Goal: Task Accomplishment & Management: Manage account settings

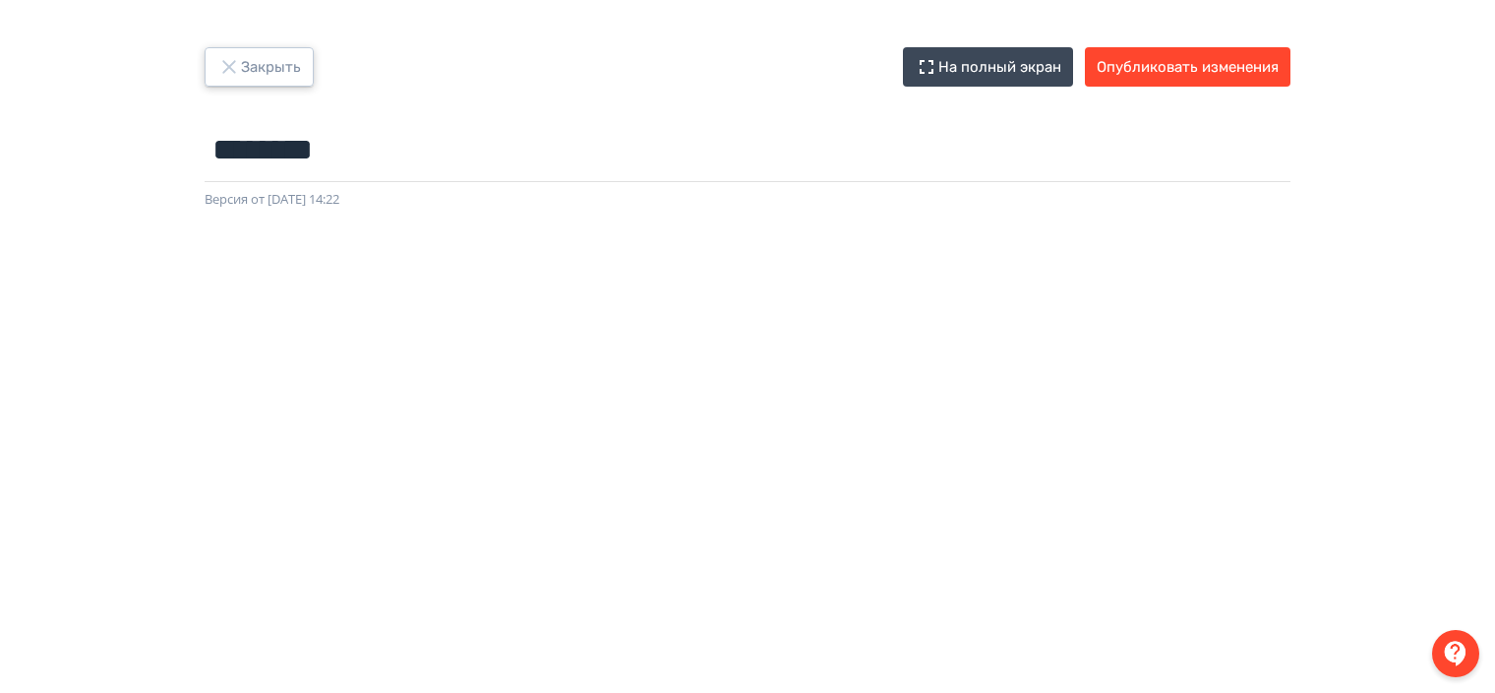
click at [233, 67] on icon "button" at bounding box center [229, 67] width 24 height 24
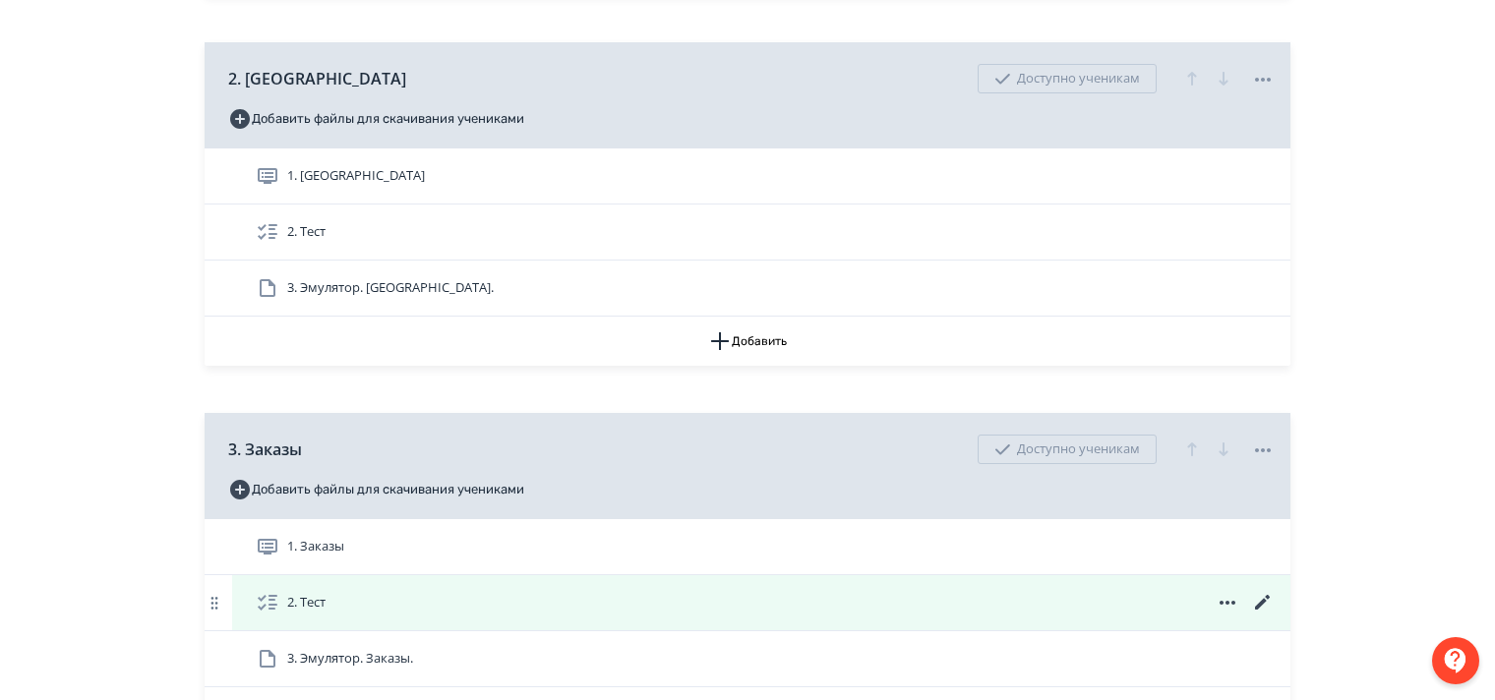
scroll to position [1082, 0]
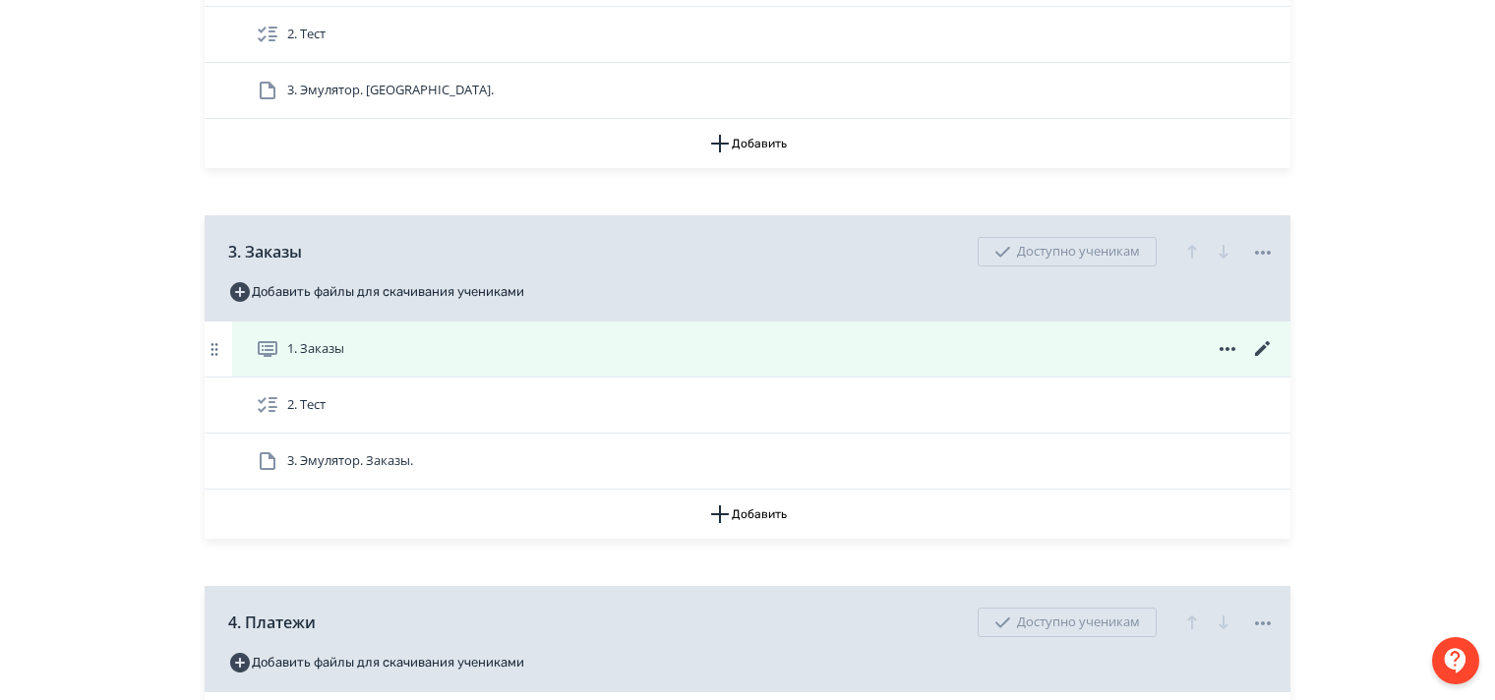
click at [1259, 361] on icon at bounding box center [1263, 349] width 24 height 24
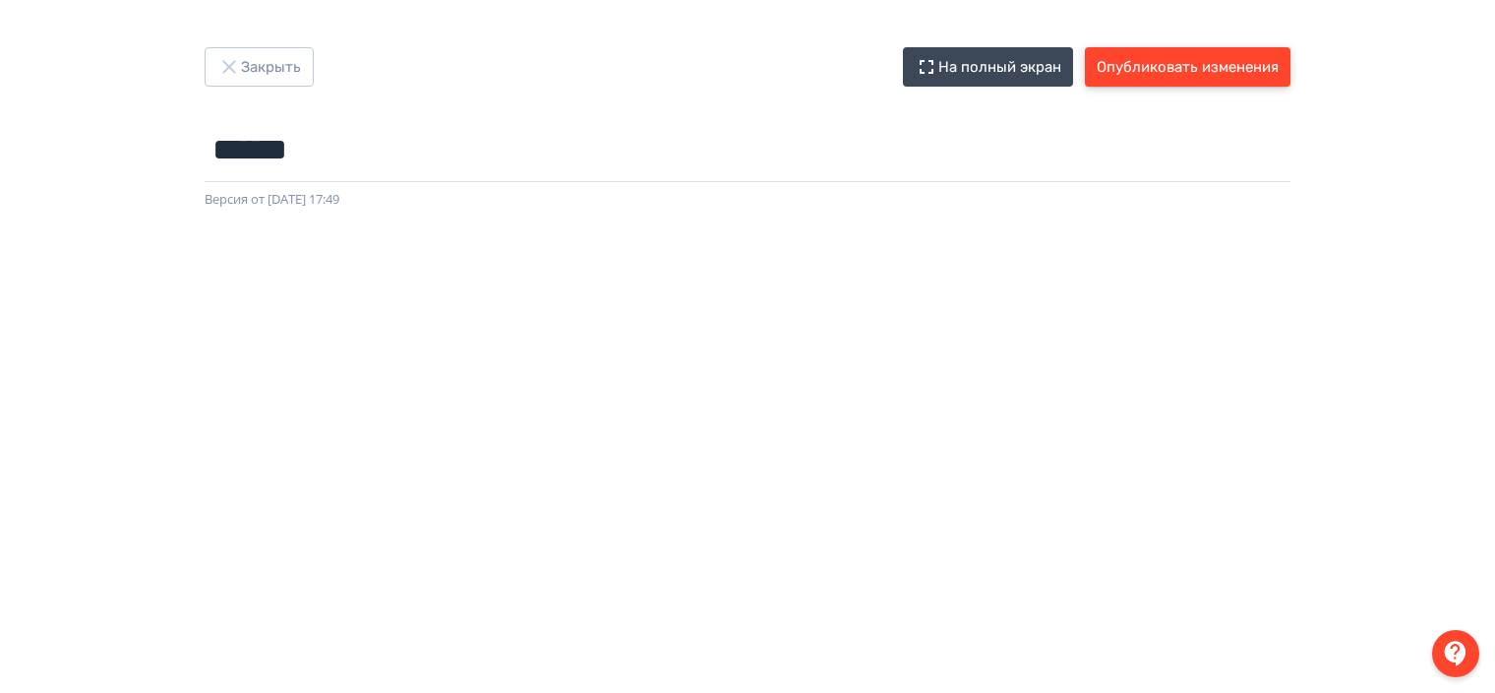
click at [1138, 70] on button "Опубликовать изменения" at bounding box center [1188, 66] width 206 height 39
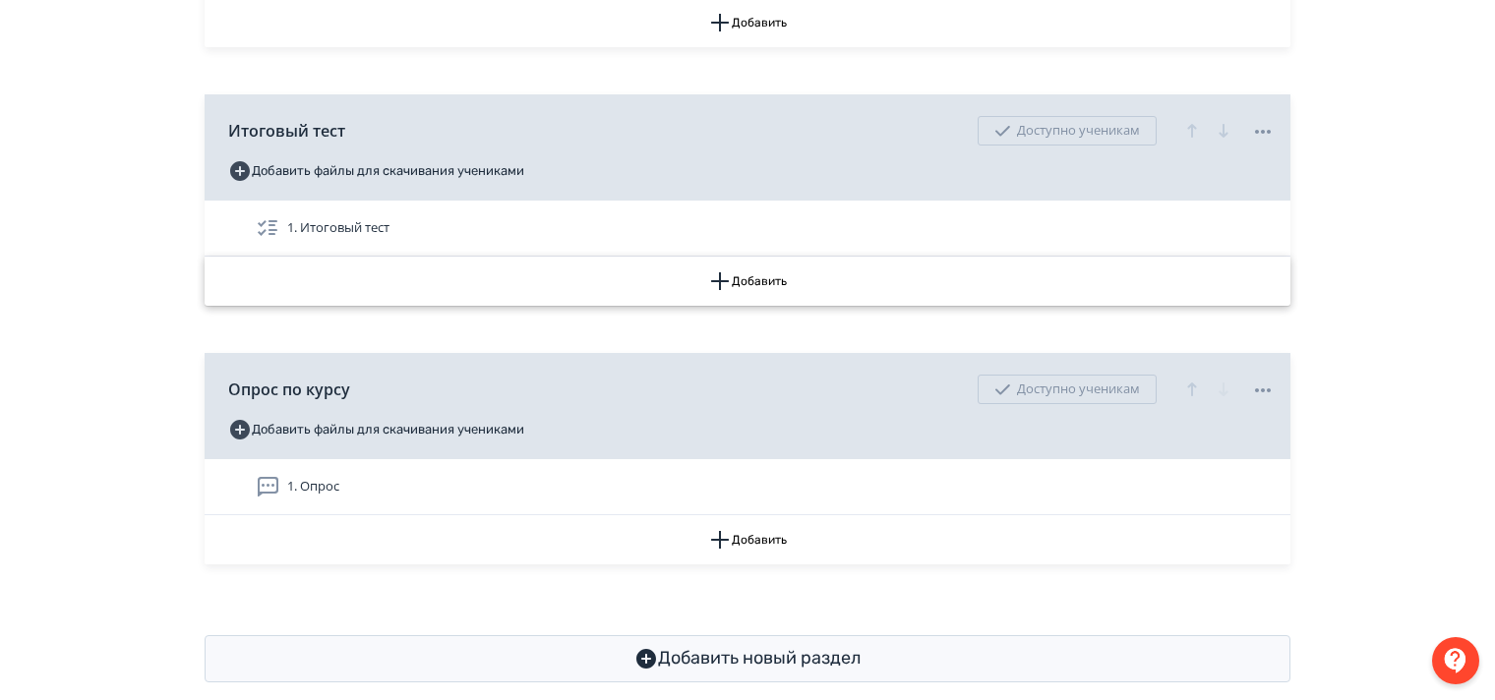
scroll to position [4273, 0]
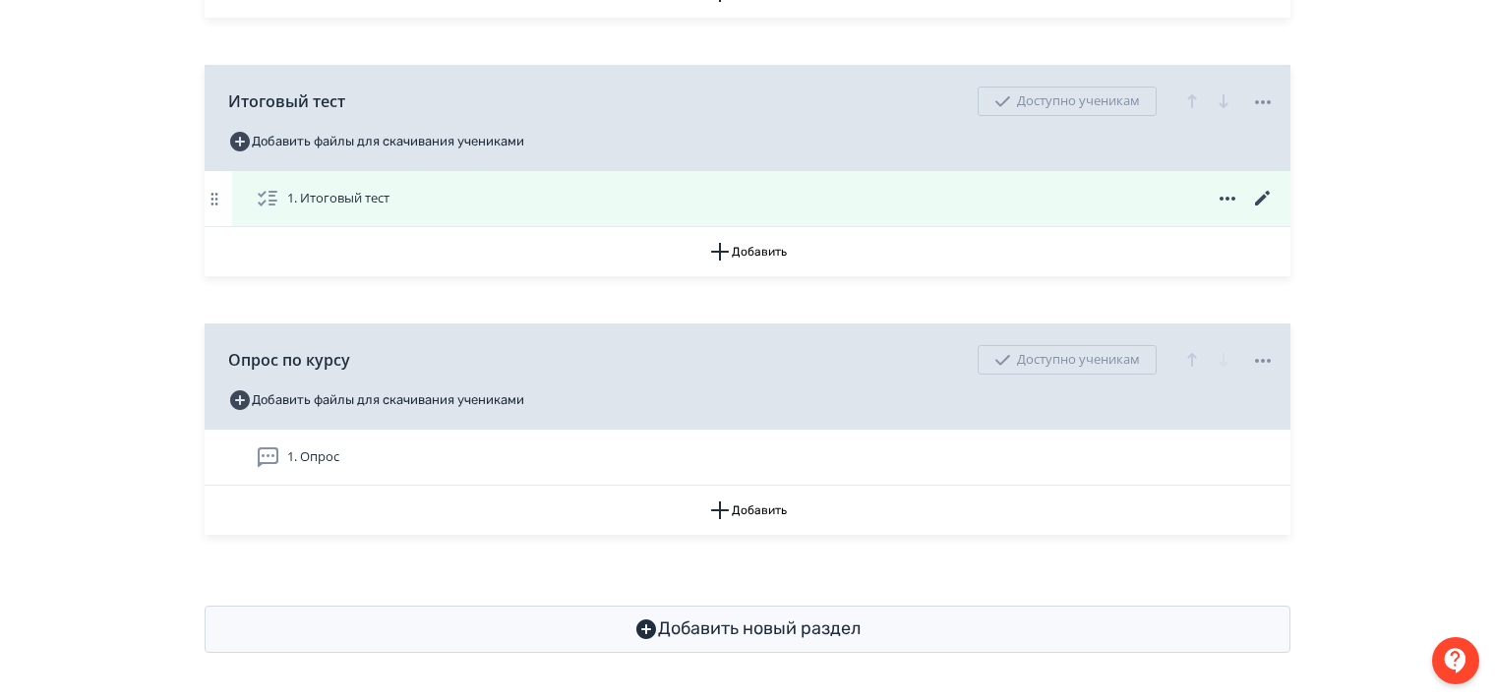
click at [1263, 196] on icon at bounding box center [1262, 198] width 15 height 15
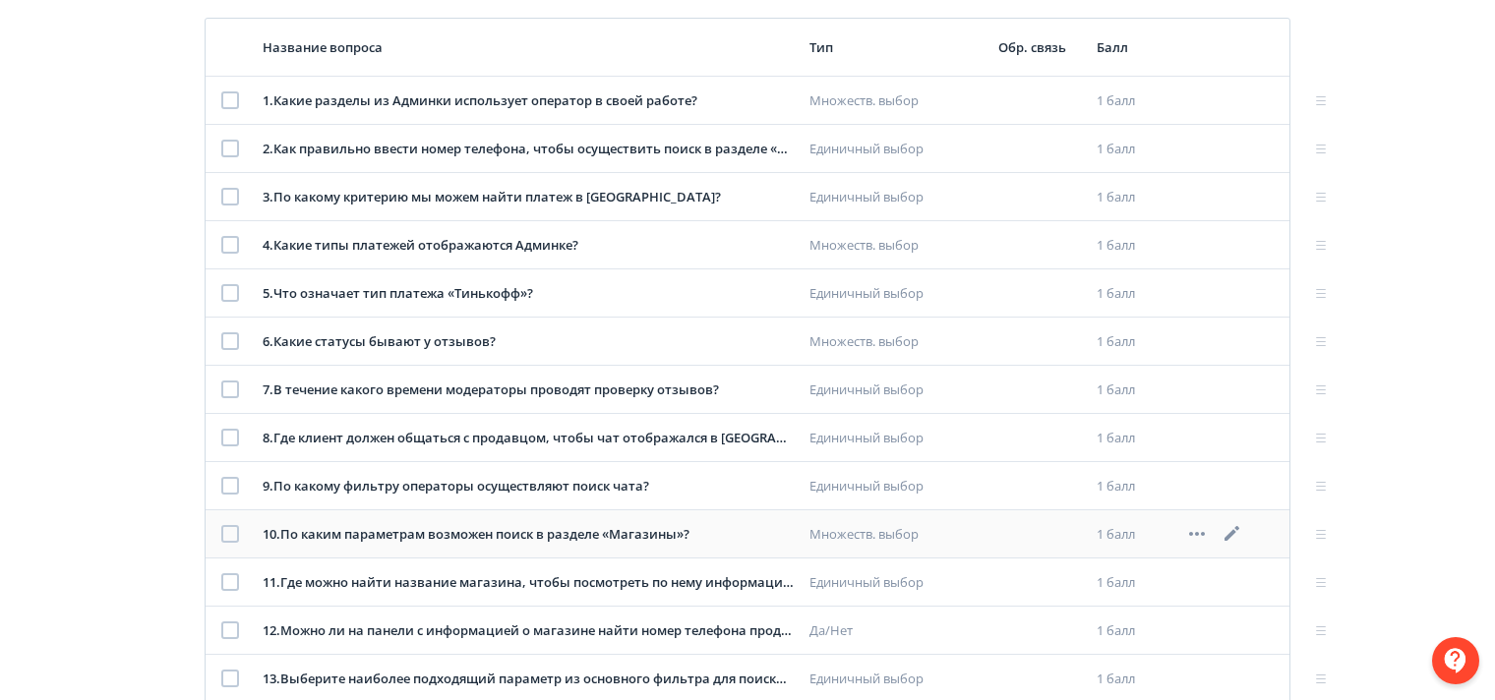
scroll to position [289, 0]
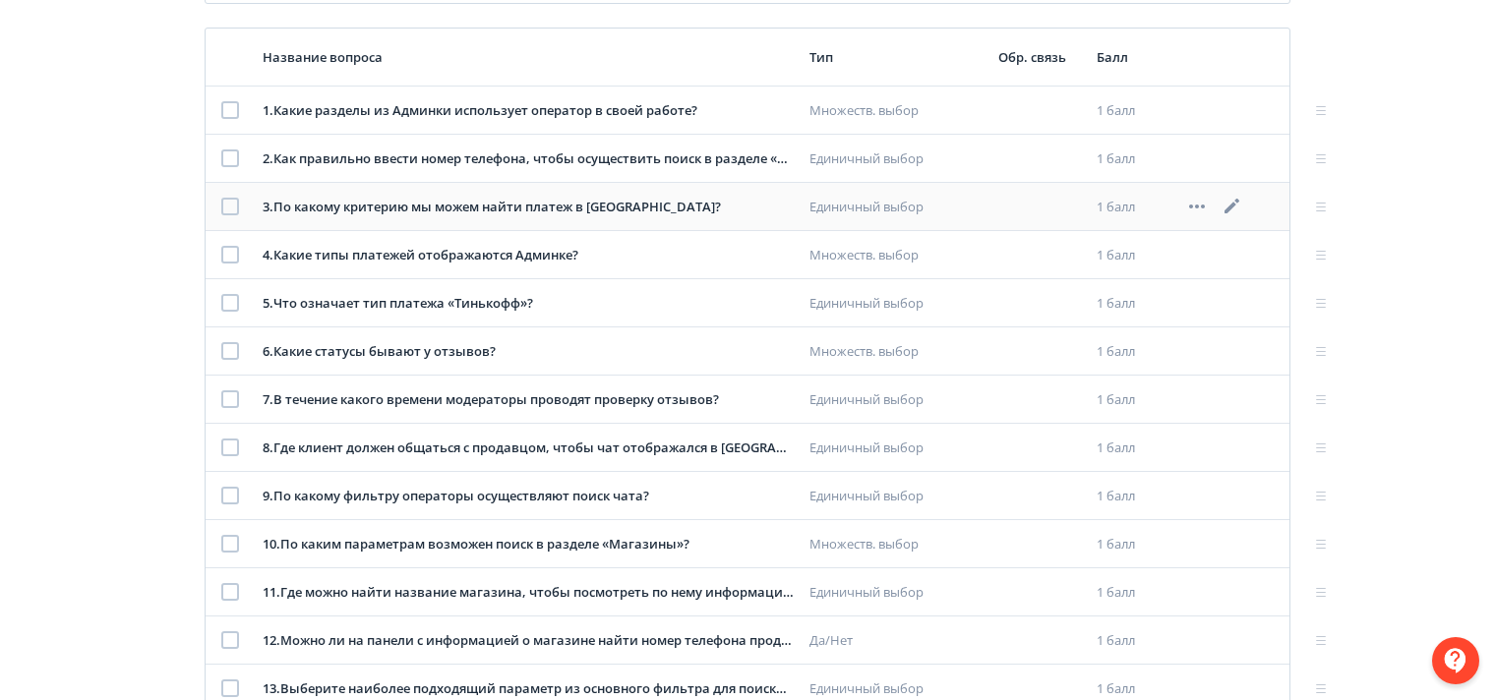
click at [1234, 202] on icon at bounding box center [1232, 206] width 15 height 15
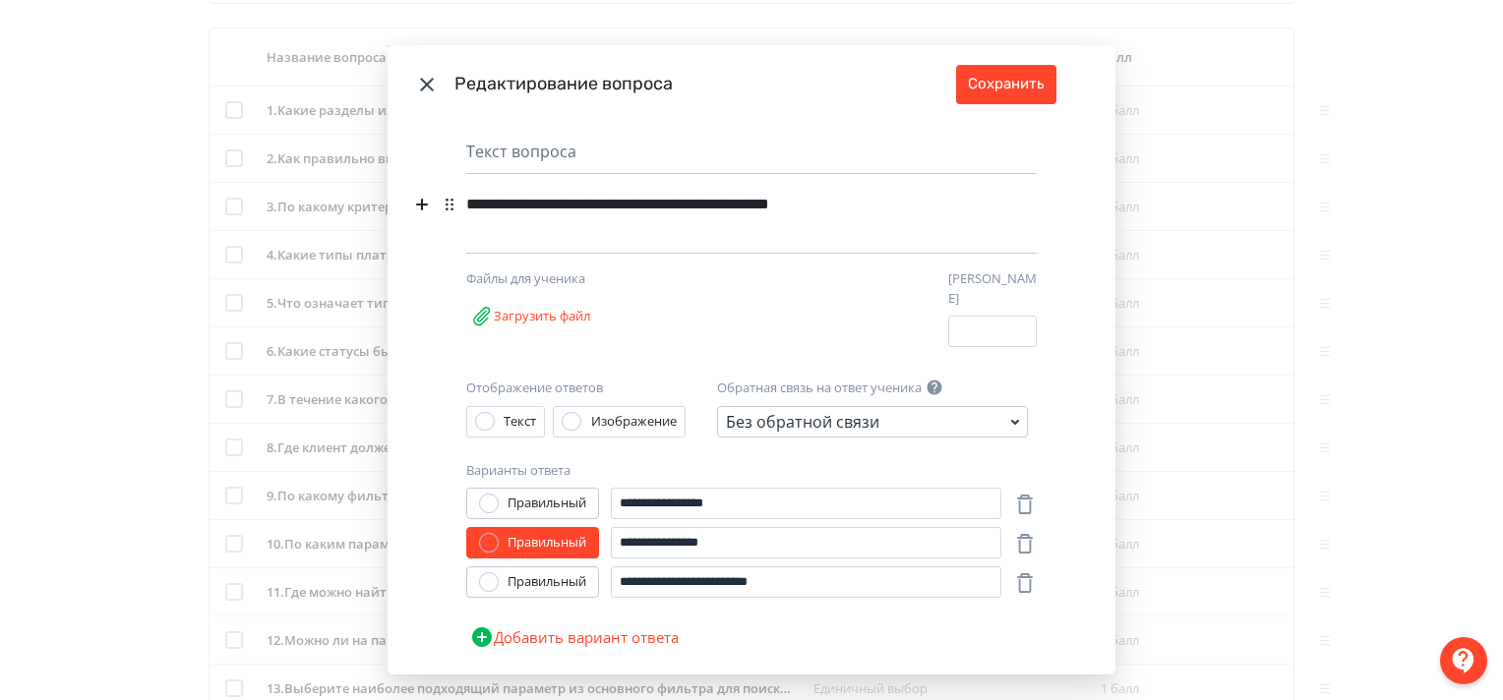
click at [626, 201] on div "**********" at bounding box center [717, 204] width 503 height 37
drag, startPoint x: 546, startPoint y: 205, endPoint x: 621, endPoint y: 212, distance: 75.1
click at [621, 212] on div "**********" at bounding box center [717, 204] width 503 height 37
click at [441, 226] on div "**********" at bounding box center [752, 400] width 728 height 552
drag, startPoint x: 607, startPoint y: 207, endPoint x: 550, endPoint y: 205, distance: 57.1
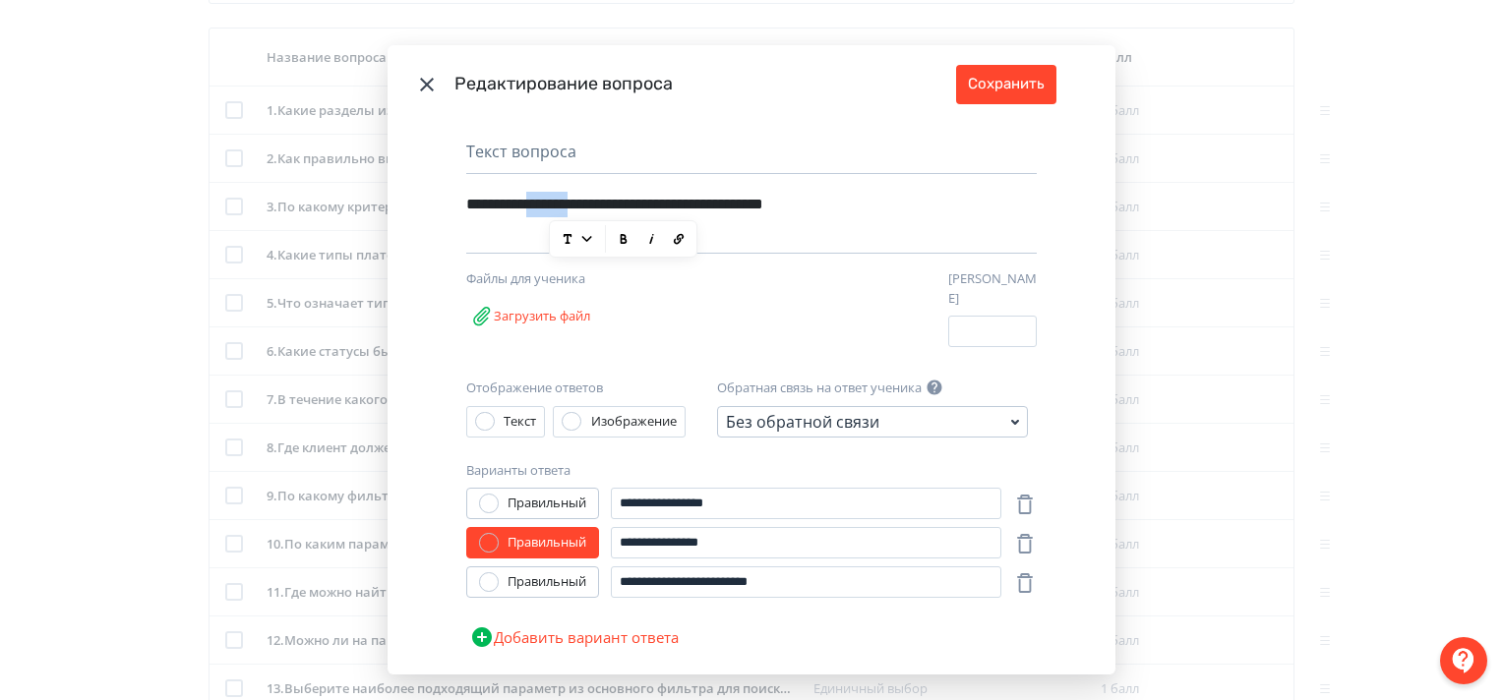
click at [550, 205] on div "**********" at bounding box center [717, 204] width 503 height 37
drag, startPoint x: 429, startPoint y: 210, endPoint x: 438, endPoint y: 159, distance: 51.0
click at [429, 202] on div "**********" at bounding box center [752, 400] width 728 height 552
click at [423, 79] on icon "Modal" at bounding box center [427, 85] width 24 height 24
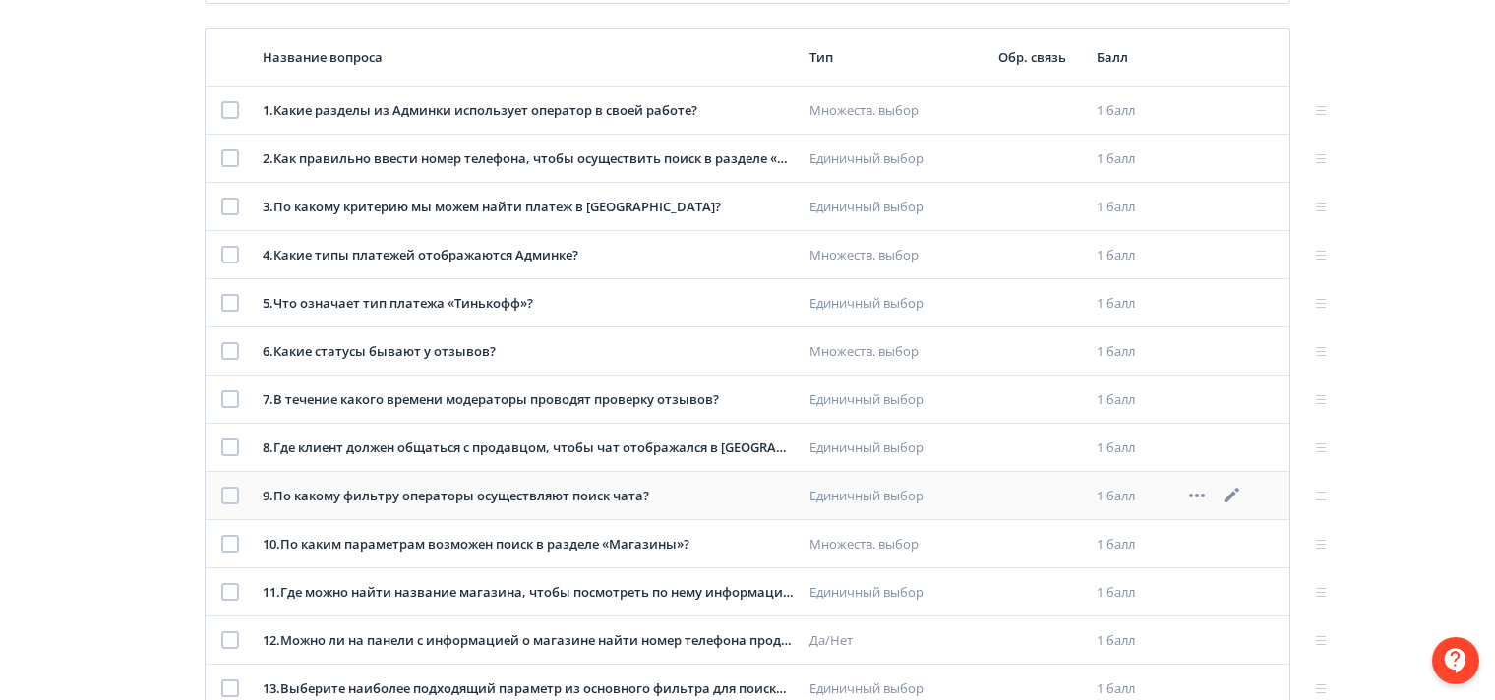
scroll to position [388, 0]
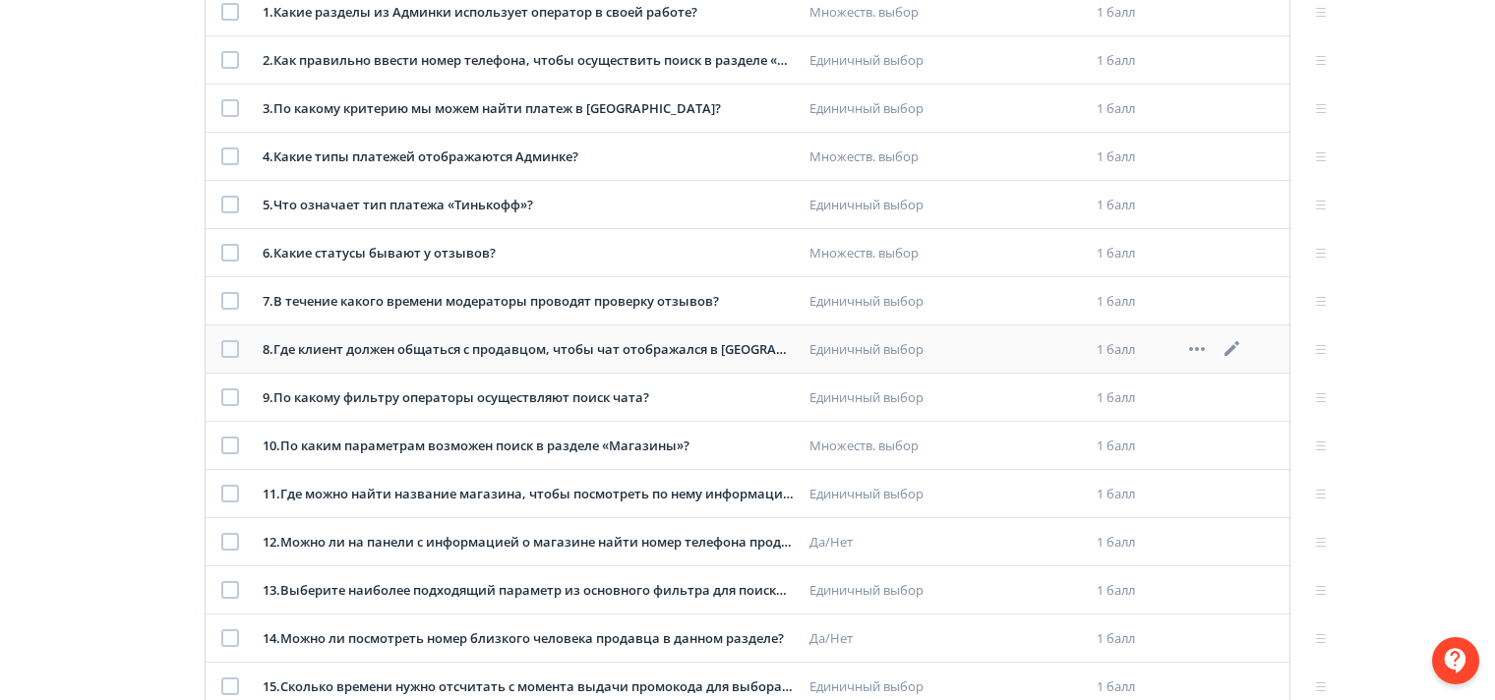
click at [1229, 344] on icon at bounding box center [1233, 349] width 24 height 24
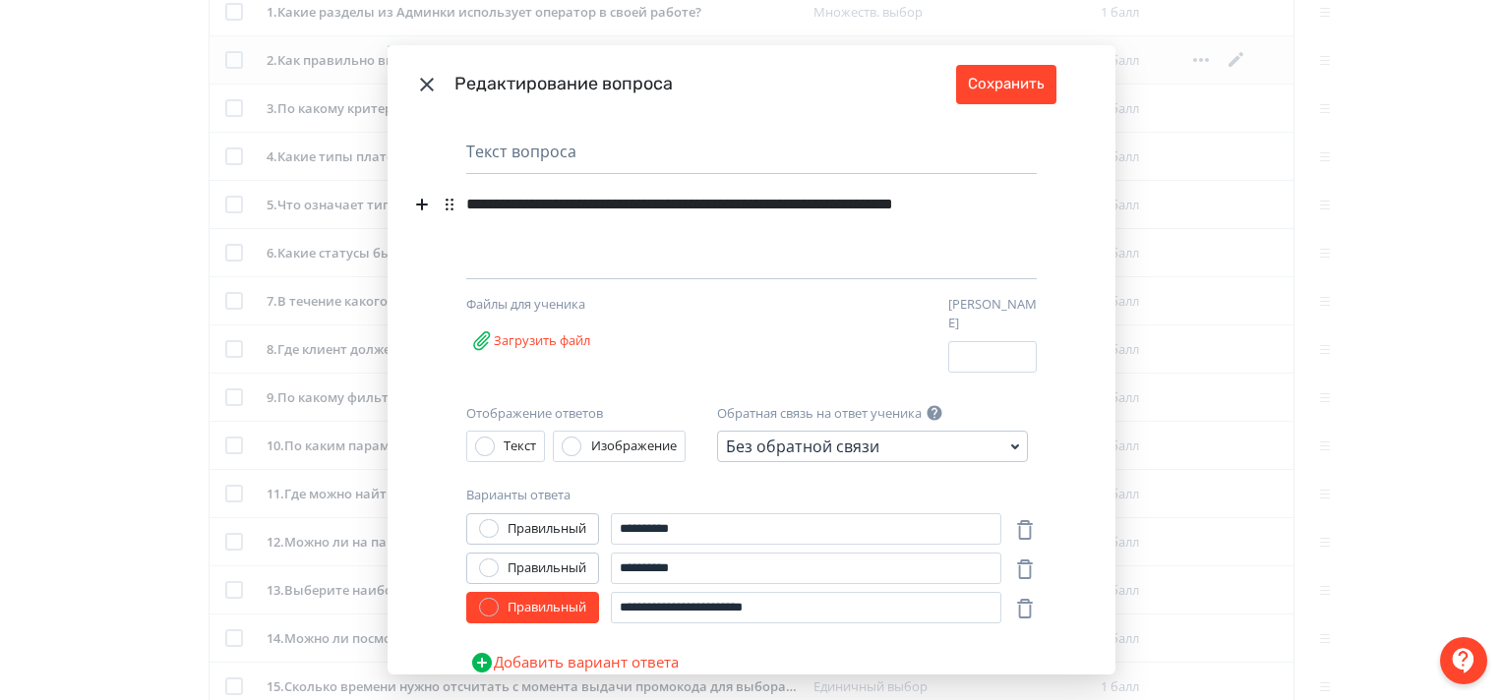
click at [424, 80] on icon "Modal" at bounding box center [427, 85] width 24 height 24
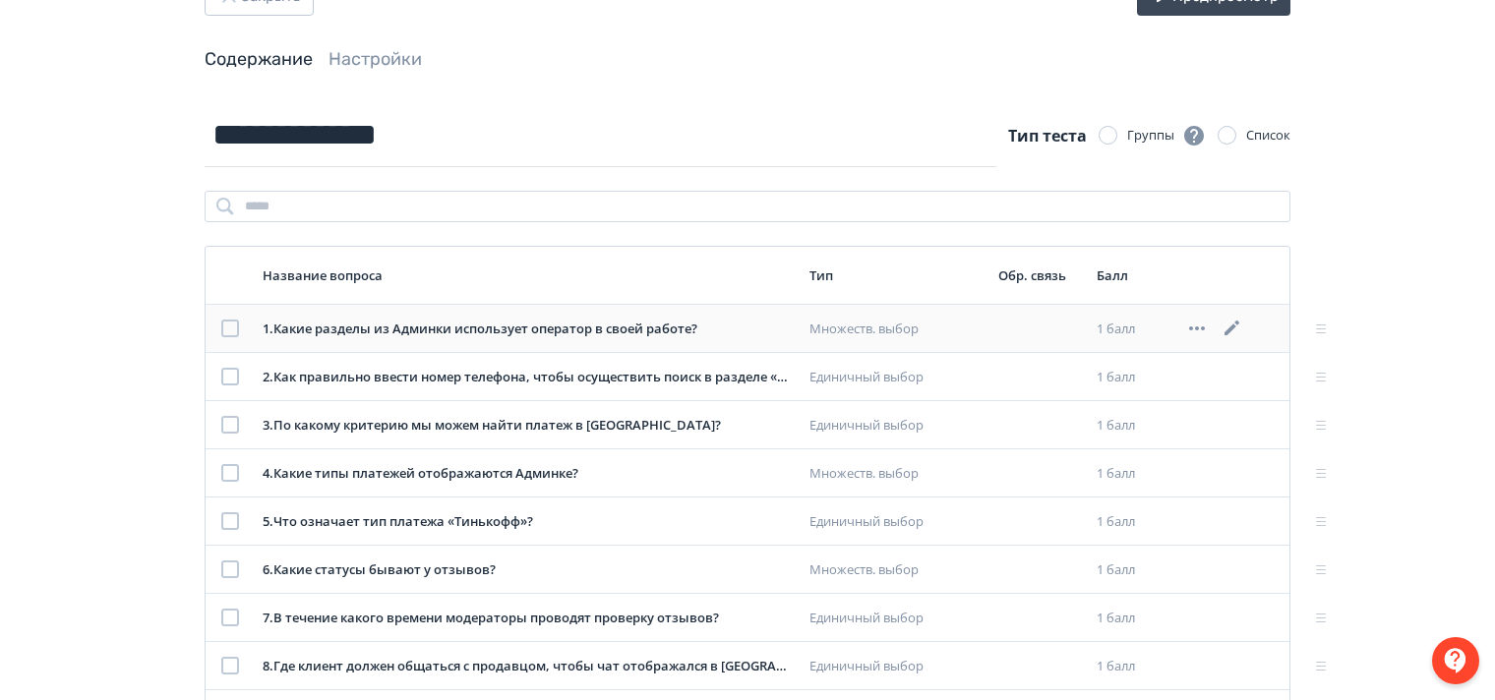
scroll to position [0, 0]
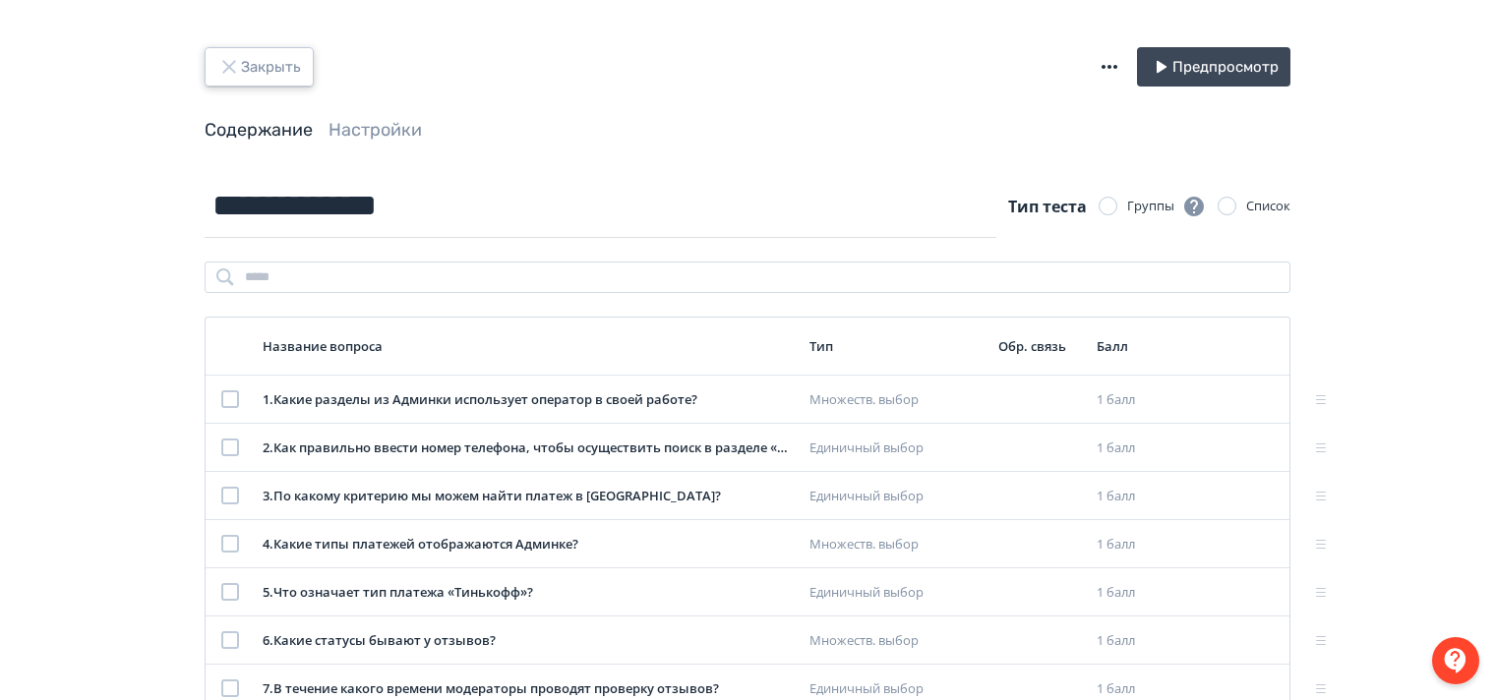
click at [224, 62] on icon "button" at bounding box center [228, 66] width 13 height 13
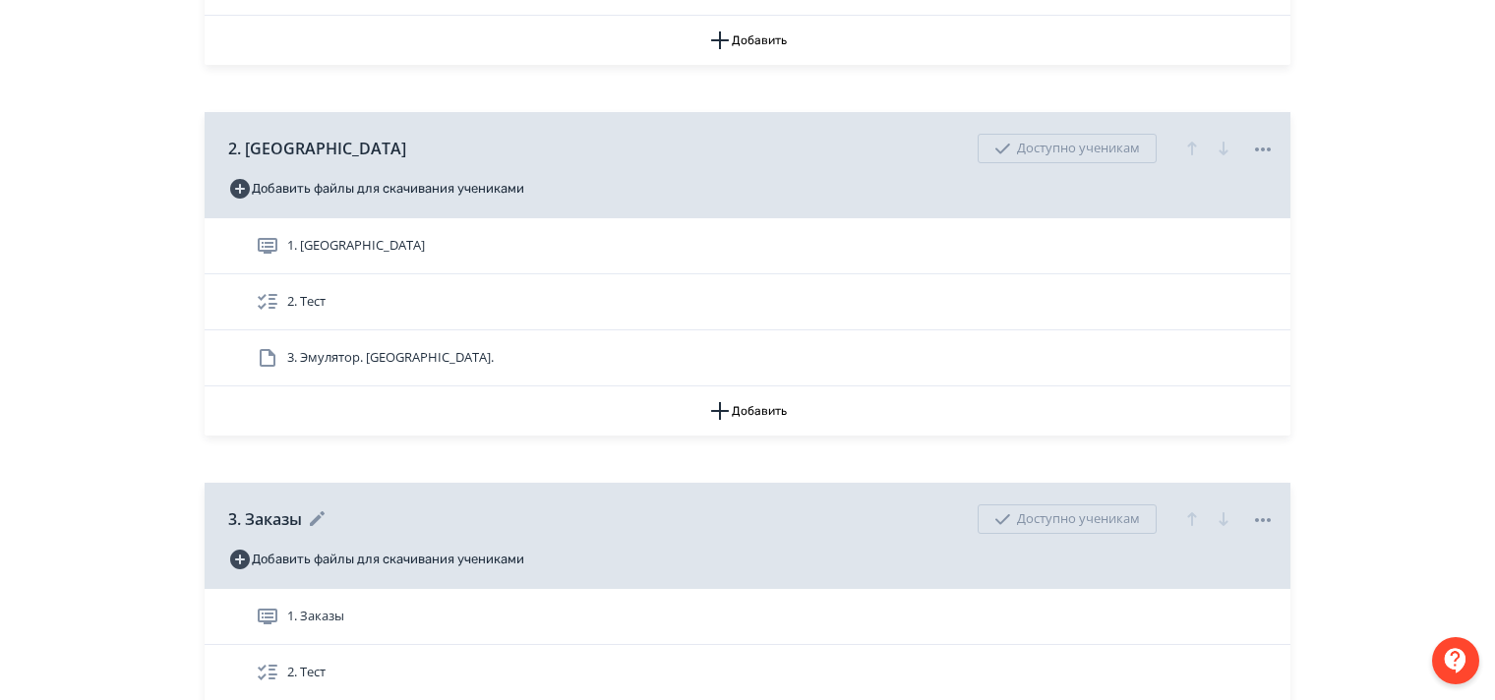
scroll to position [1082, 0]
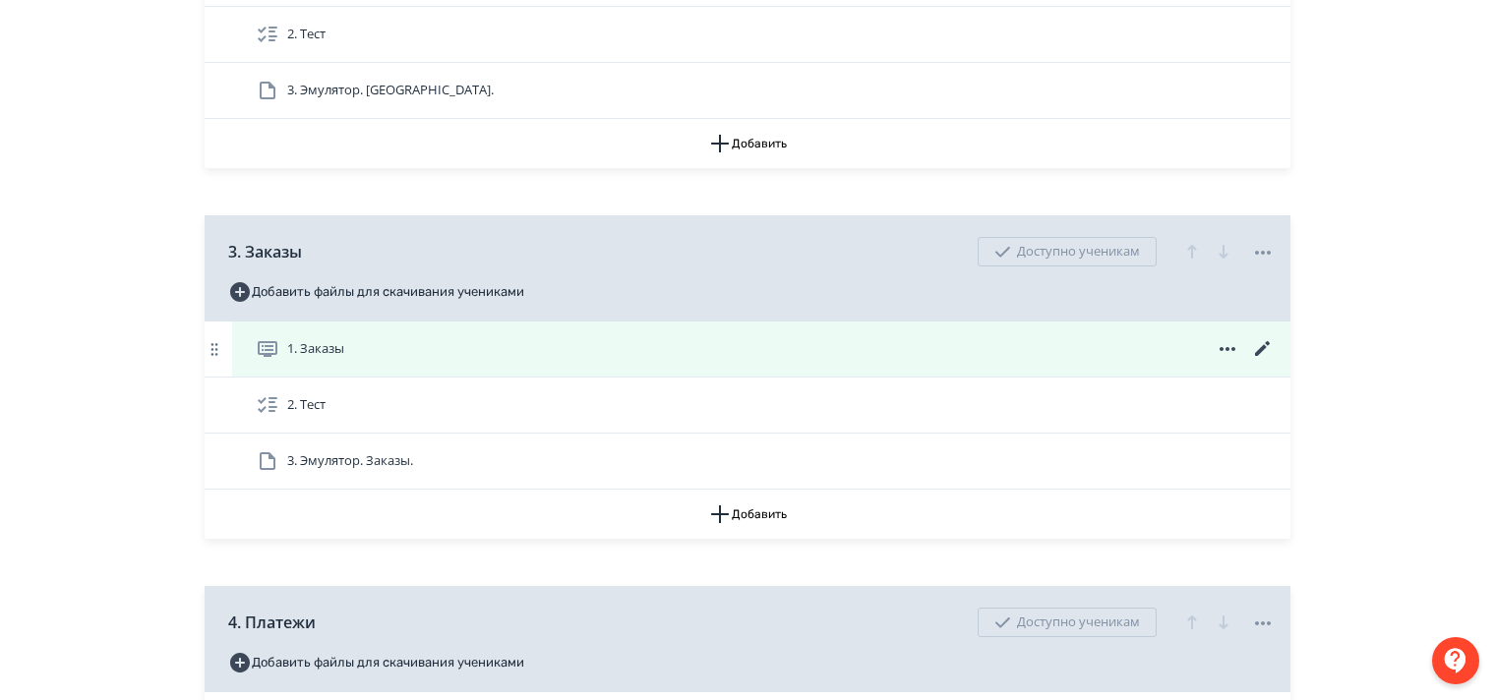
click at [1266, 356] on icon at bounding box center [1262, 348] width 15 height 15
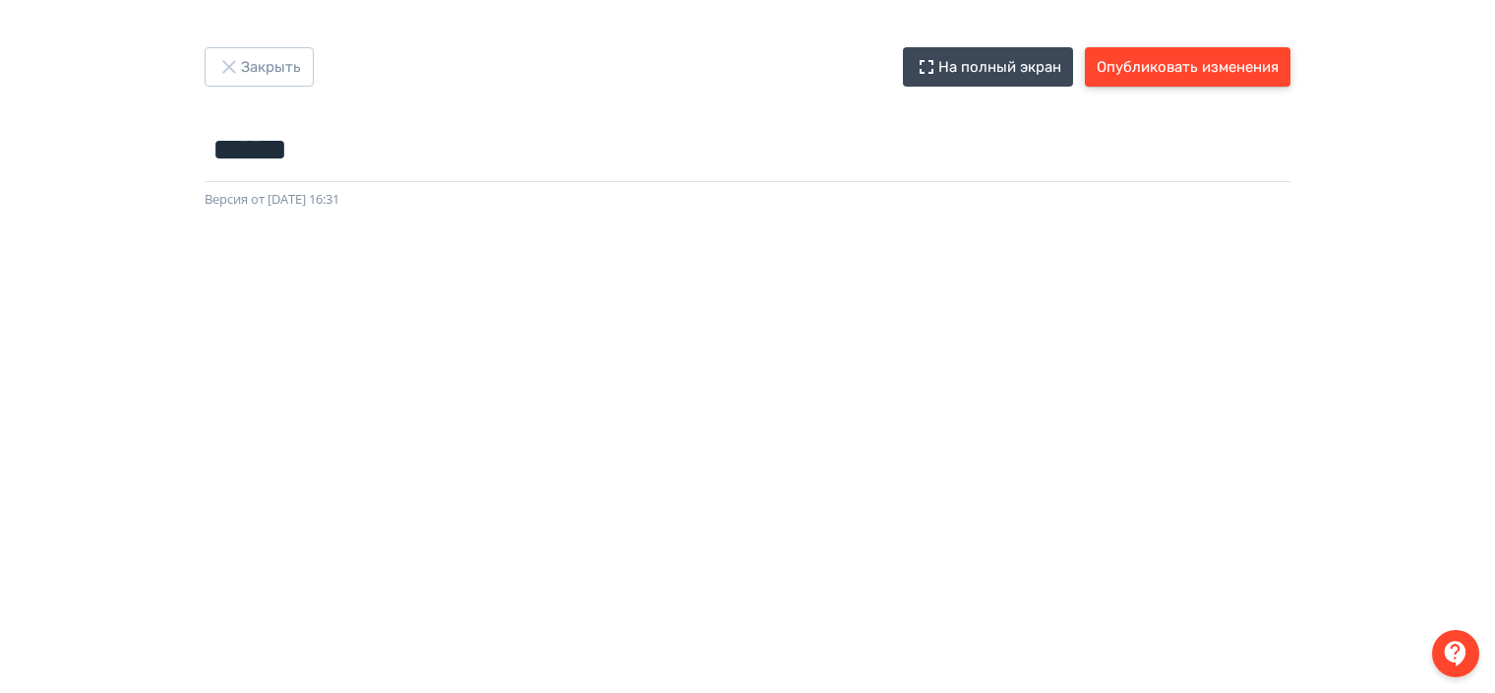
click at [1183, 77] on button "Опубликовать изменения" at bounding box center [1188, 66] width 206 height 39
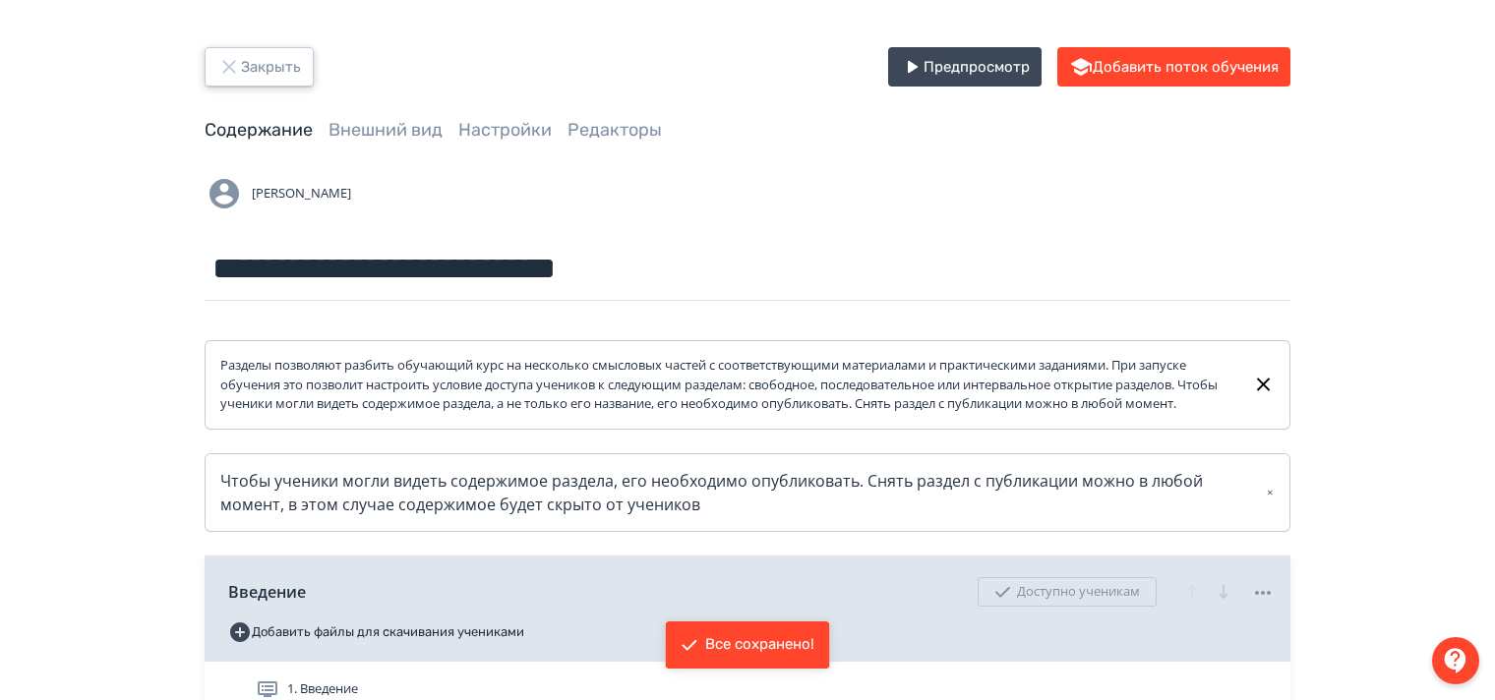
click at [230, 68] on icon "button" at bounding box center [228, 66] width 13 height 13
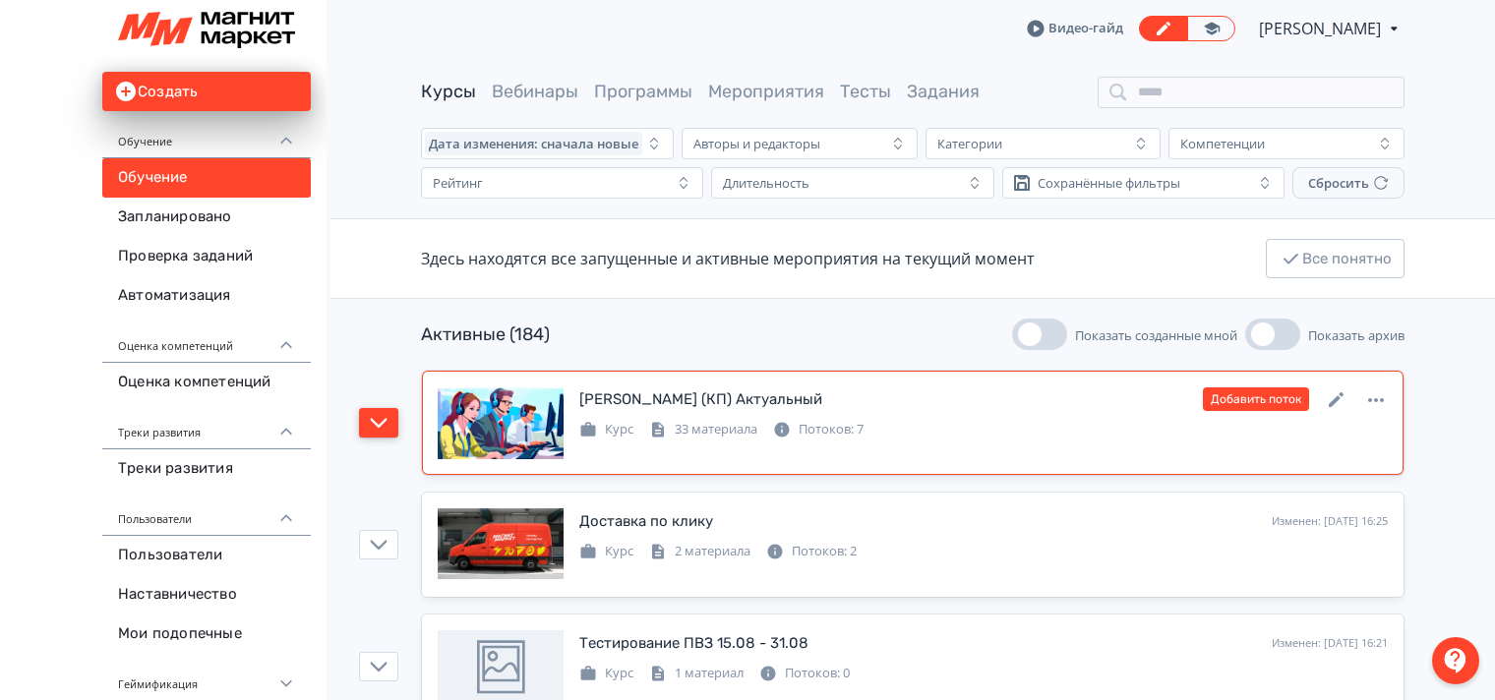
drag, startPoint x: 371, startPoint y: 421, endPoint x: 425, endPoint y: 421, distance: 54.1
click at [372, 421] on icon "button" at bounding box center [379, 423] width 18 height 18
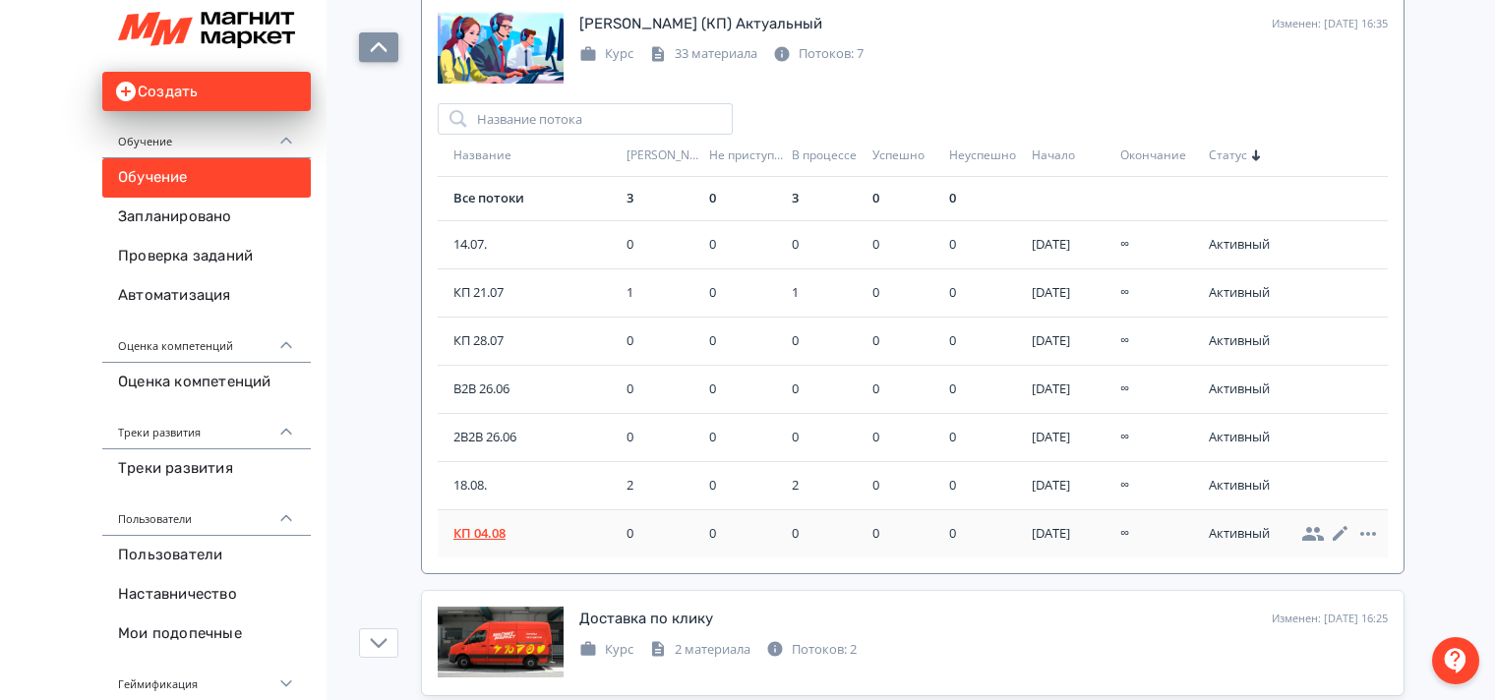
scroll to position [492, 0]
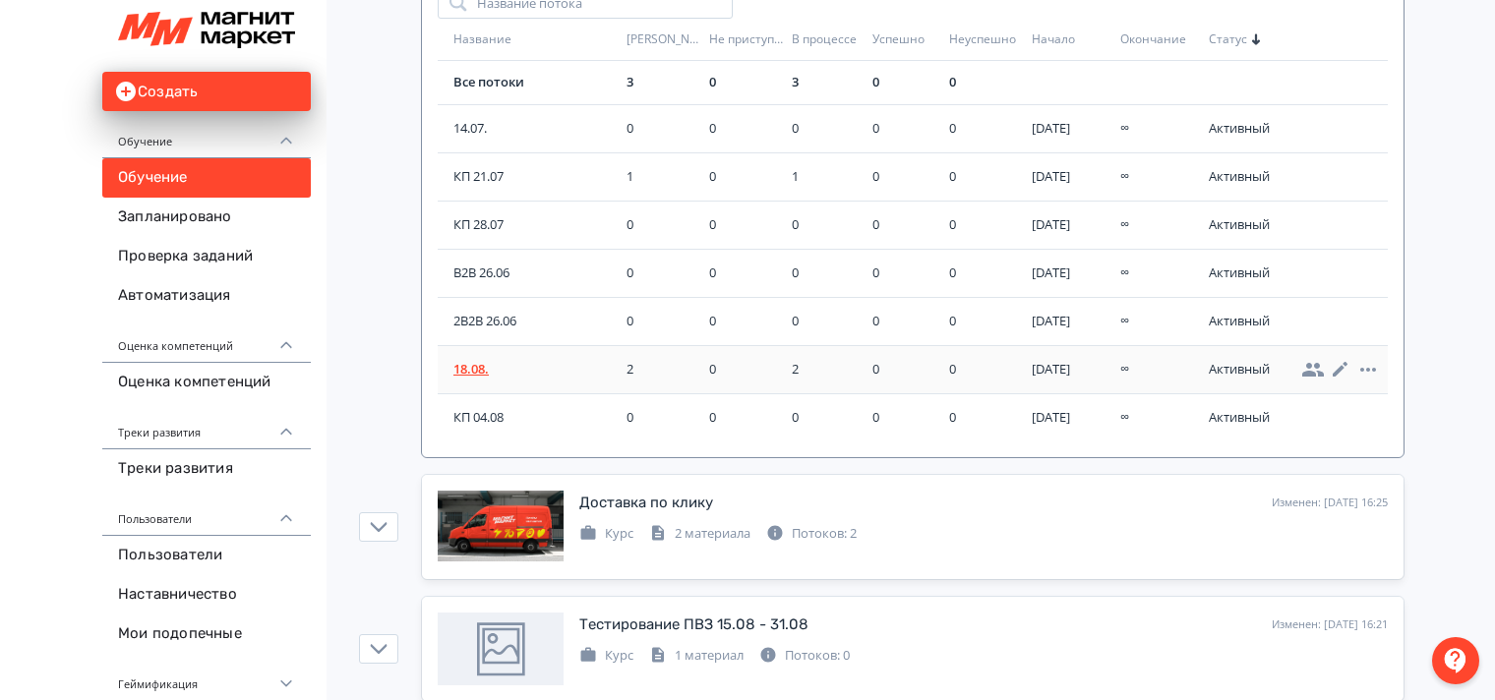
click at [476, 369] on span "18.08." at bounding box center [536, 370] width 165 height 20
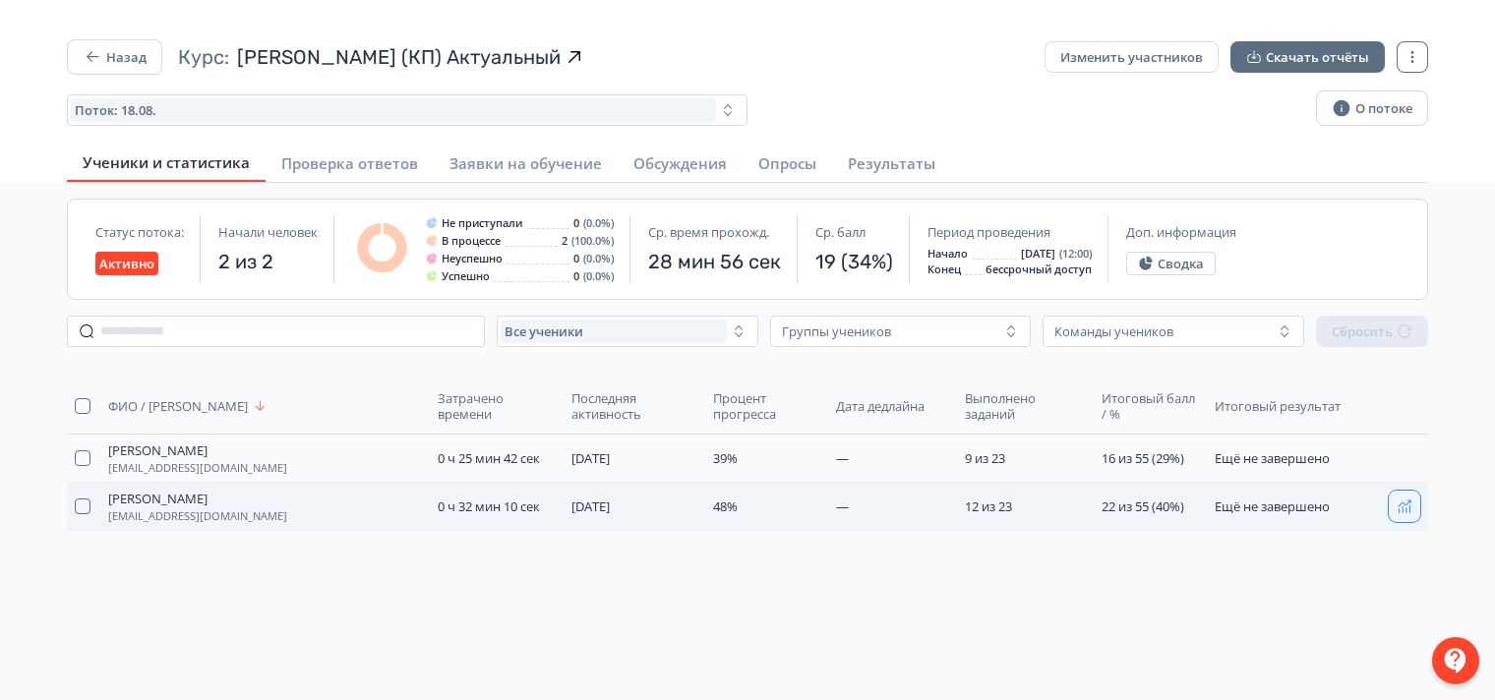
click at [1400, 503] on icon "button" at bounding box center [1405, 507] width 16 height 16
click at [87, 47] on icon "button" at bounding box center [93, 57] width 20 height 20
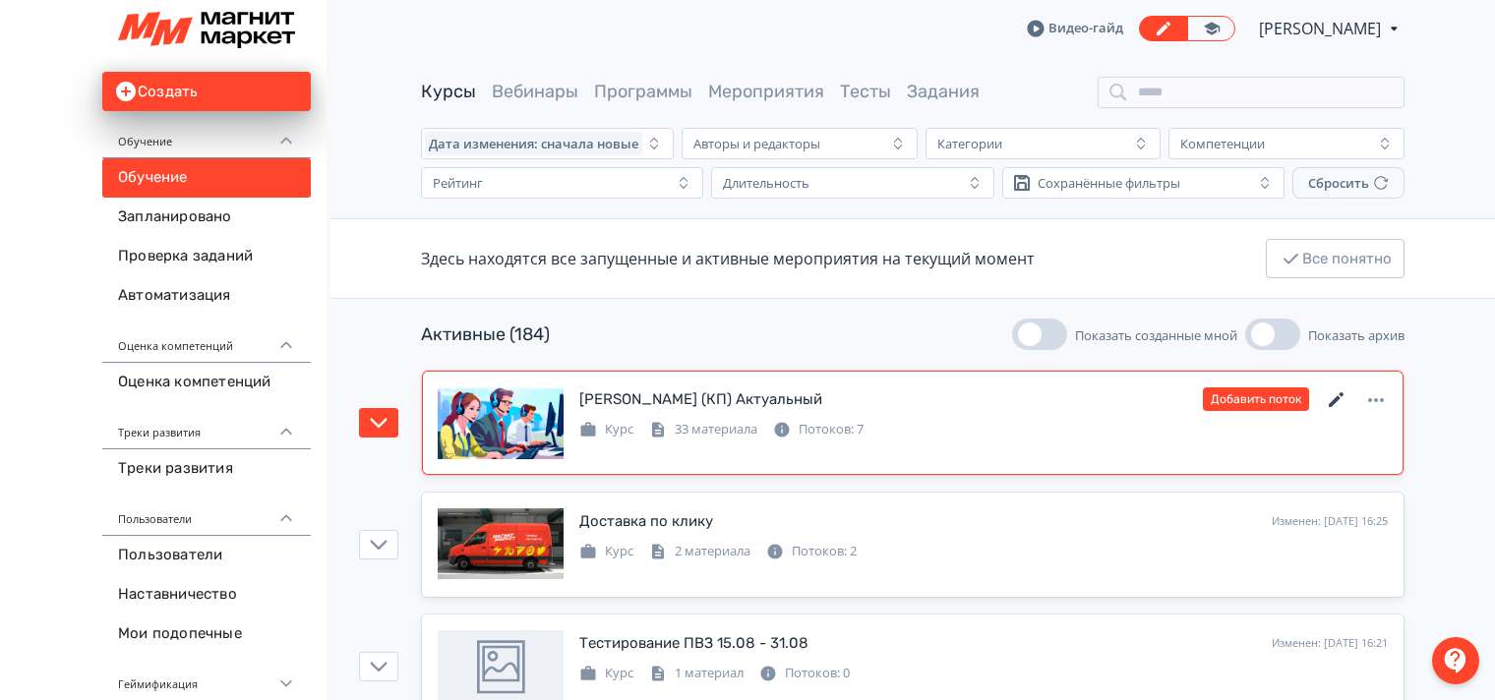
click at [1338, 401] on icon at bounding box center [1337, 401] width 24 height 24
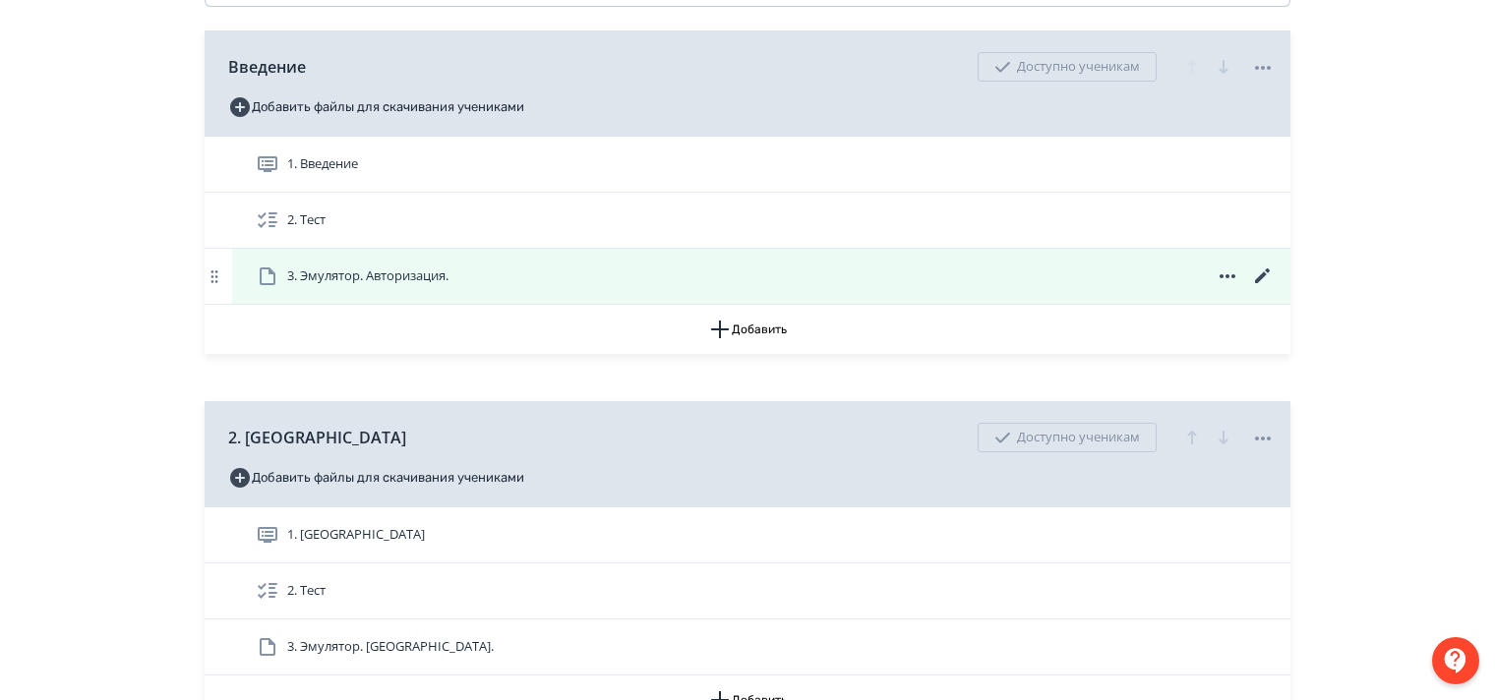
scroll to position [492, 0]
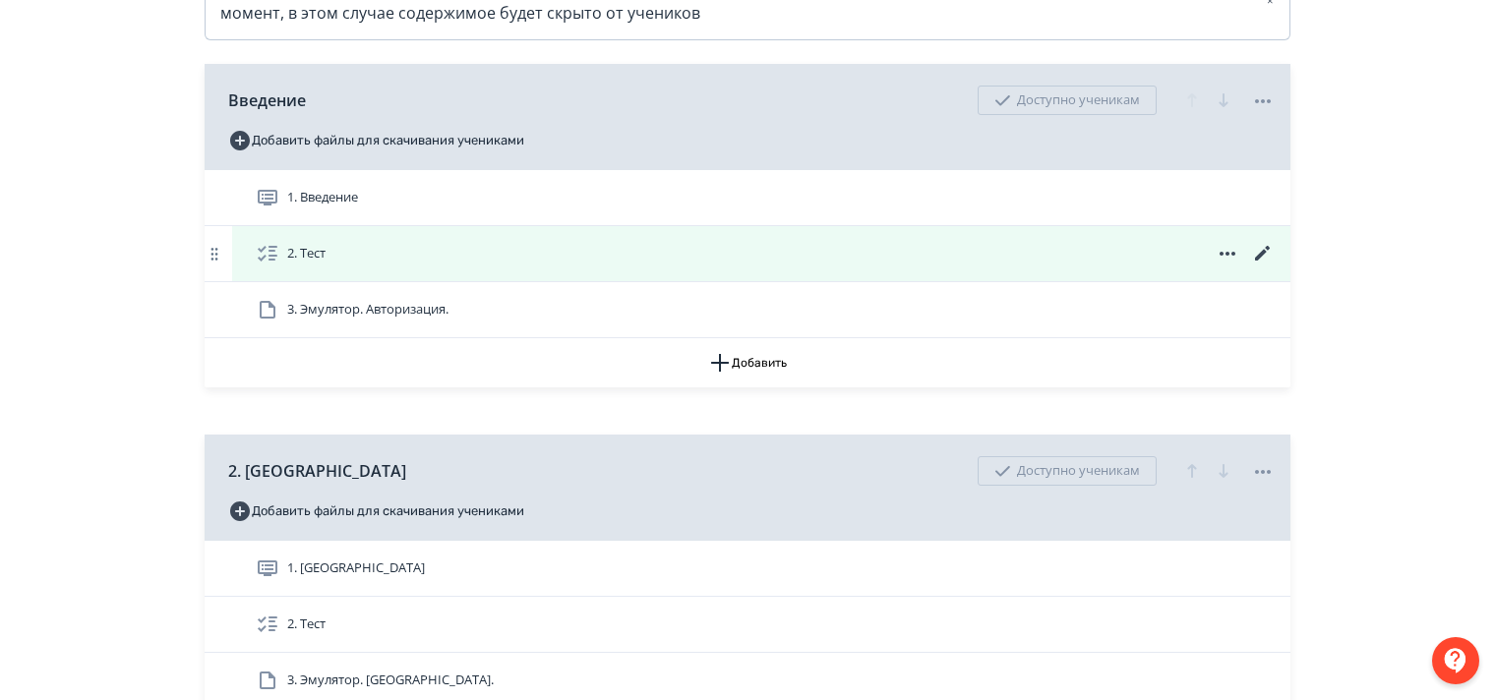
click at [1271, 266] on icon at bounding box center [1263, 254] width 24 height 24
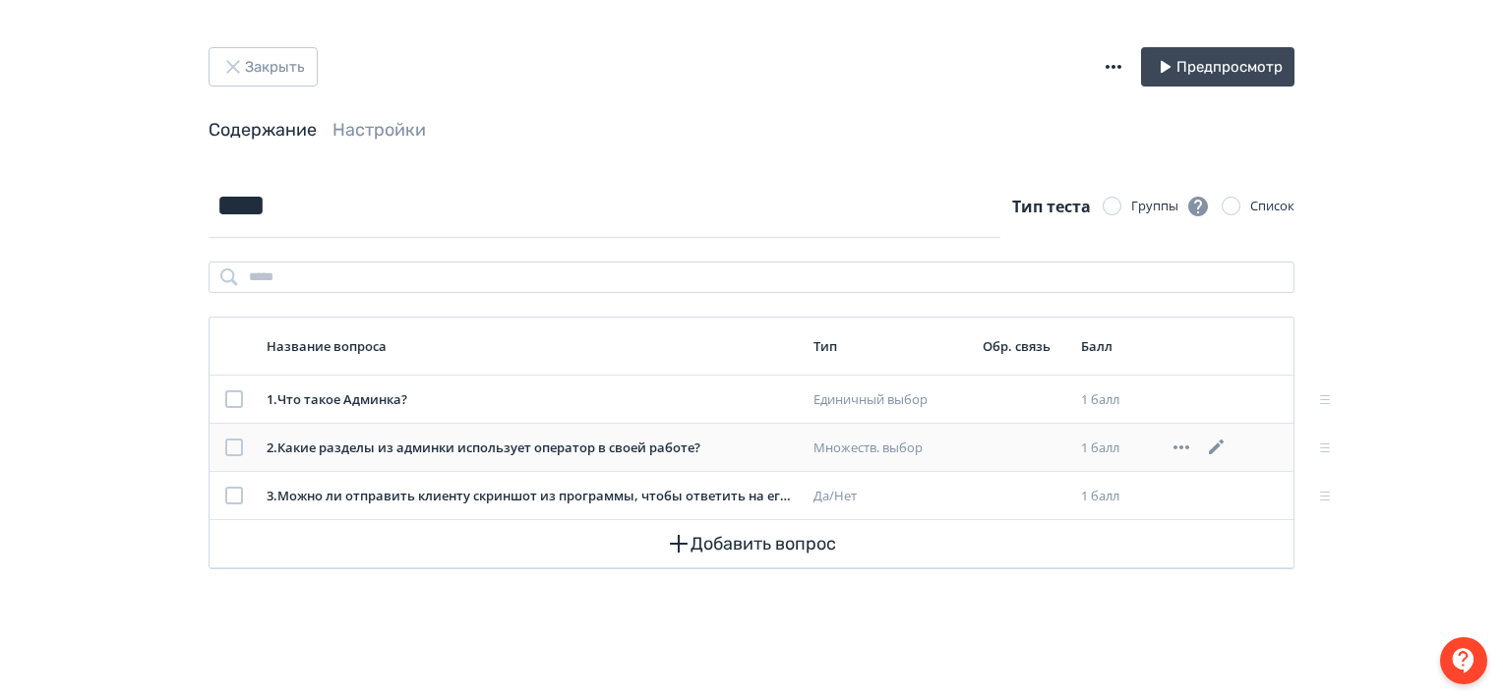
click at [1220, 440] on icon at bounding box center [1217, 448] width 24 height 24
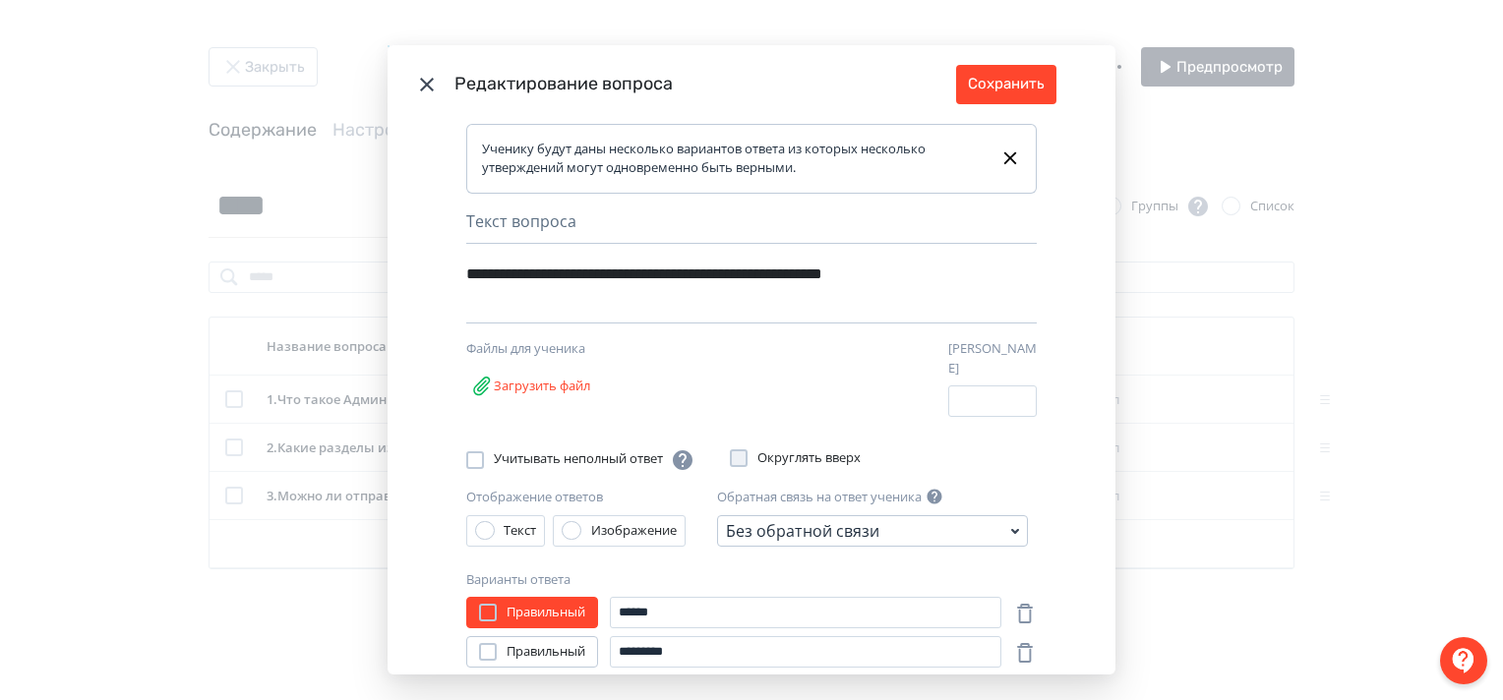
click at [966, 275] on div "**********" at bounding box center [751, 289] width 571 height 67
click at [962, 272] on div "**********" at bounding box center [717, 274] width 503 height 37
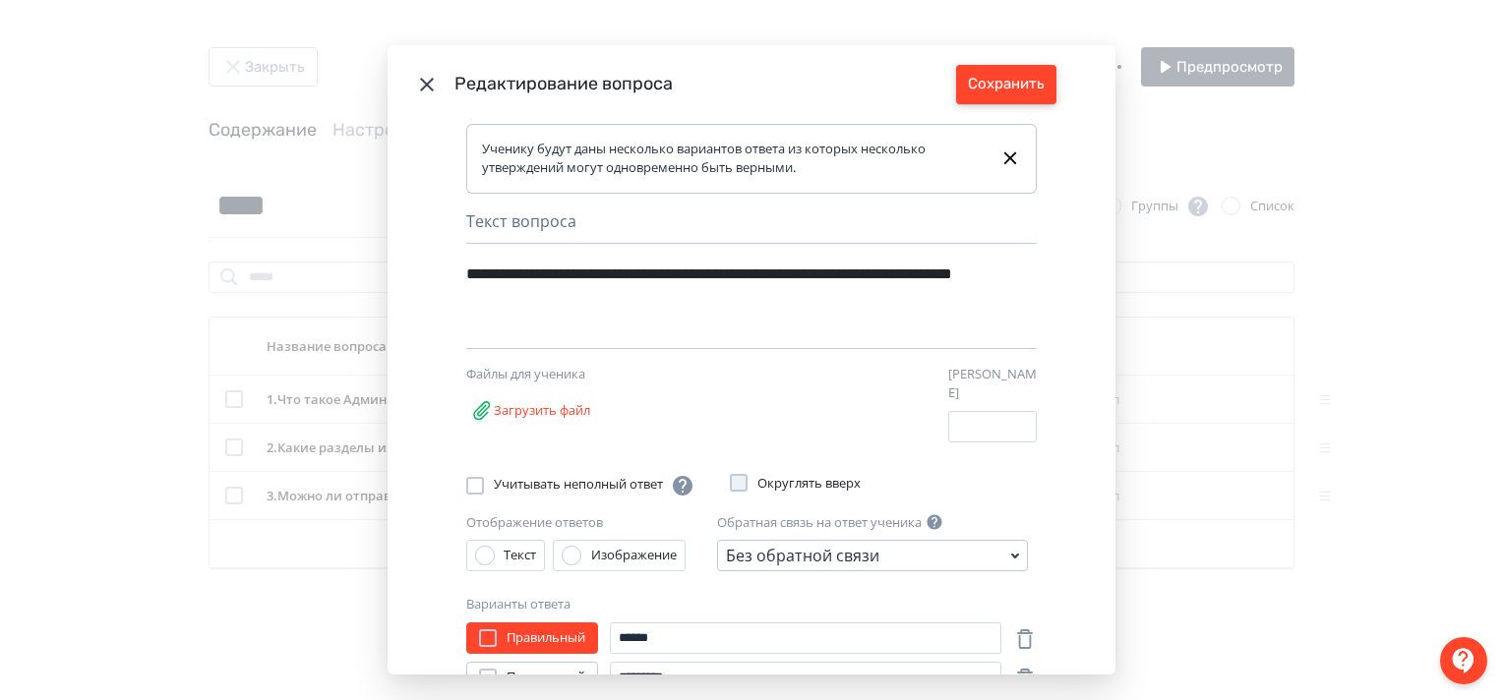
click at [1011, 89] on button "Сохранить" at bounding box center [1006, 84] width 100 height 39
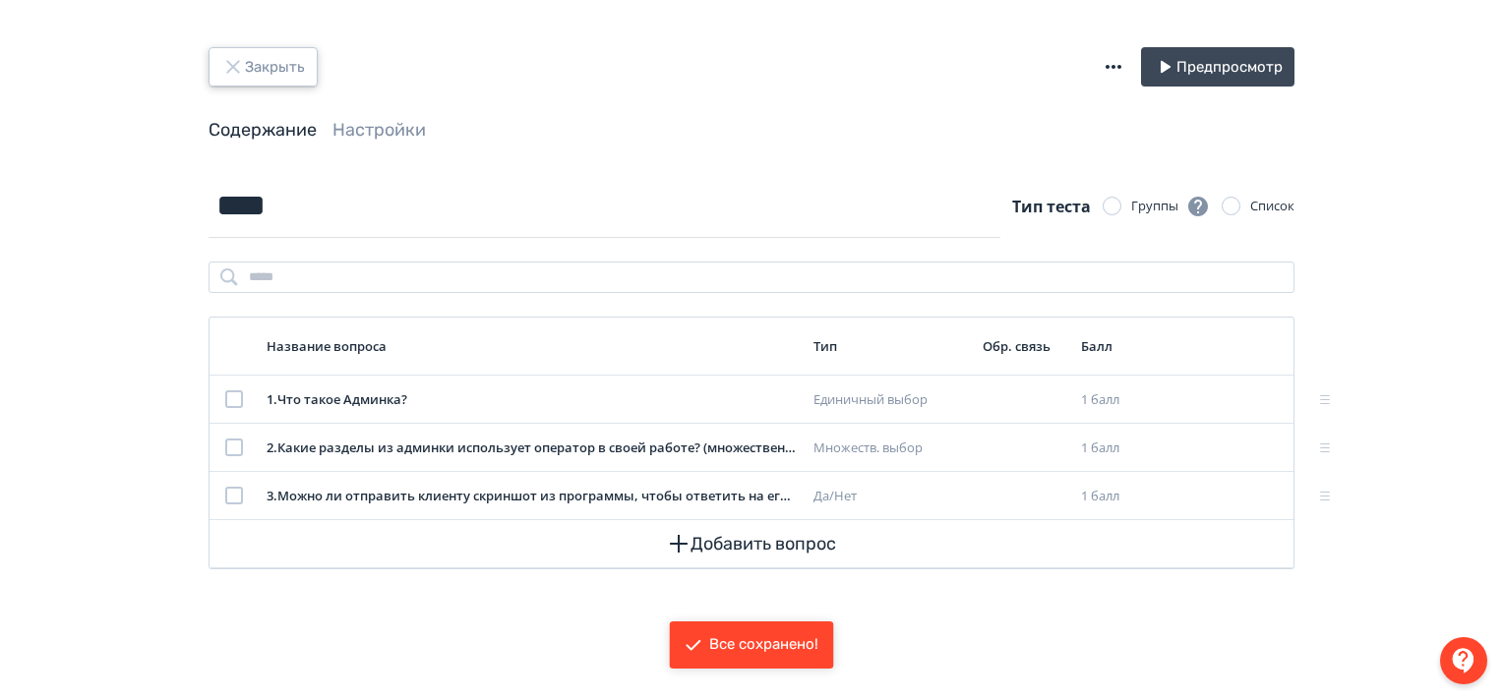
click at [235, 66] on icon "button" at bounding box center [233, 67] width 24 height 24
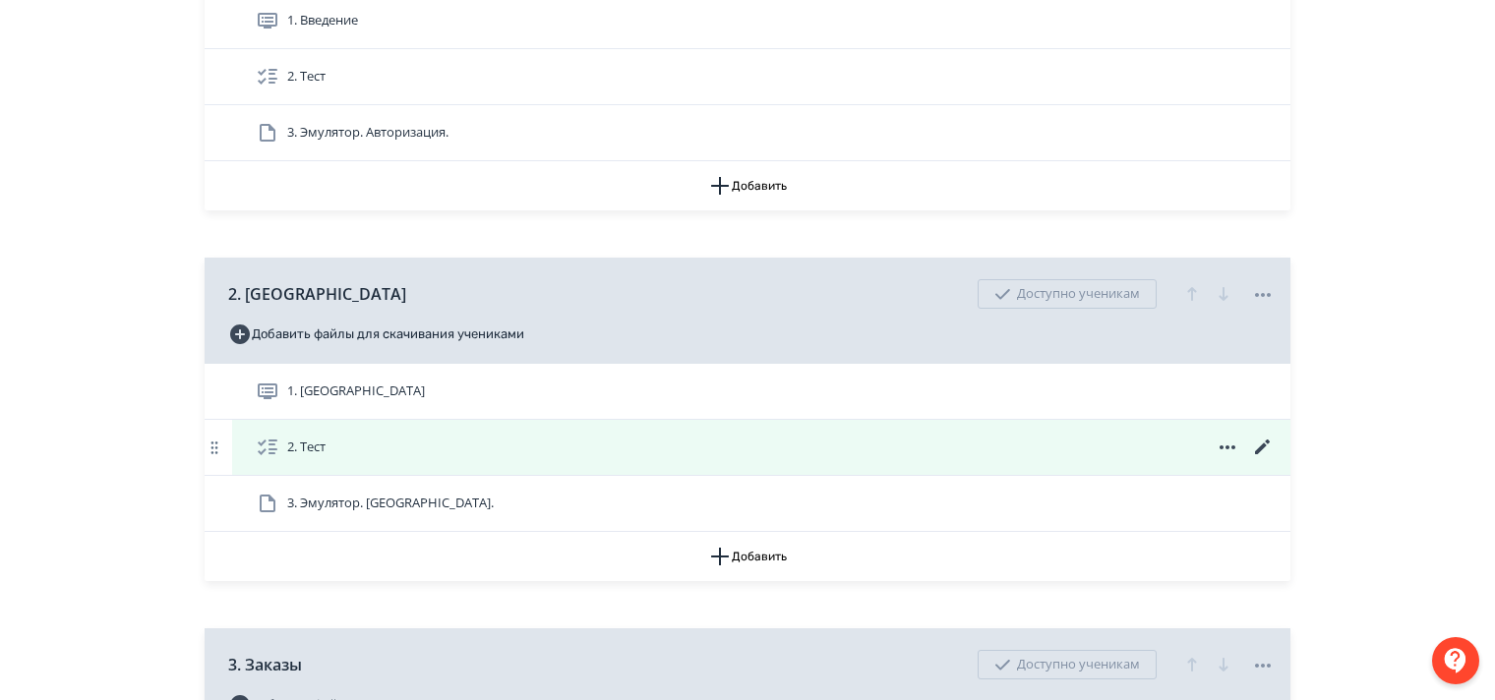
scroll to position [689, 0]
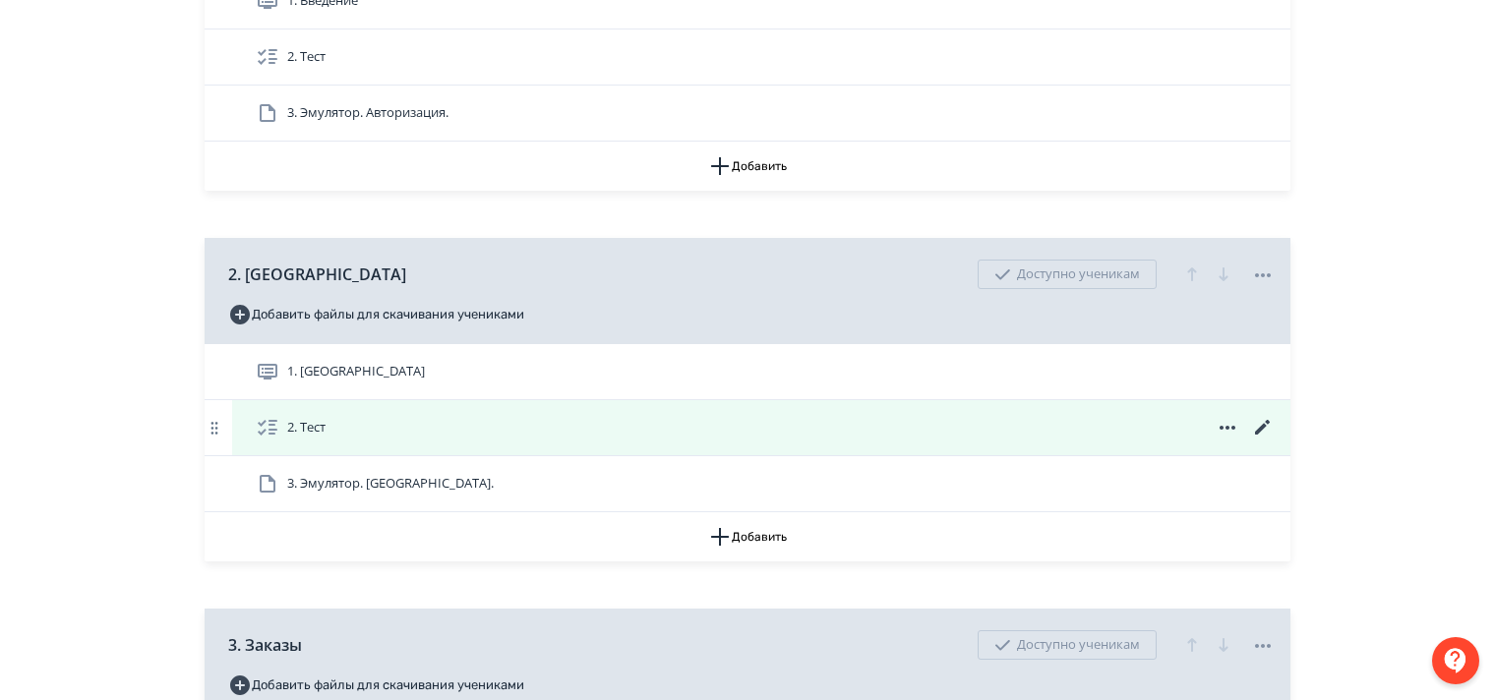
click at [1272, 440] on icon at bounding box center [1263, 428] width 24 height 24
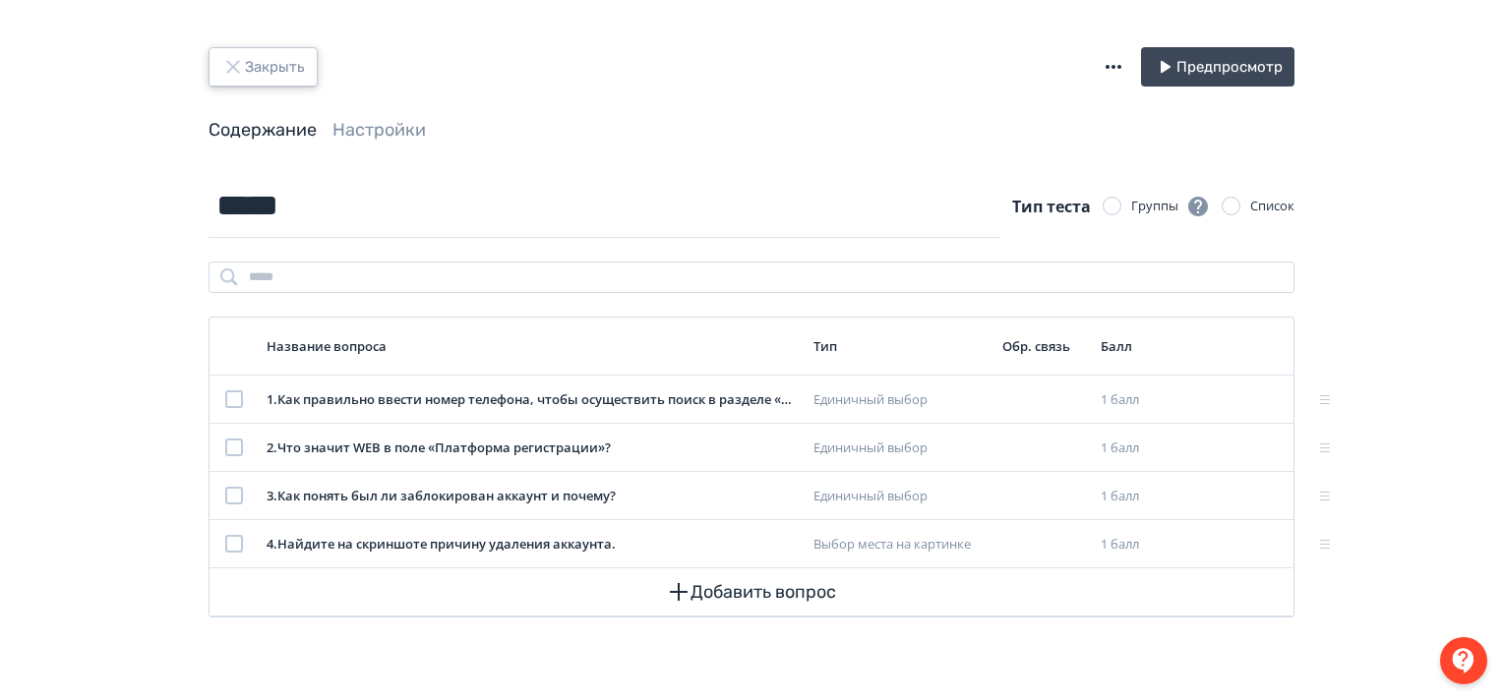
click at [235, 63] on icon "button" at bounding box center [233, 67] width 24 height 24
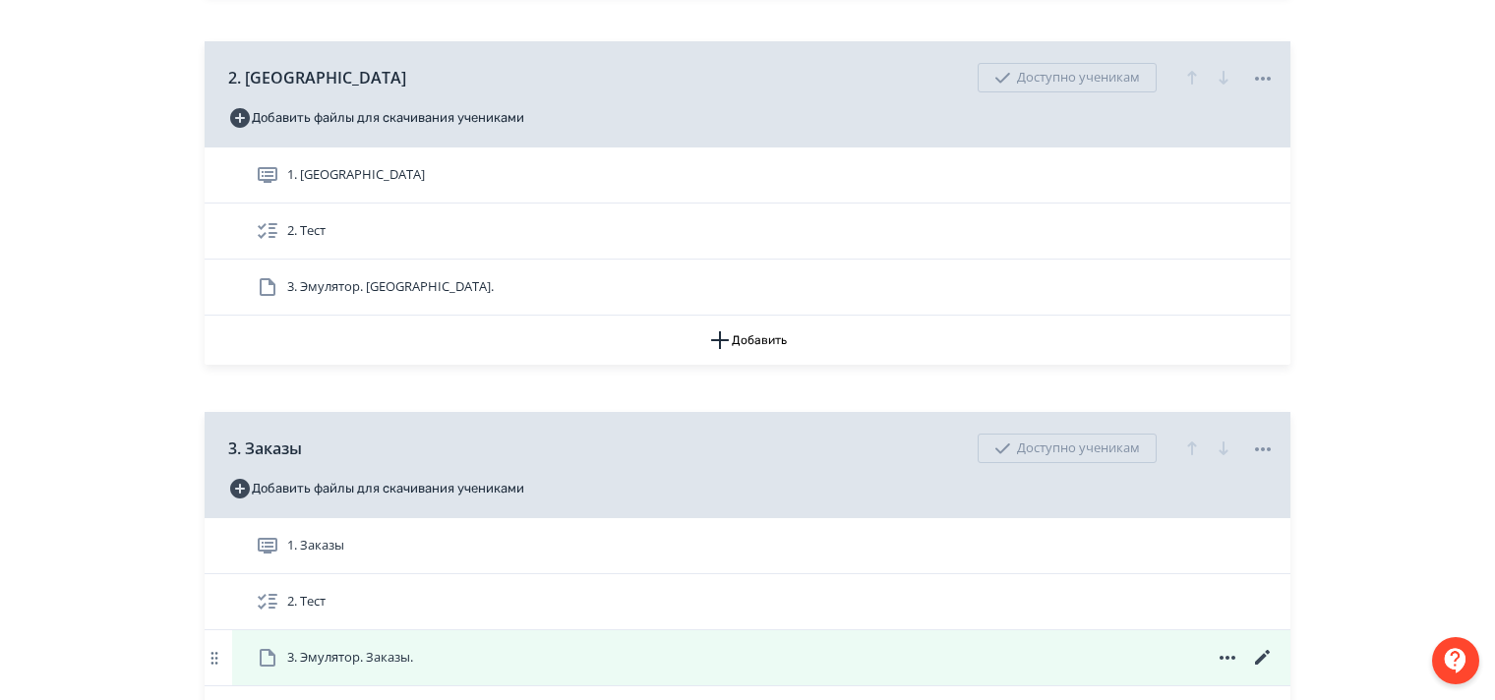
scroll to position [1082, 0]
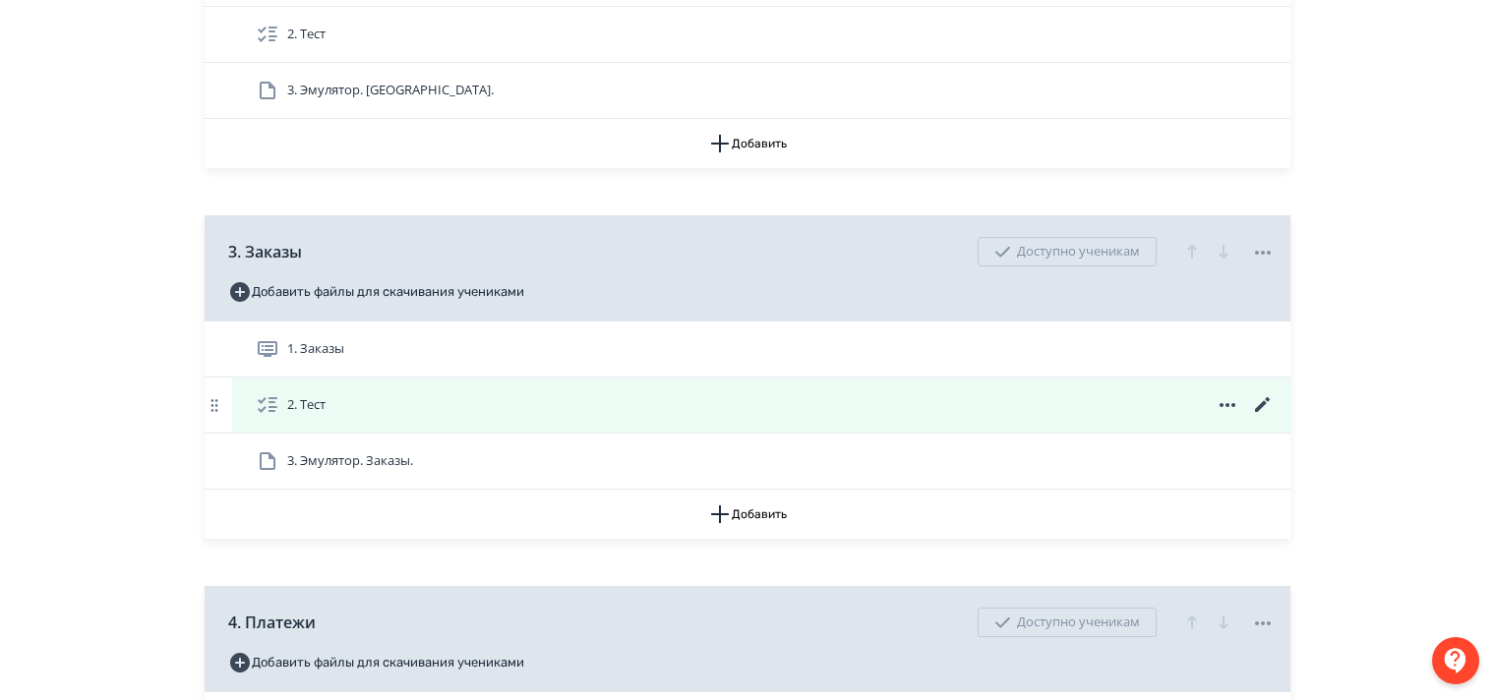
click at [1269, 417] on icon at bounding box center [1263, 406] width 24 height 24
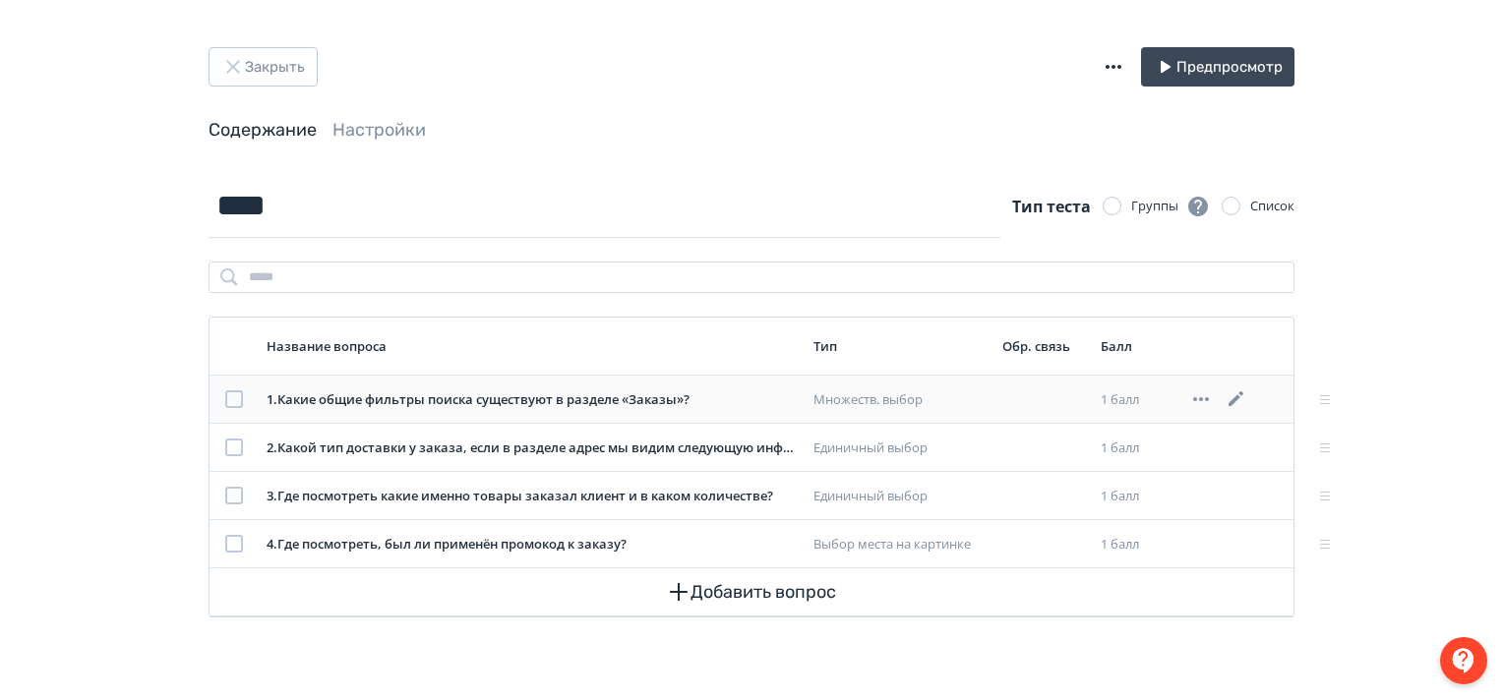
click at [1234, 394] on icon at bounding box center [1237, 400] width 24 height 24
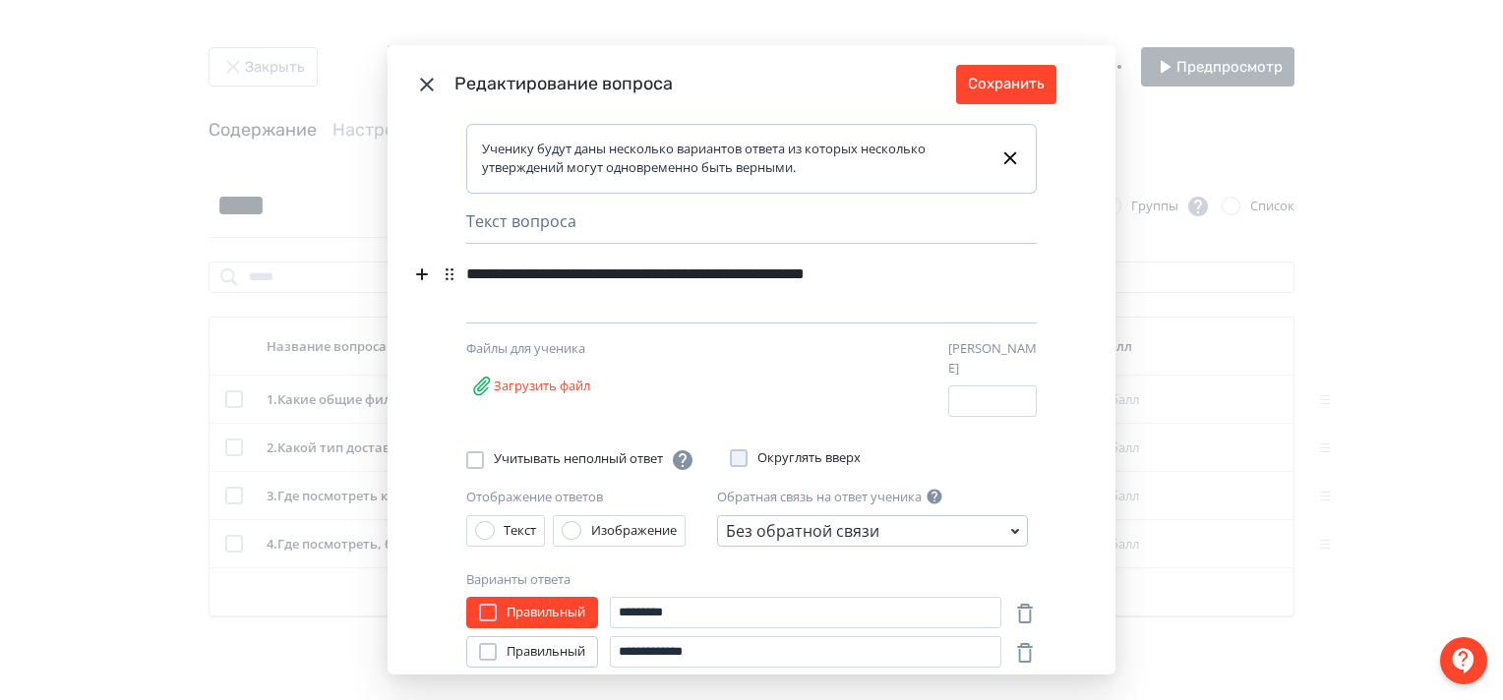
click at [957, 271] on div "**********" at bounding box center [717, 274] width 503 height 37
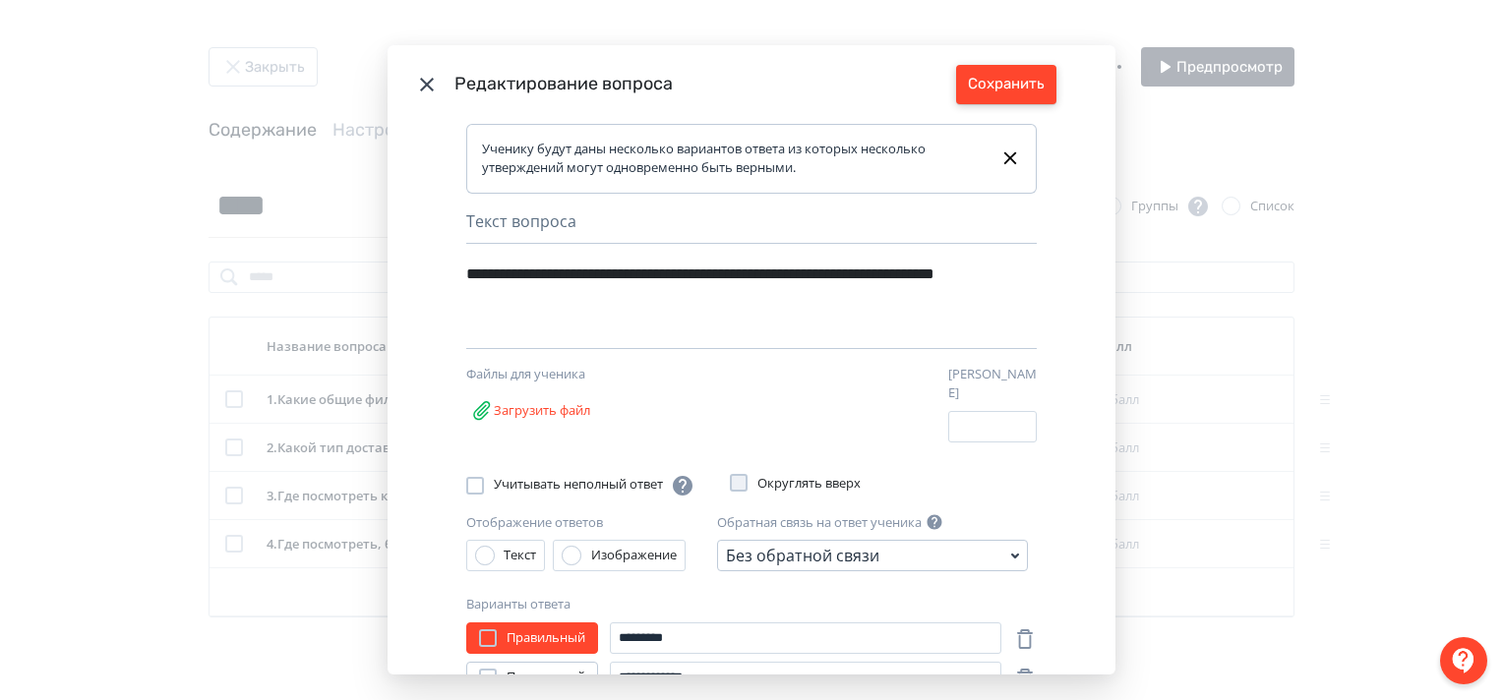
click at [994, 83] on button "Сохранить" at bounding box center [1006, 84] width 100 height 39
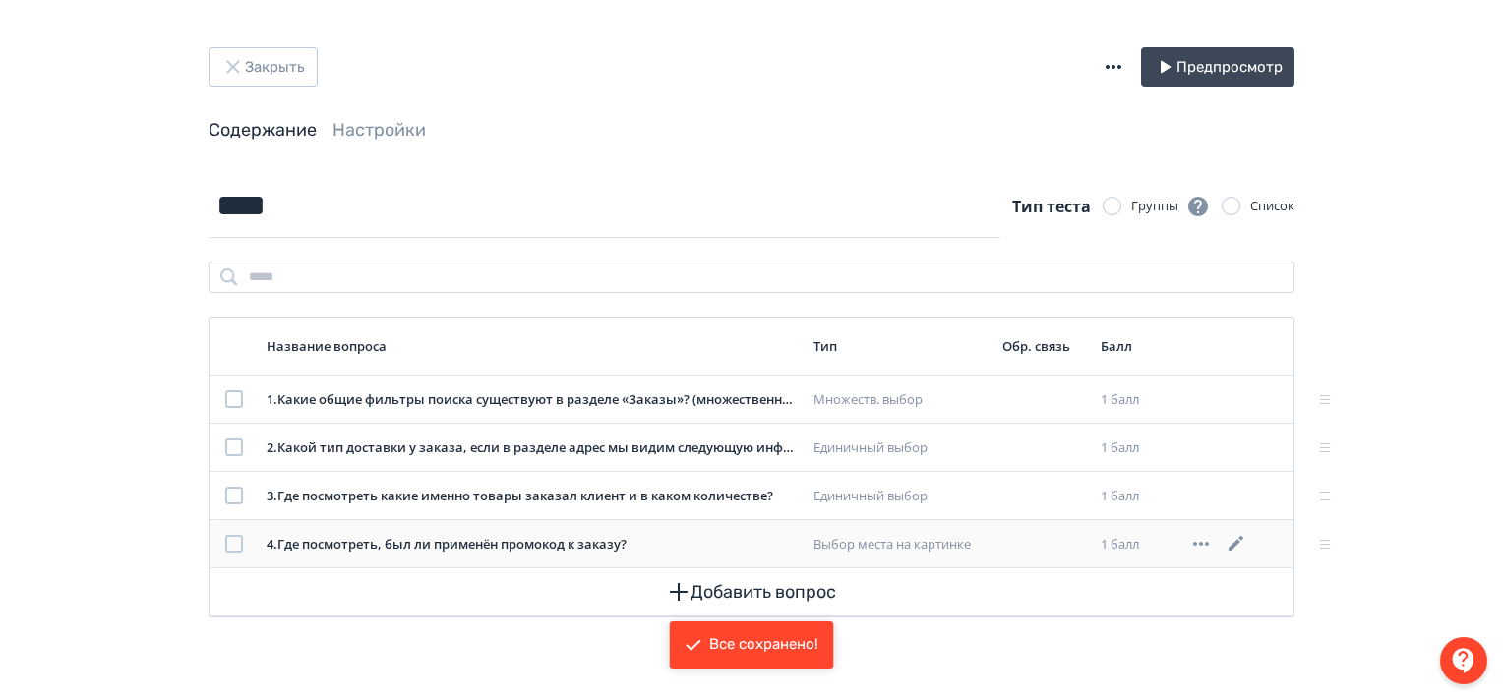
click at [1236, 542] on icon at bounding box center [1236, 543] width 15 height 15
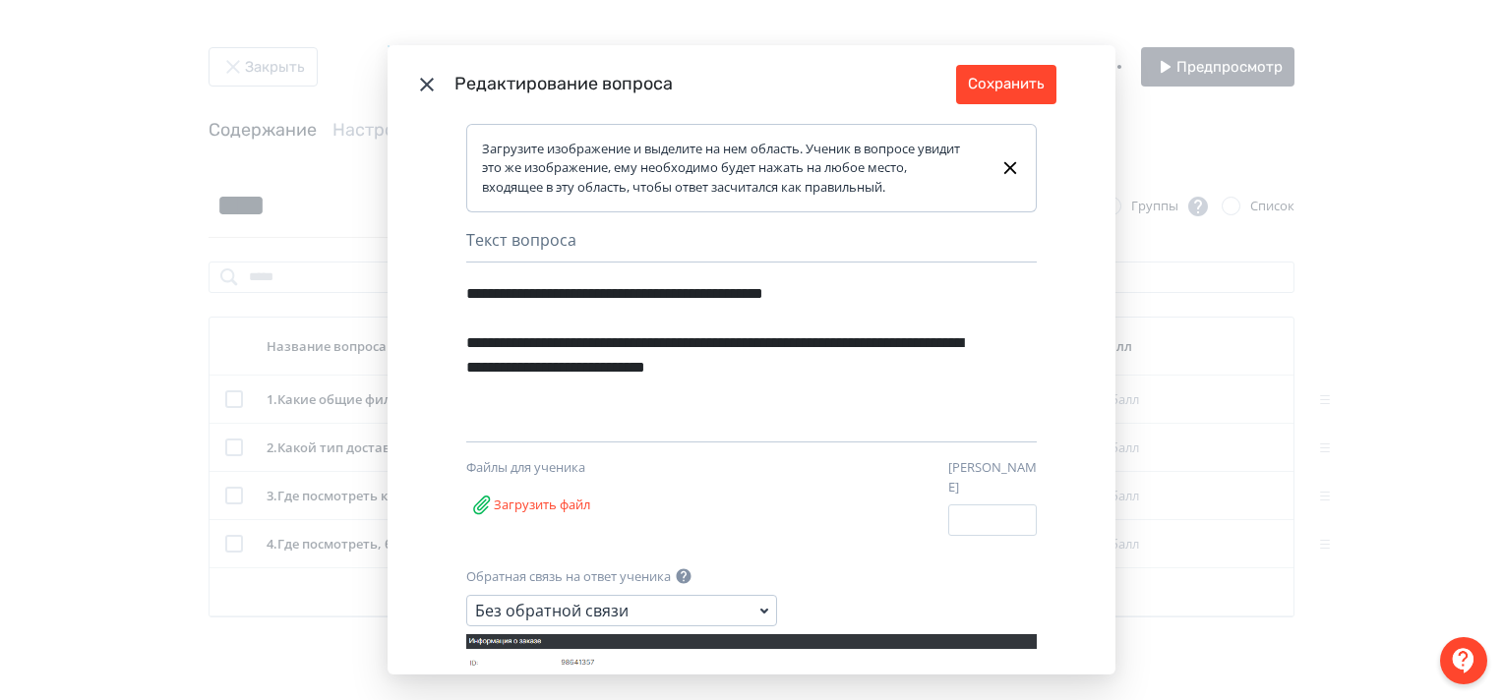
click at [617, 146] on div "Загрузите изображение и выделите на нем область. Ученик в вопросе увидит это же…" at bounding box center [733, 169] width 502 height 58
click at [421, 76] on icon "Modal" at bounding box center [427, 85] width 24 height 24
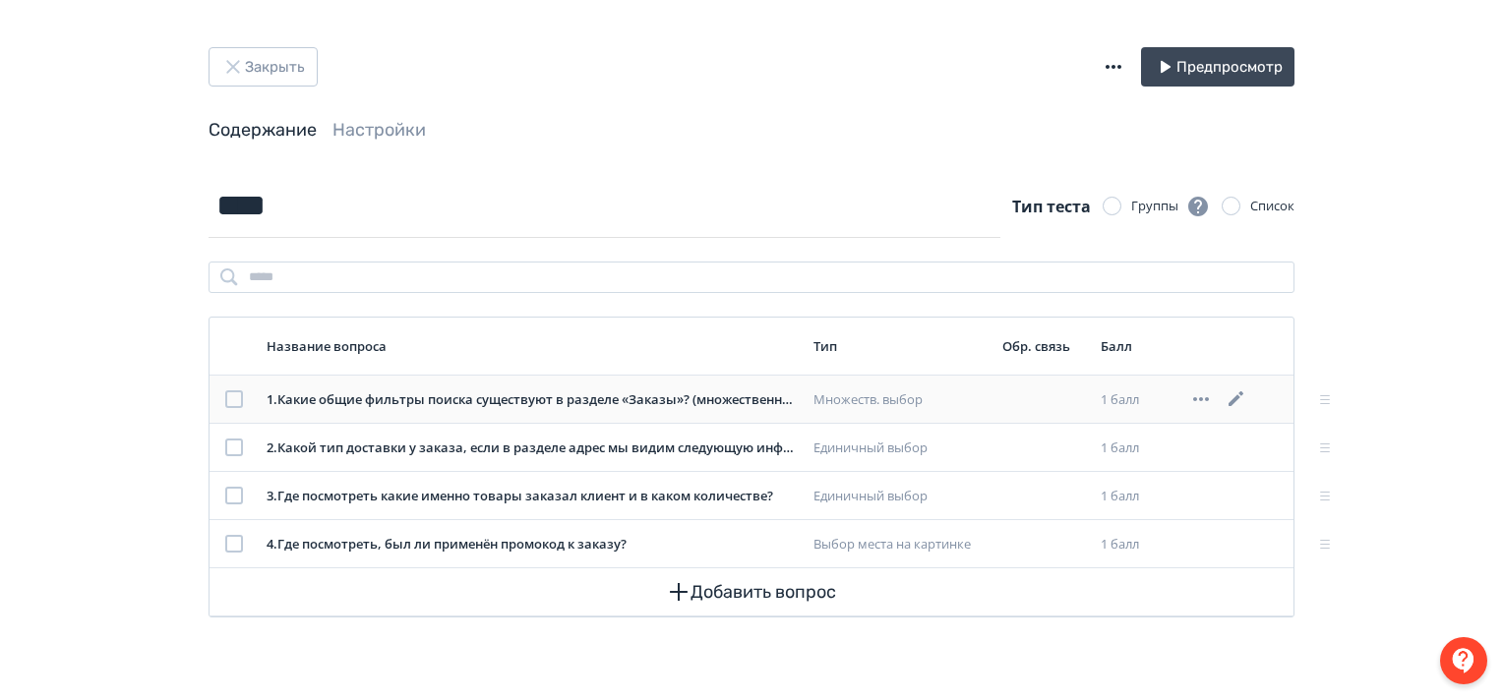
click at [1236, 396] on icon at bounding box center [1237, 400] width 24 height 24
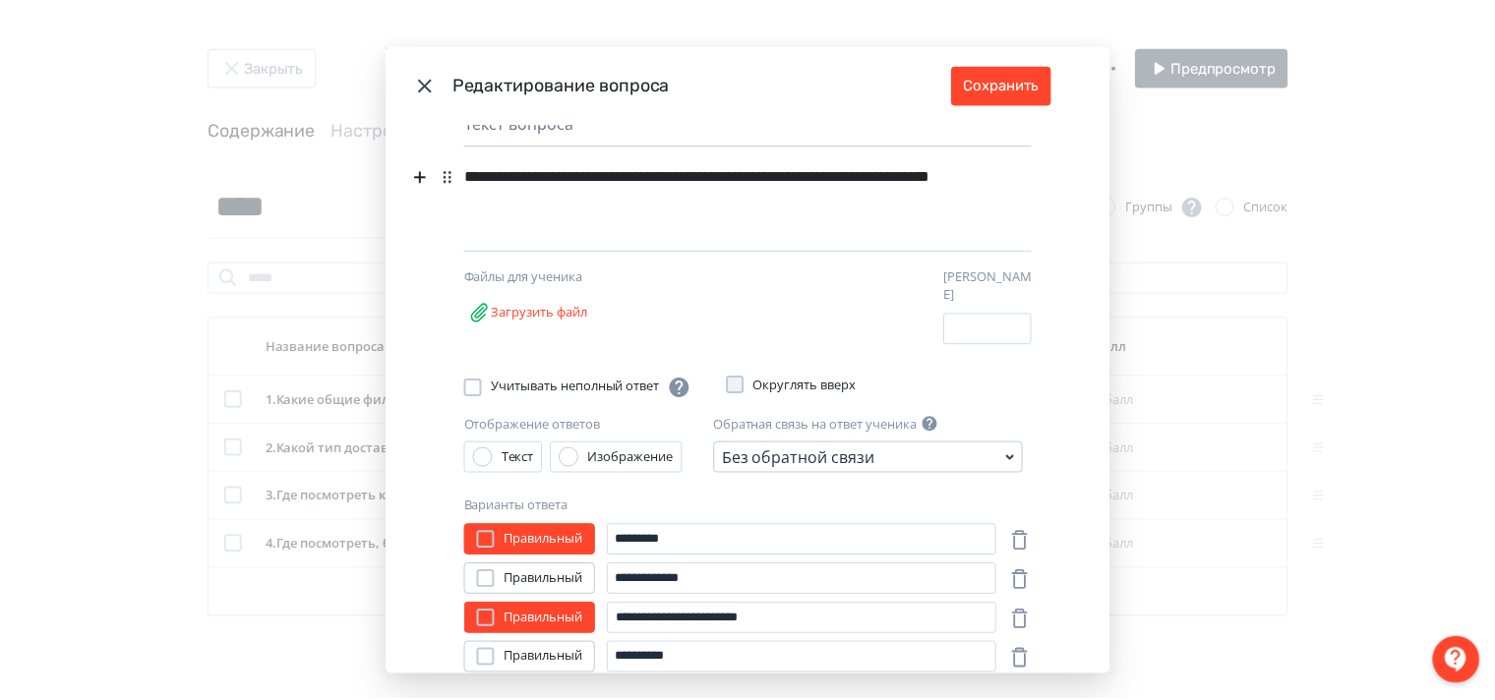
scroll to position [197, 0]
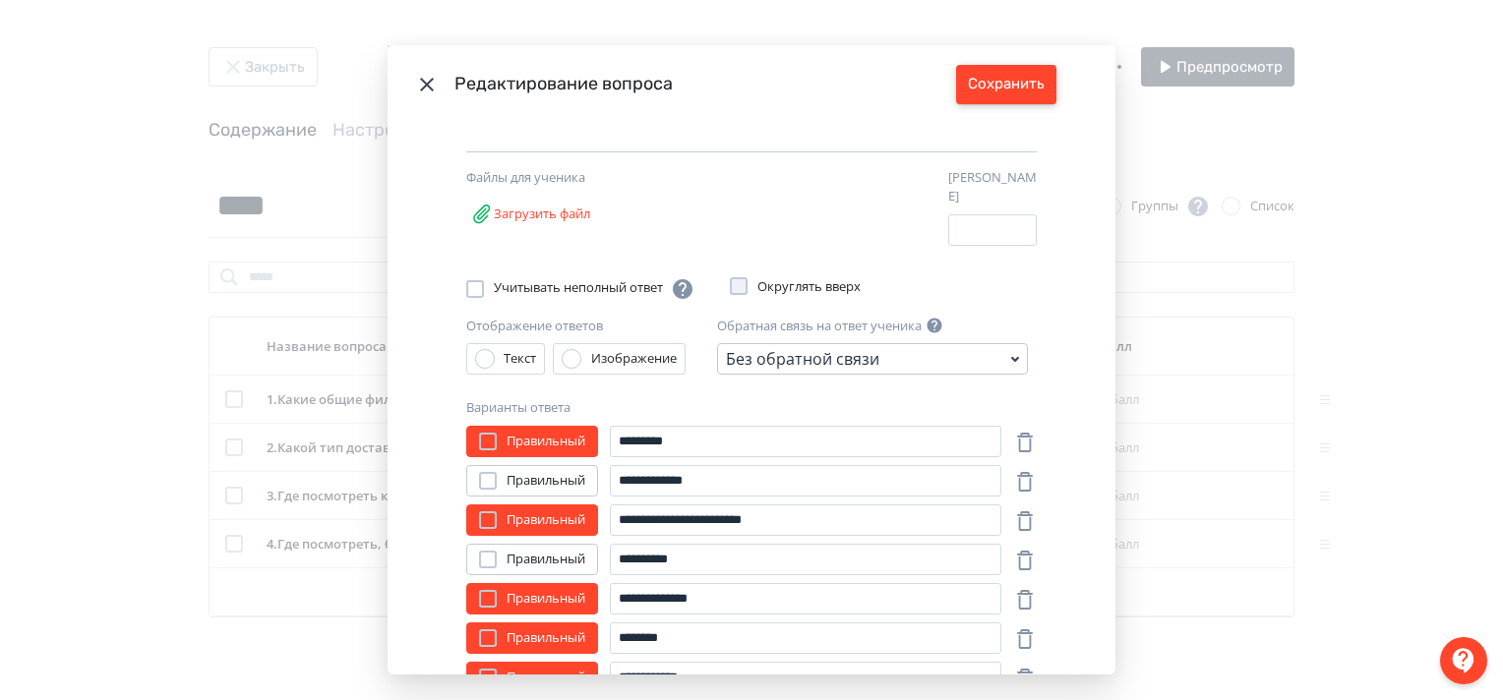
click at [1007, 90] on button "Сохранить" at bounding box center [1006, 84] width 100 height 39
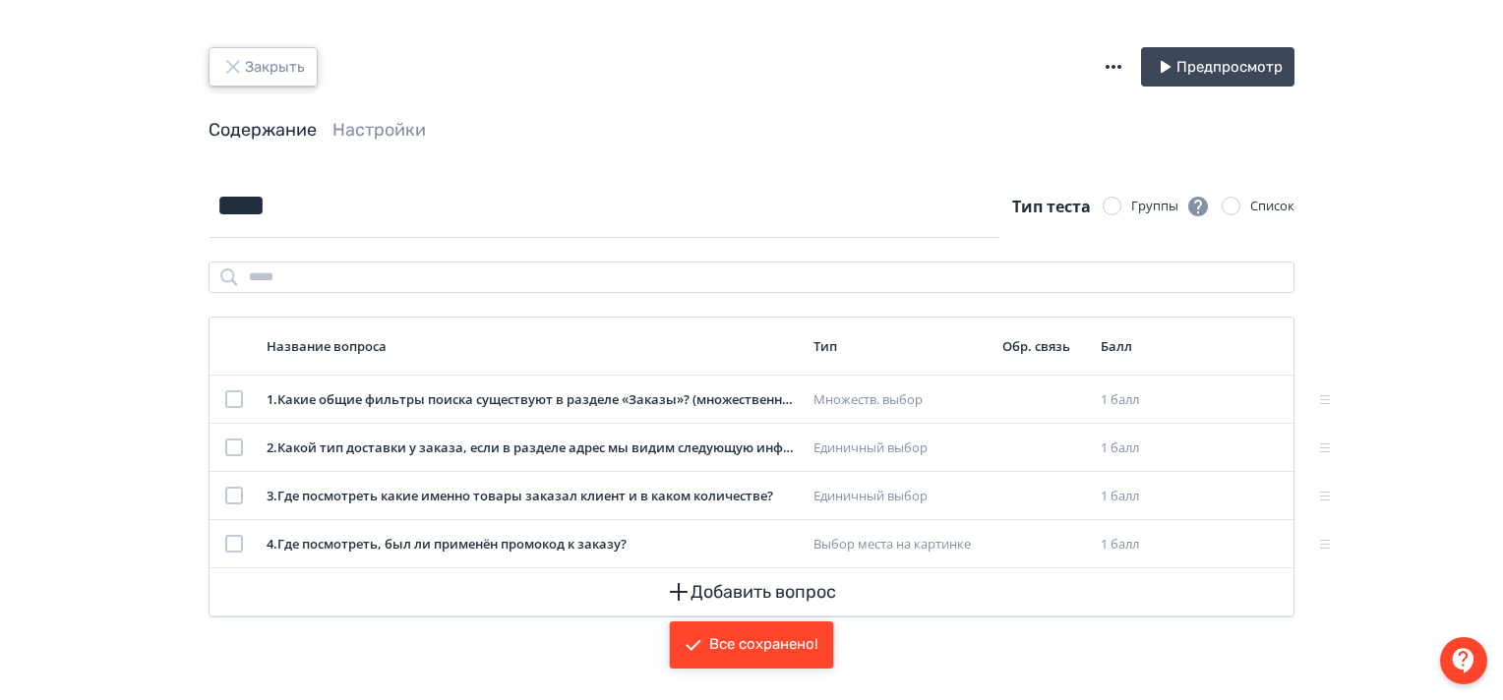
click at [228, 67] on icon "button" at bounding box center [233, 67] width 24 height 24
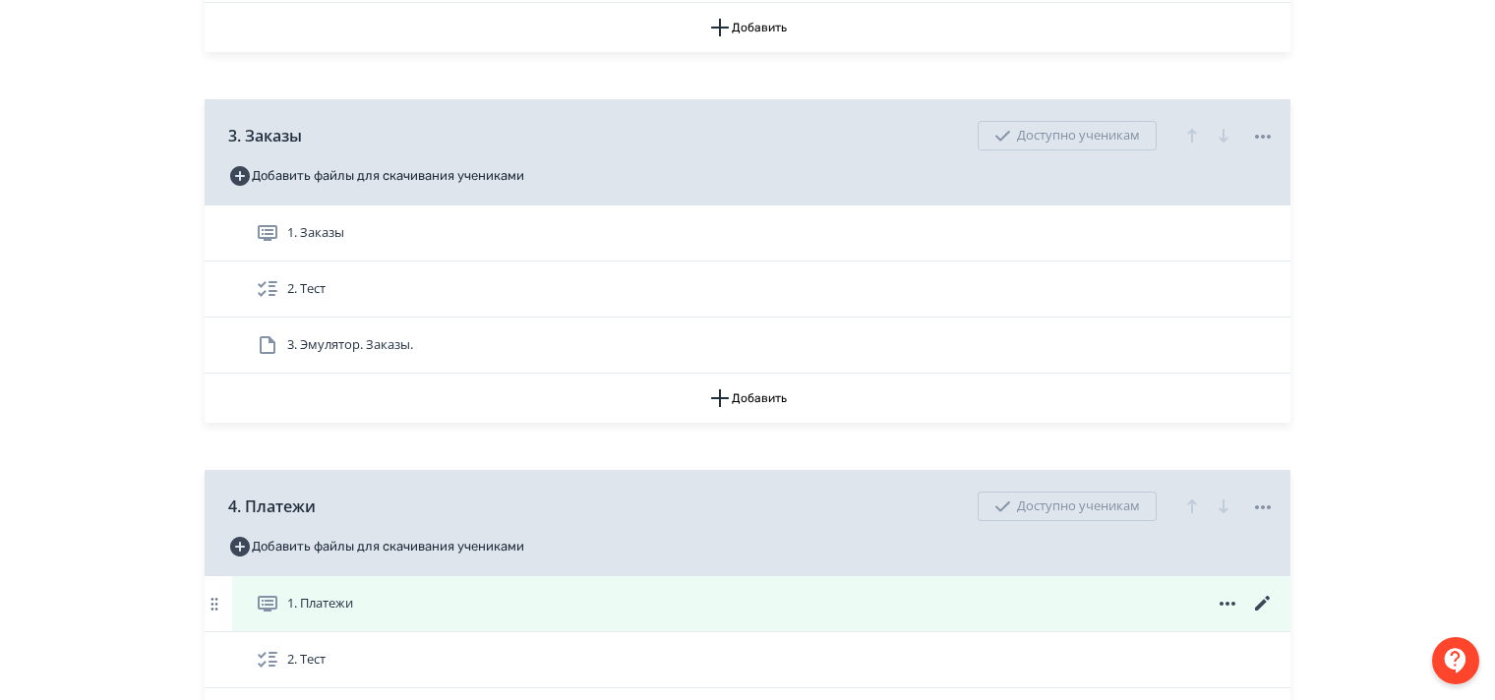
scroll to position [1377, 0]
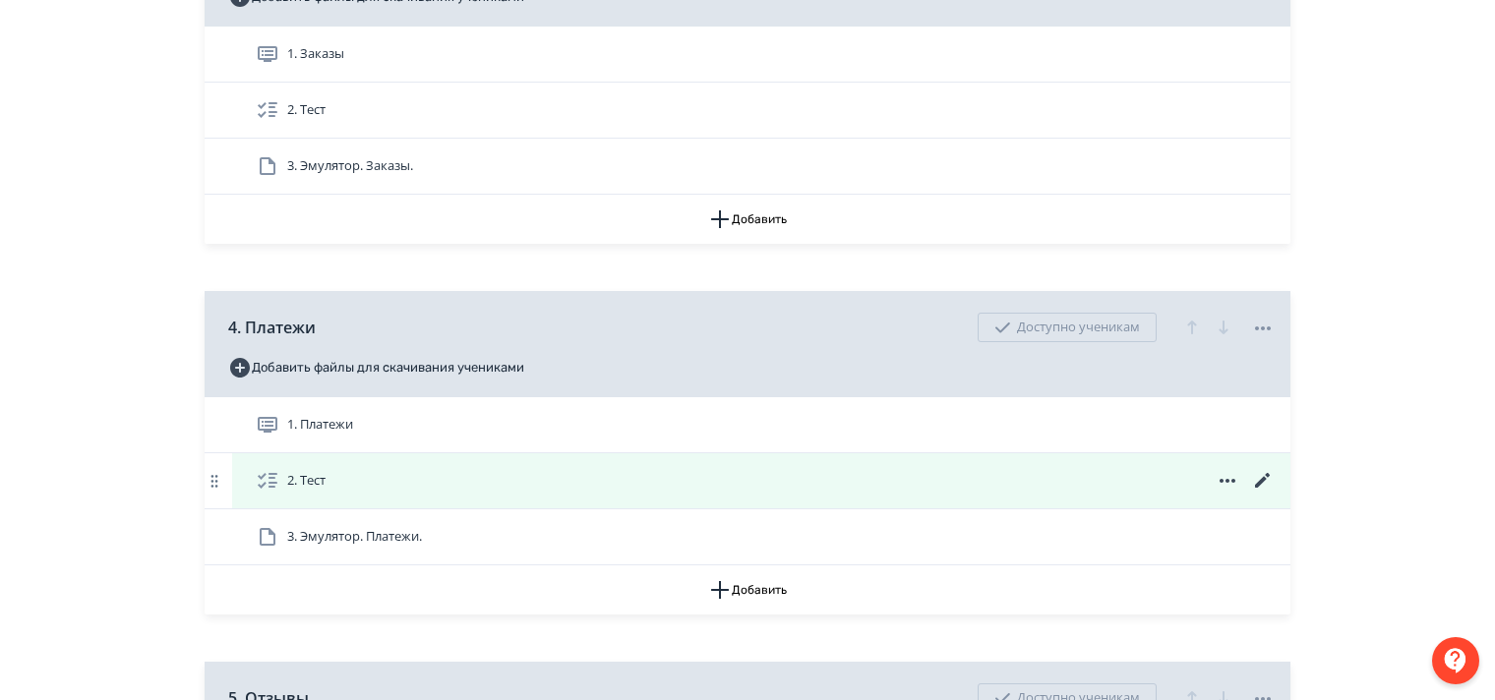
click at [1260, 493] on icon at bounding box center [1263, 481] width 24 height 24
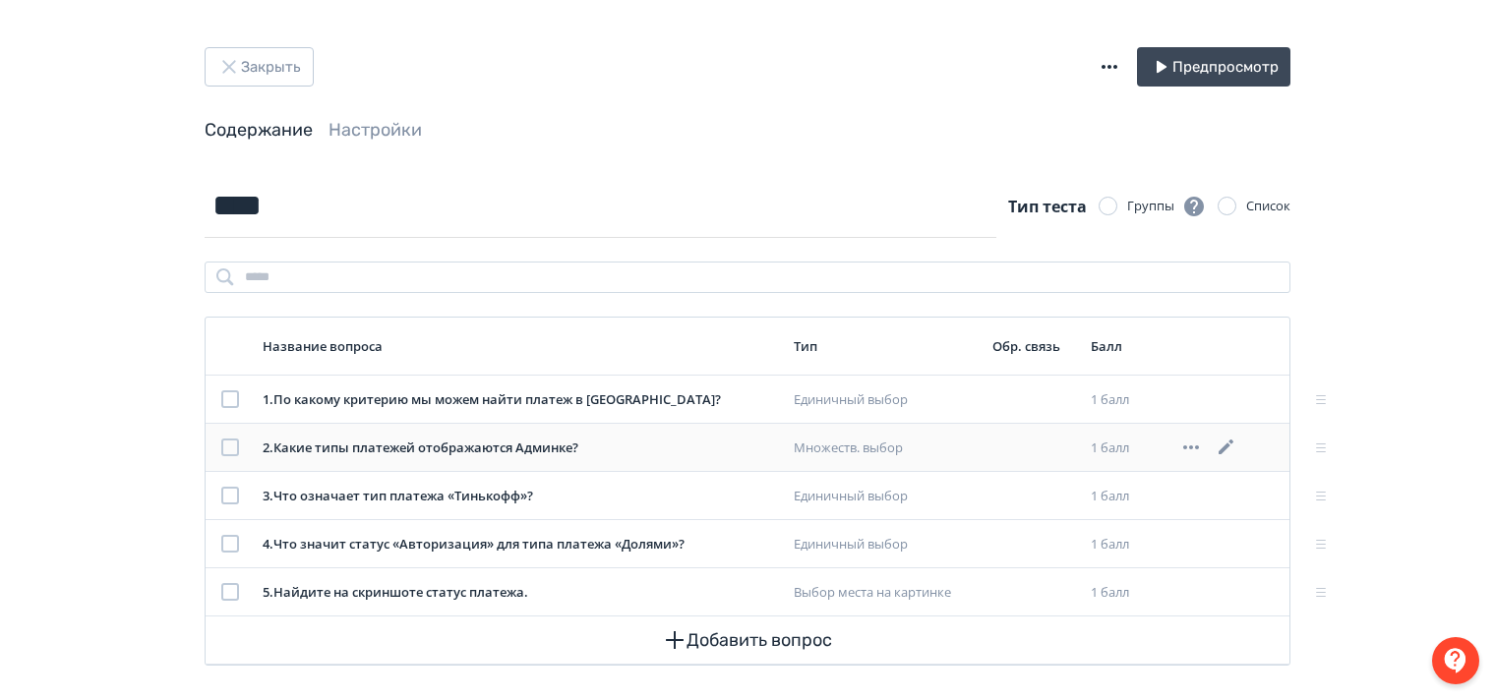
click at [1230, 445] on icon at bounding box center [1226, 447] width 15 height 15
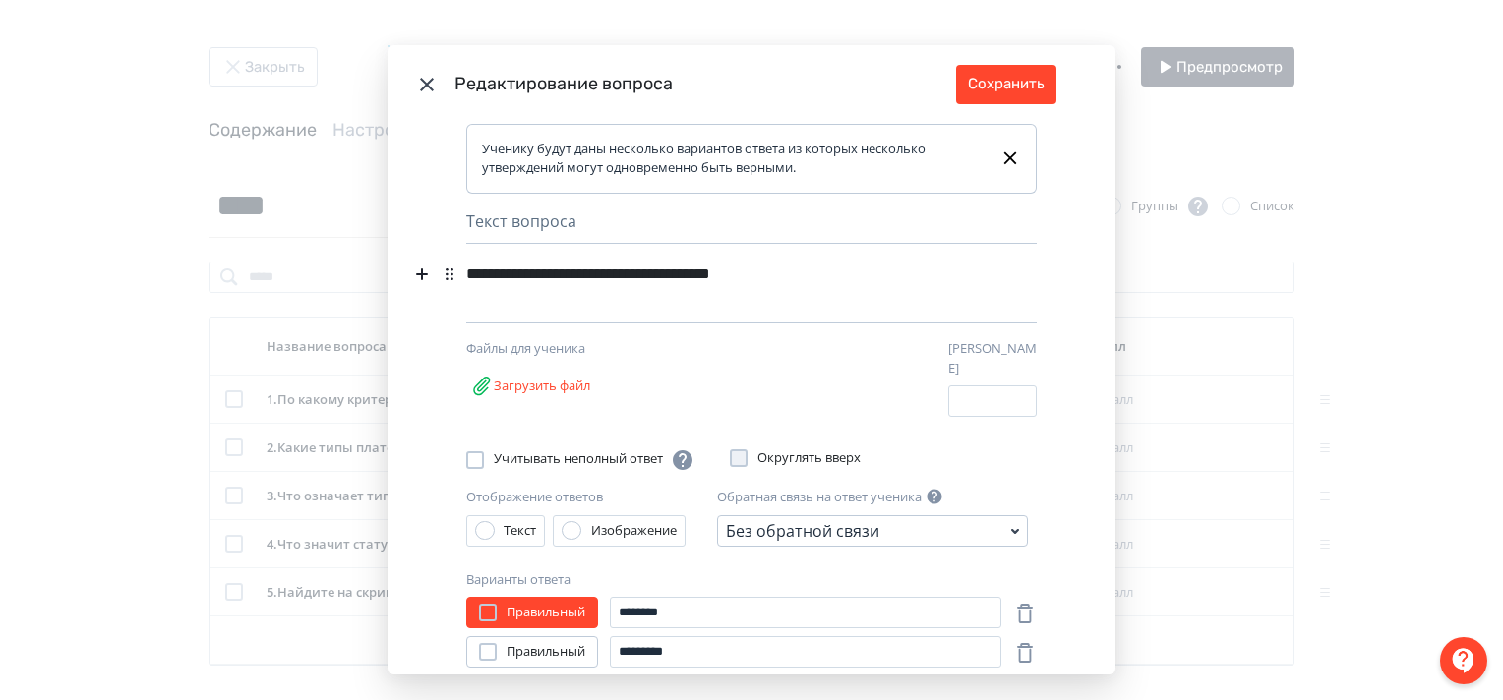
click at [827, 273] on div "**********" at bounding box center [717, 274] width 503 height 37
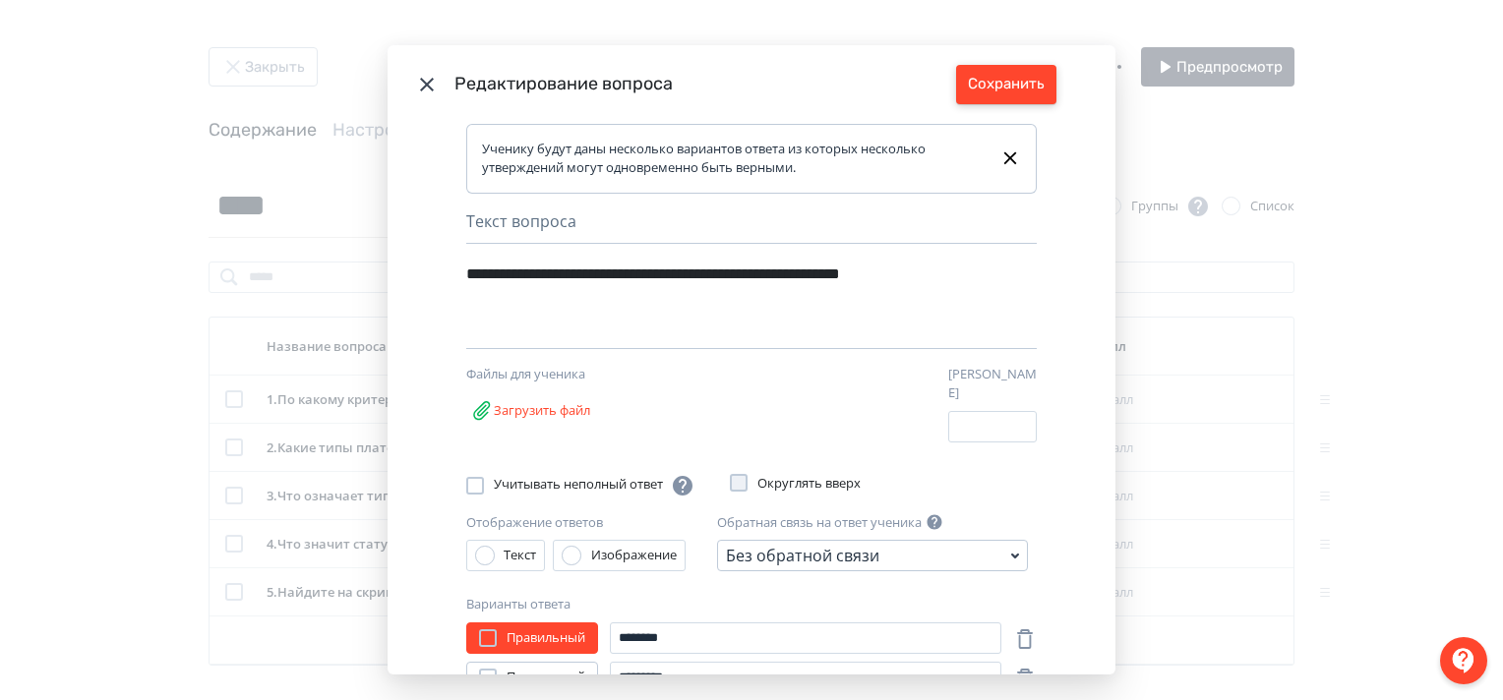
click at [1015, 73] on button "Сохранить" at bounding box center [1006, 84] width 100 height 39
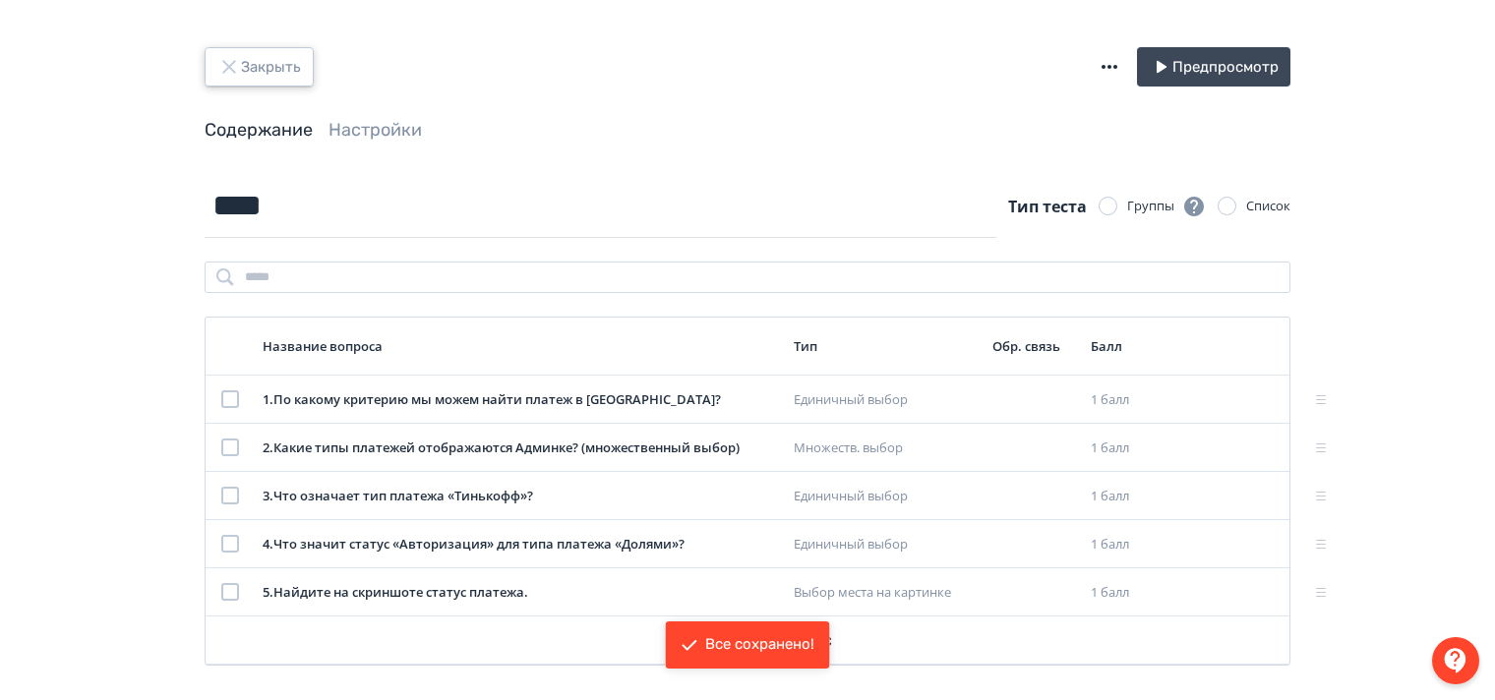
click at [224, 66] on icon "button" at bounding box center [229, 67] width 24 height 24
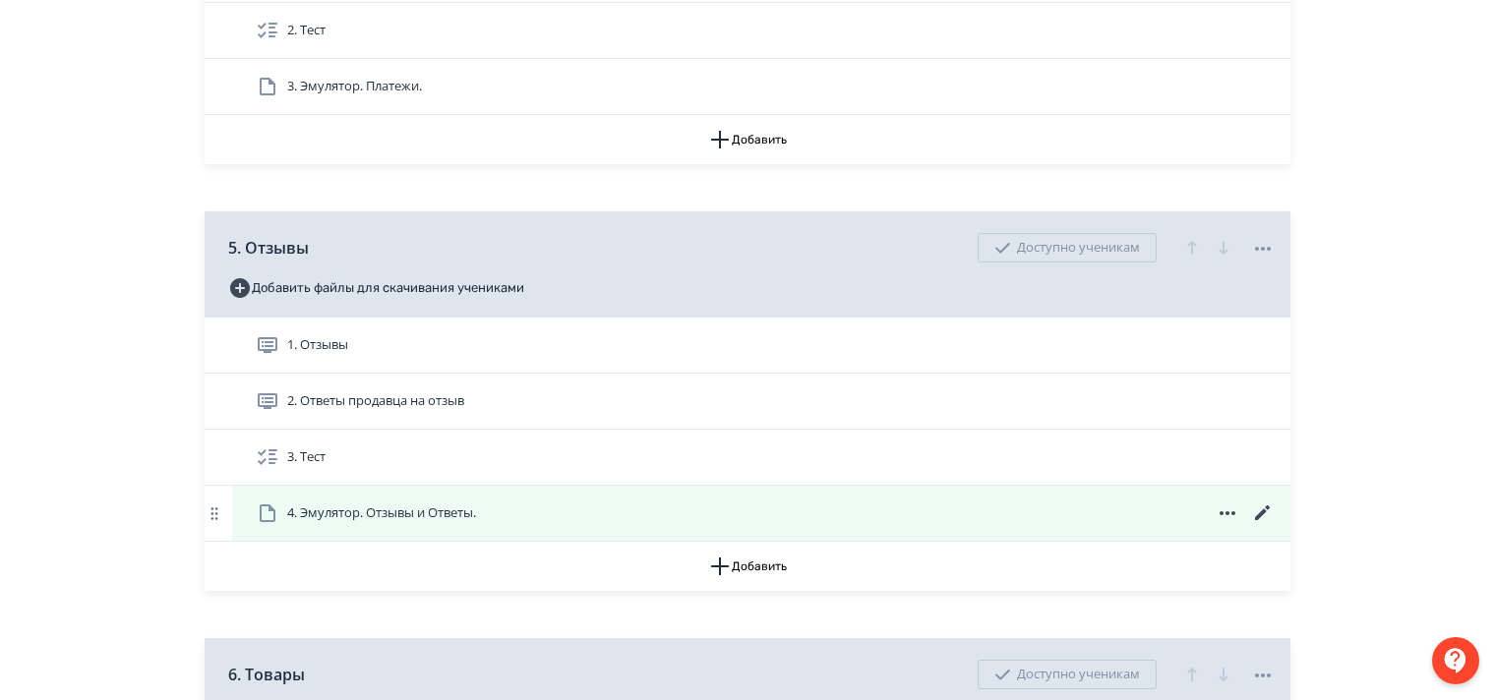
scroll to position [1869, 0]
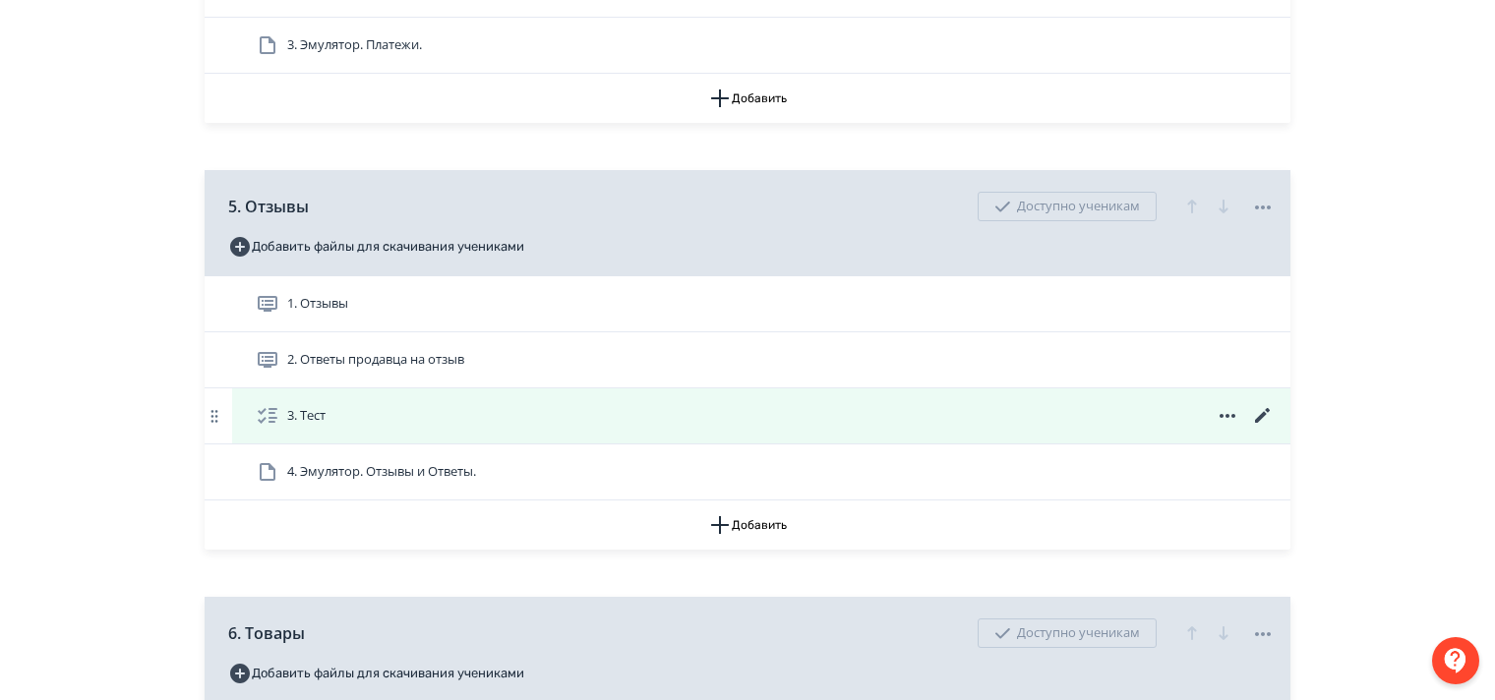
click at [1266, 428] on icon at bounding box center [1263, 416] width 24 height 24
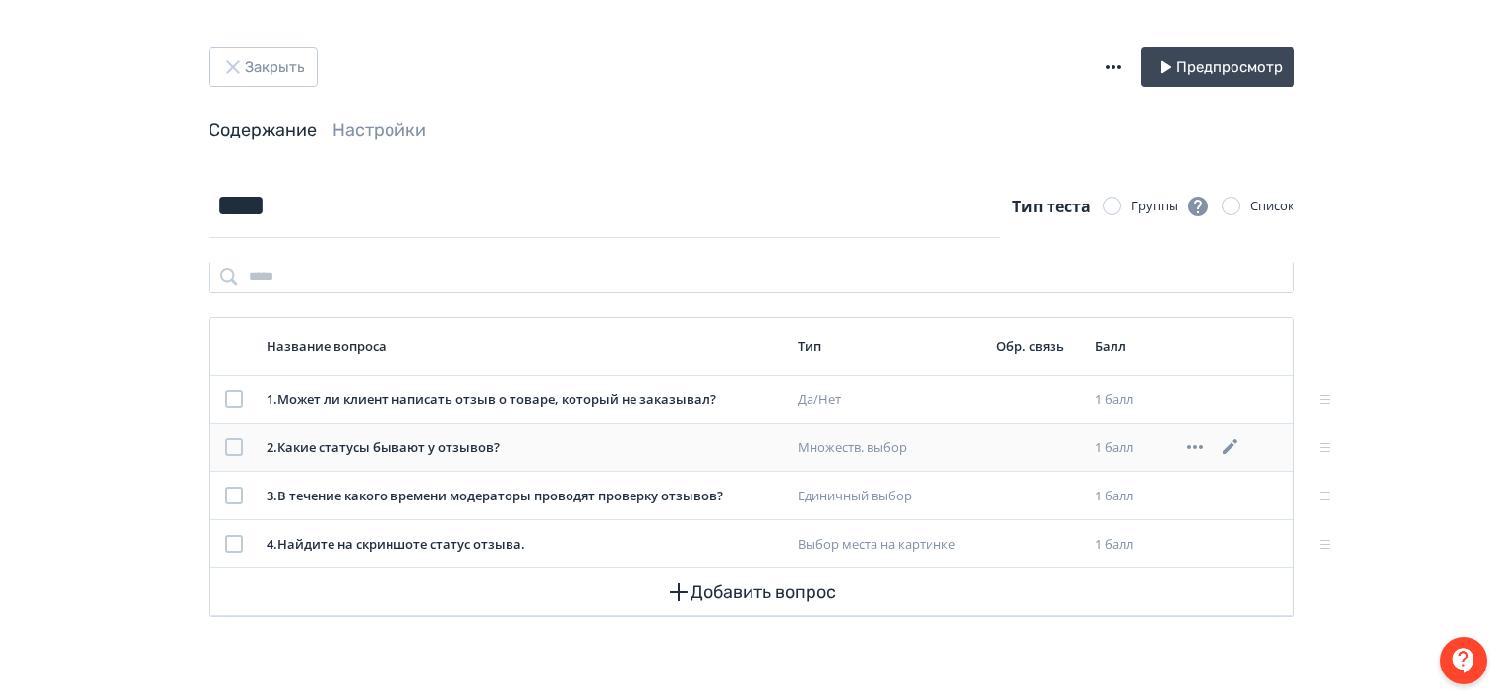
click at [1232, 441] on icon at bounding box center [1231, 448] width 24 height 24
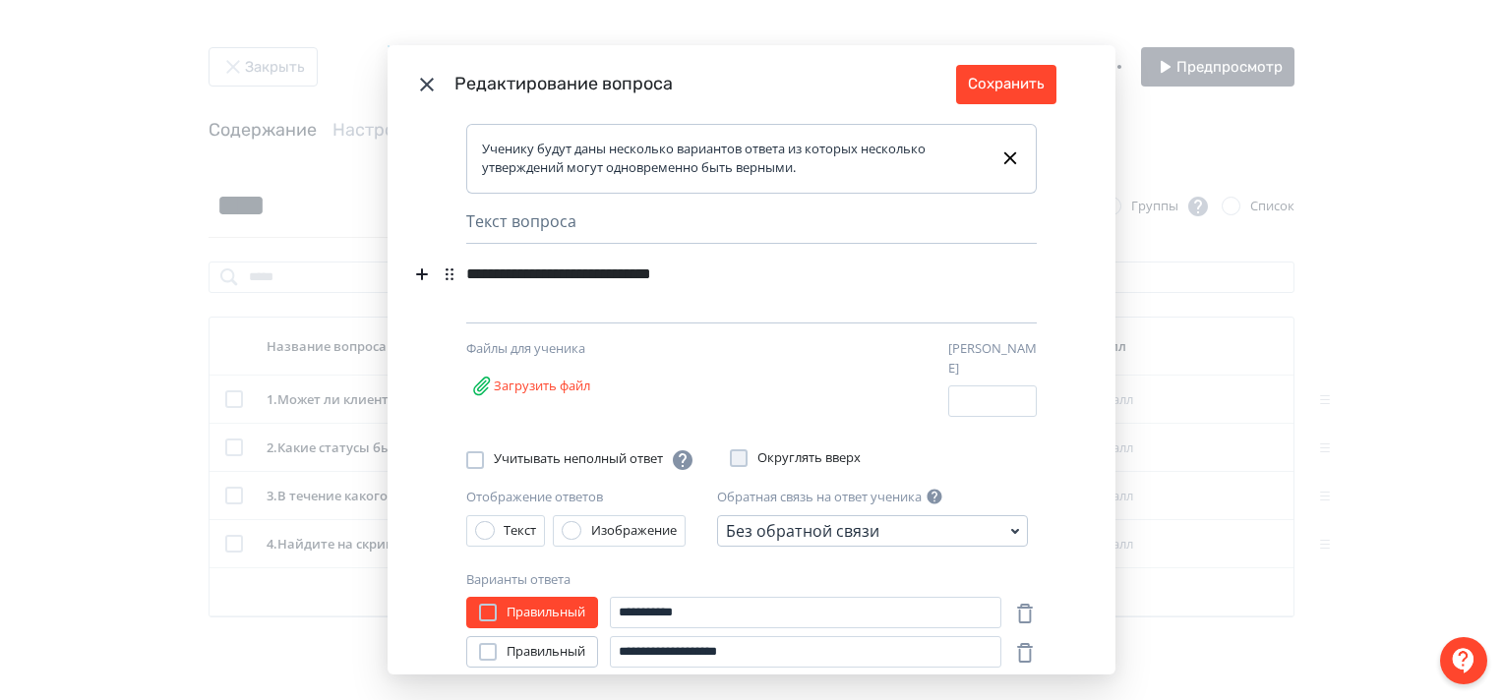
click at [723, 272] on div "**********" at bounding box center [717, 274] width 503 height 37
click at [1028, 94] on button "Сохранить" at bounding box center [1006, 84] width 100 height 39
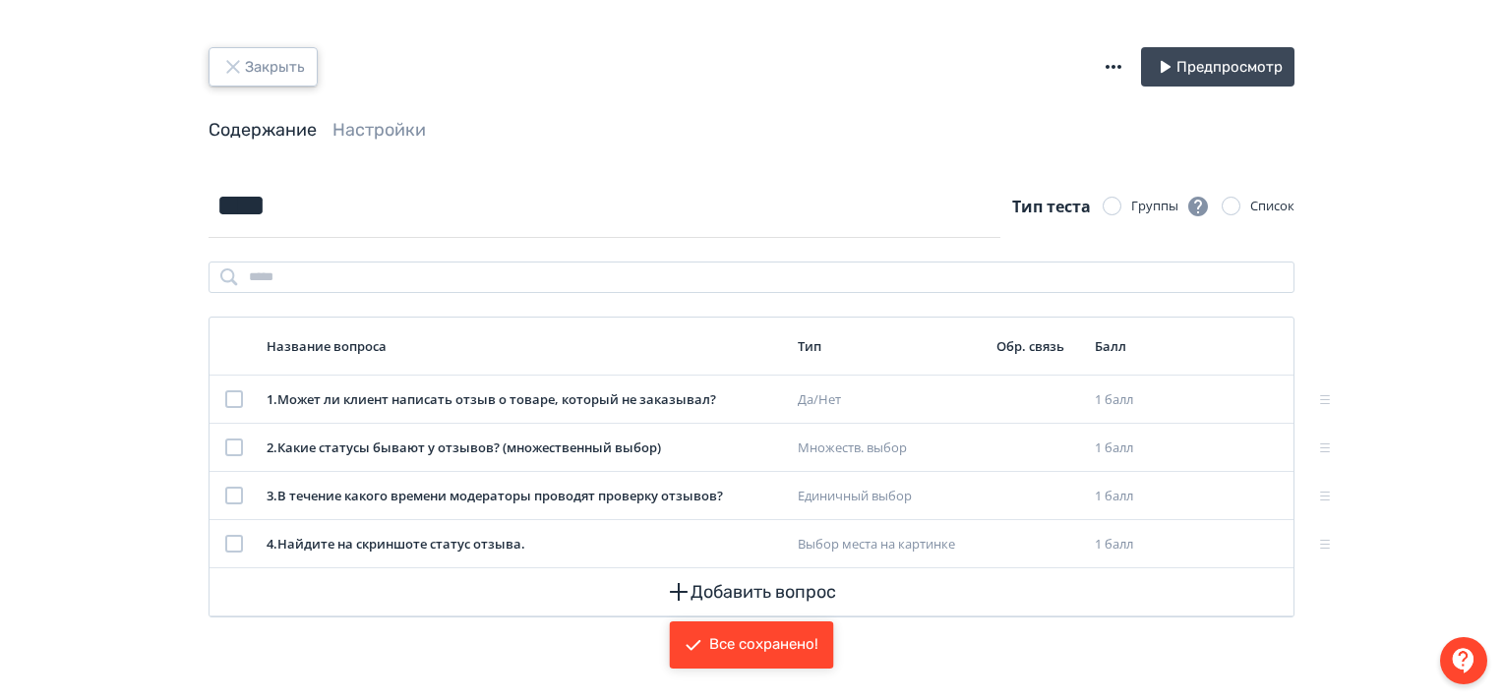
click at [232, 61] on icon "button" at bounding box center [233, 67] width 24 height 24
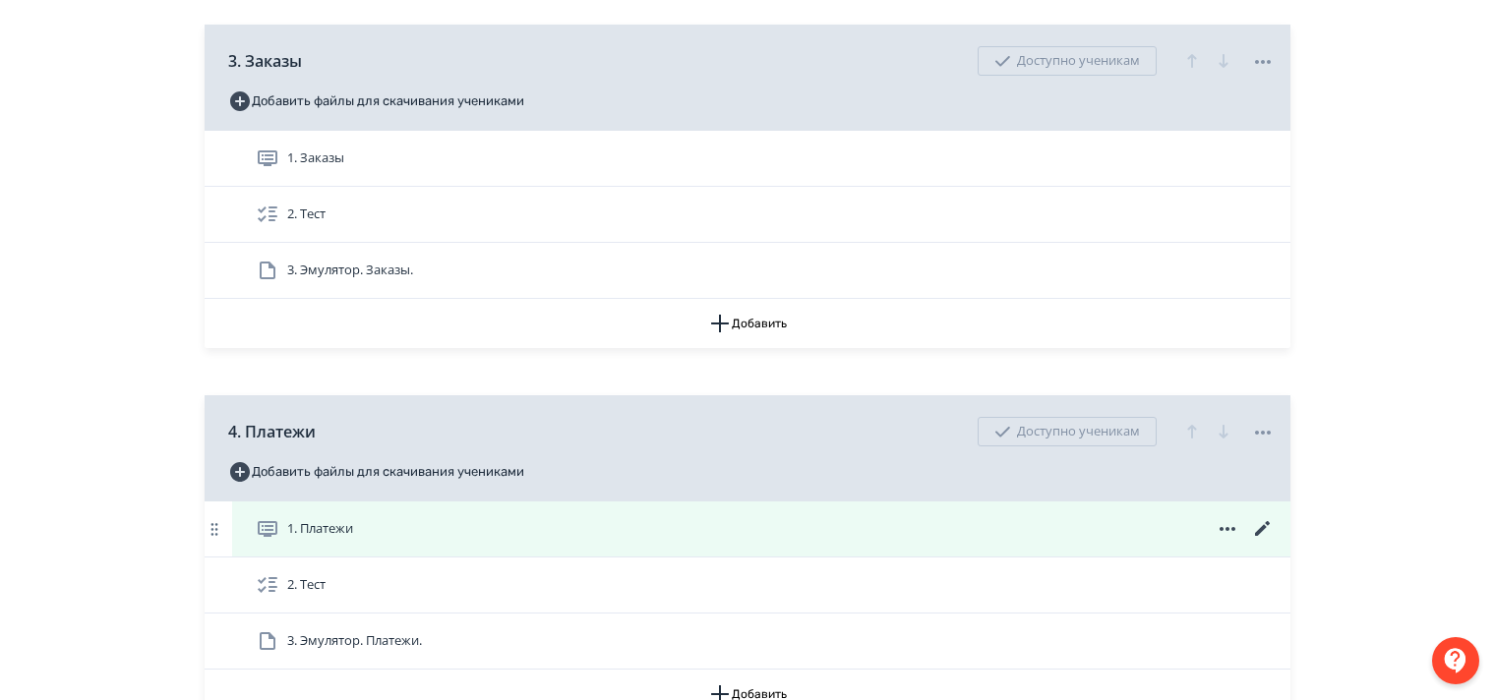
scroll to position [1279, 0]
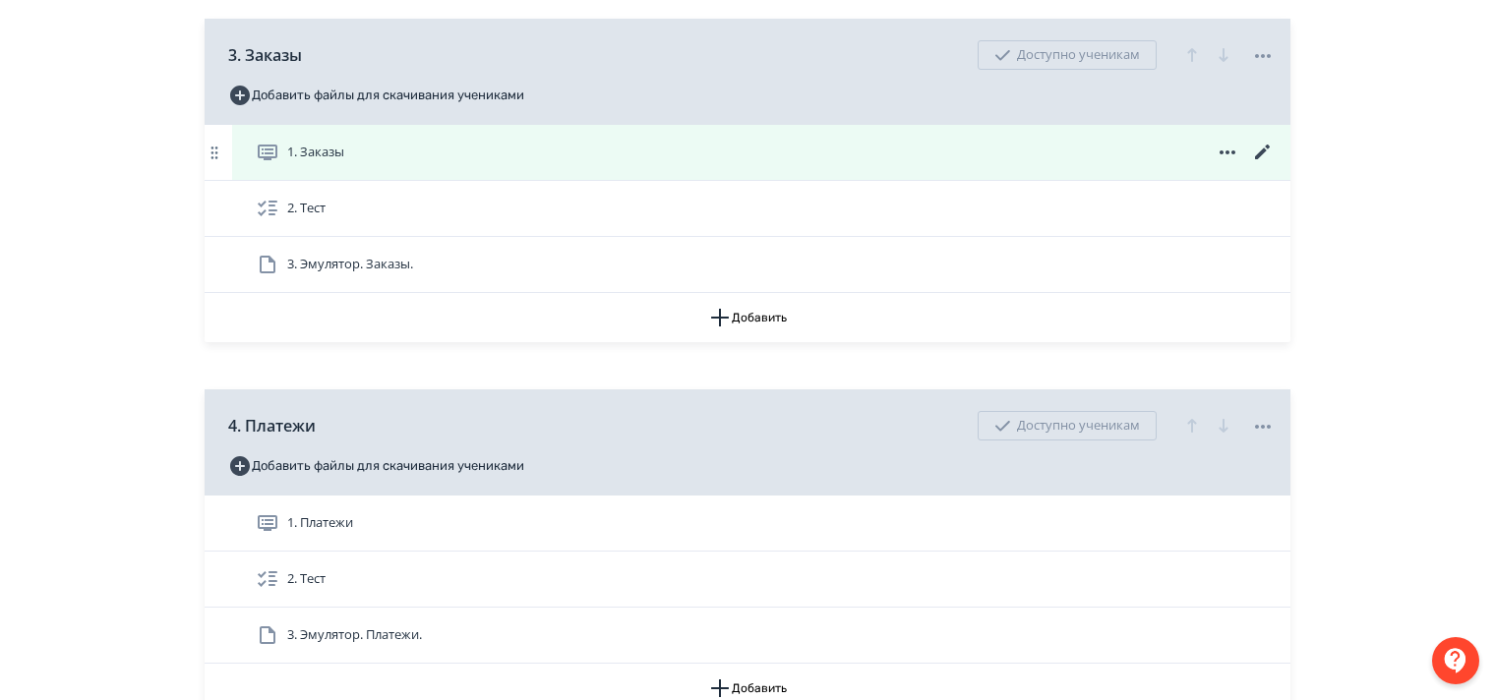
click at [1257, 161] on icon at bounding box center [1263, 153] width 24 height 24
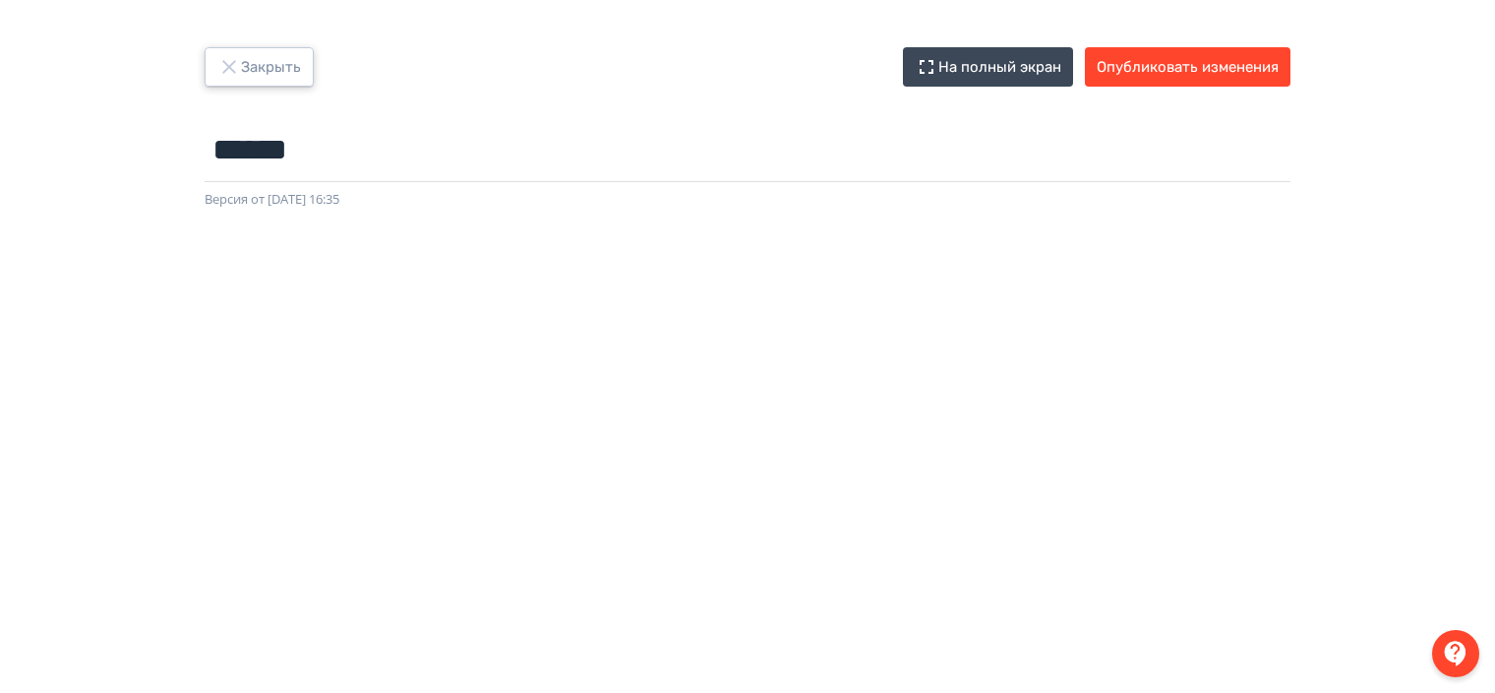
click at [218, 59] on icon "button" at bounding box center [229, 67] width 24 height 24
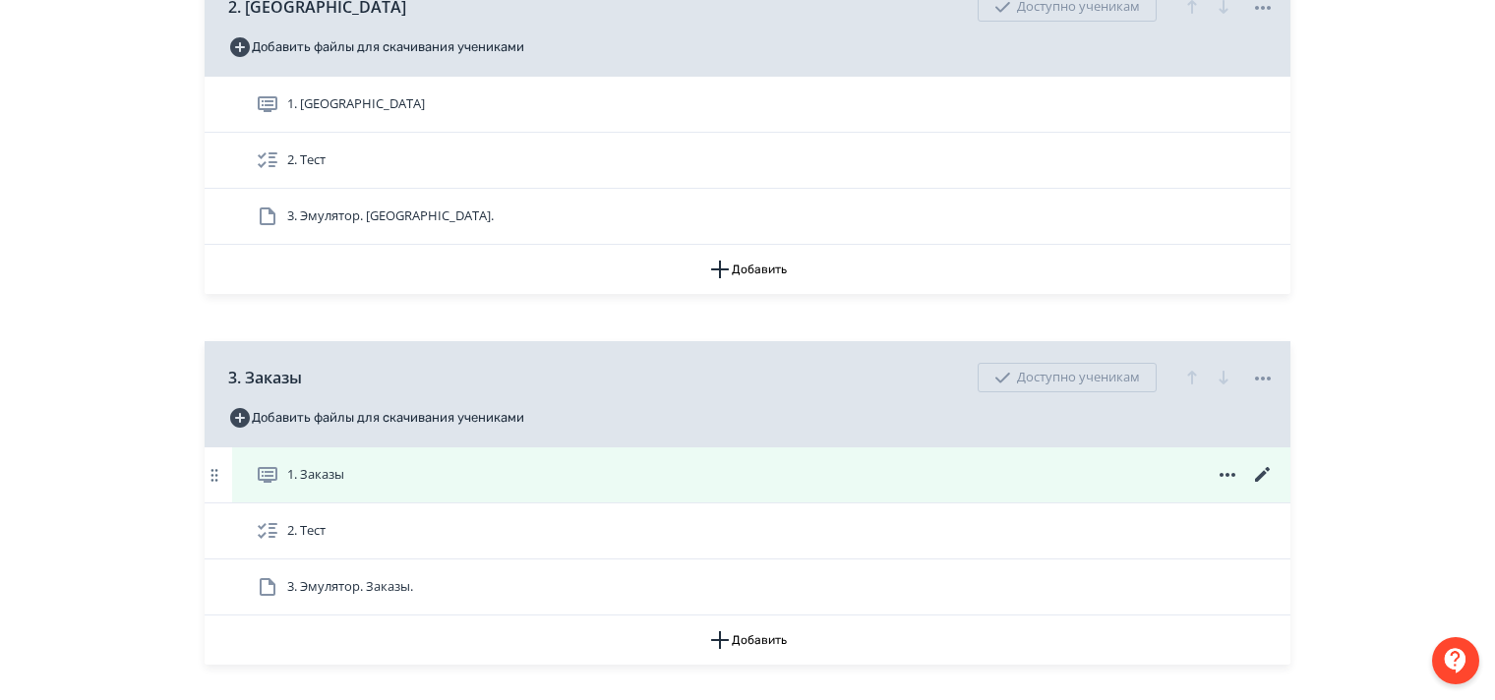
scroll to position [1082, 0]
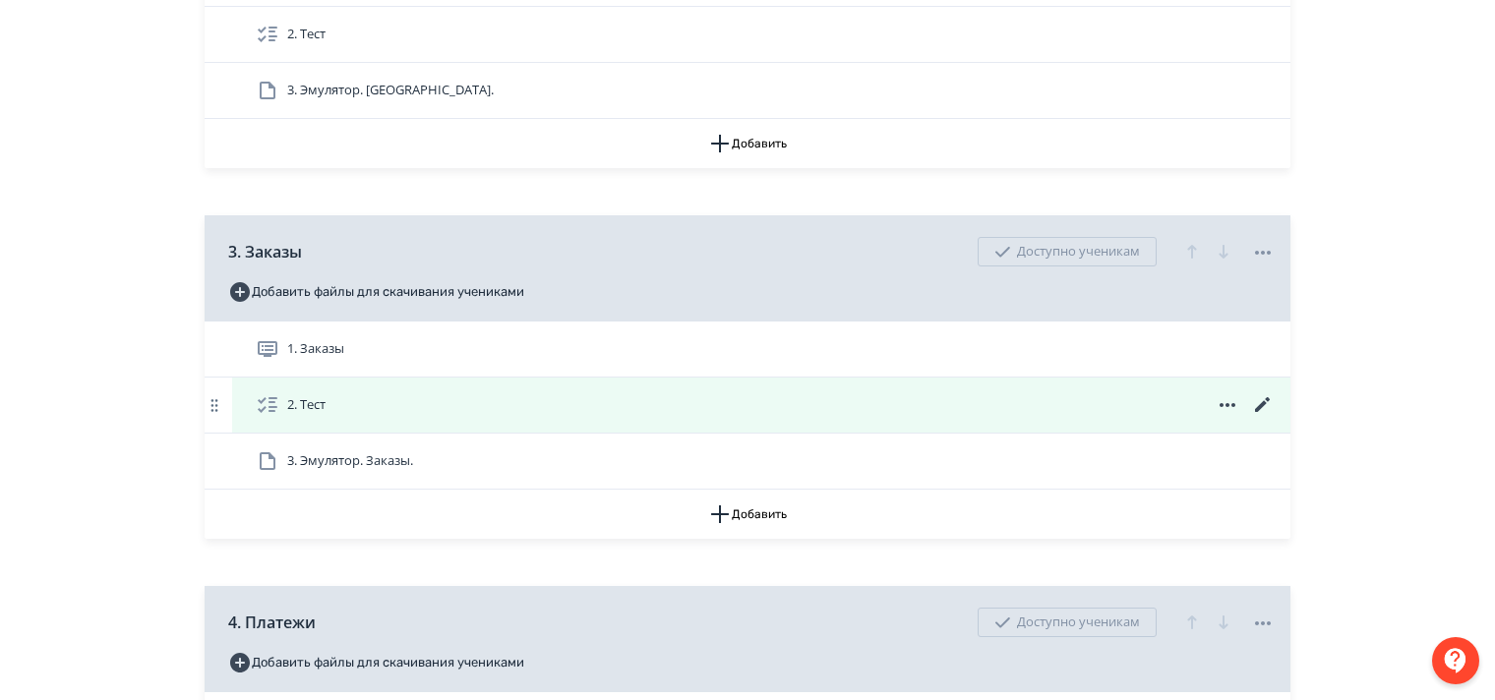
click at [1269, 413] on icon at bounding box center [1263, 406] width 24 height 24
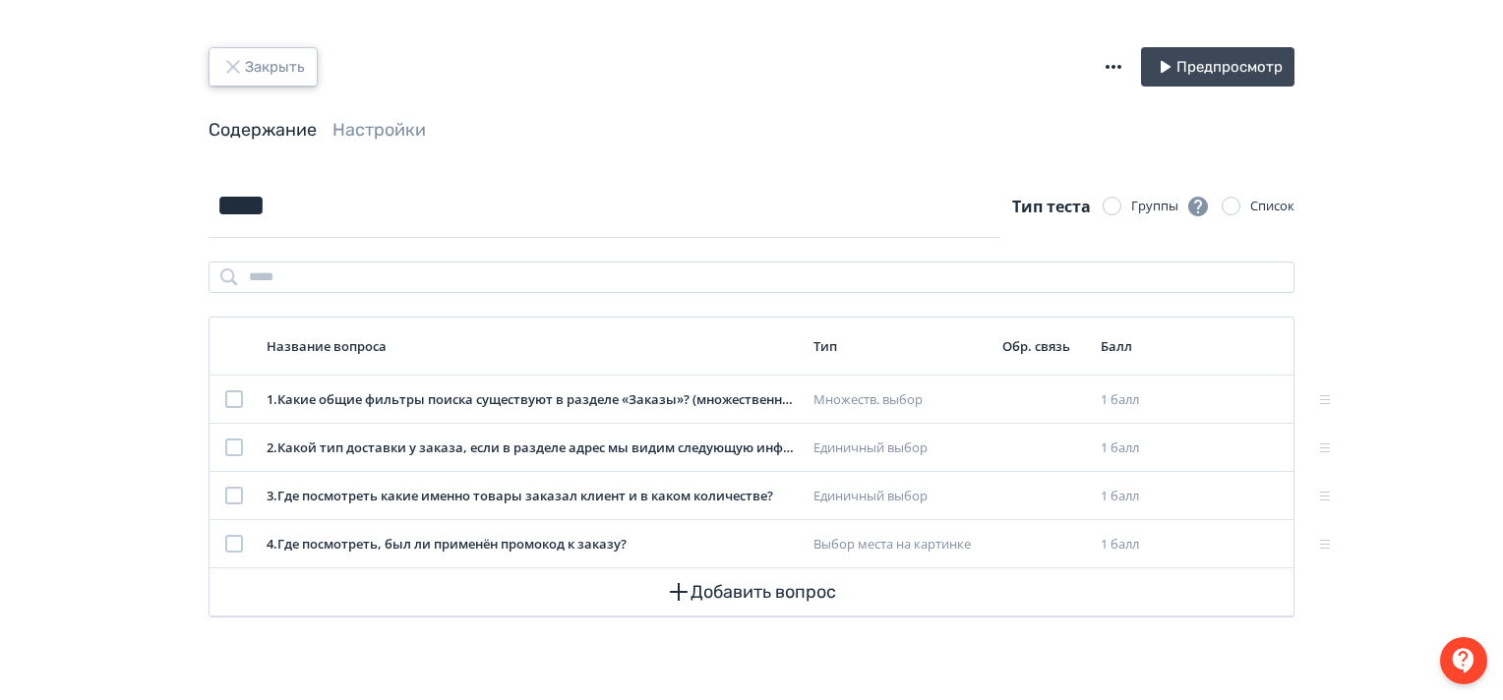
click at [232, 63] on icon "button" at bounding box center [233, 67] width 24 height 24
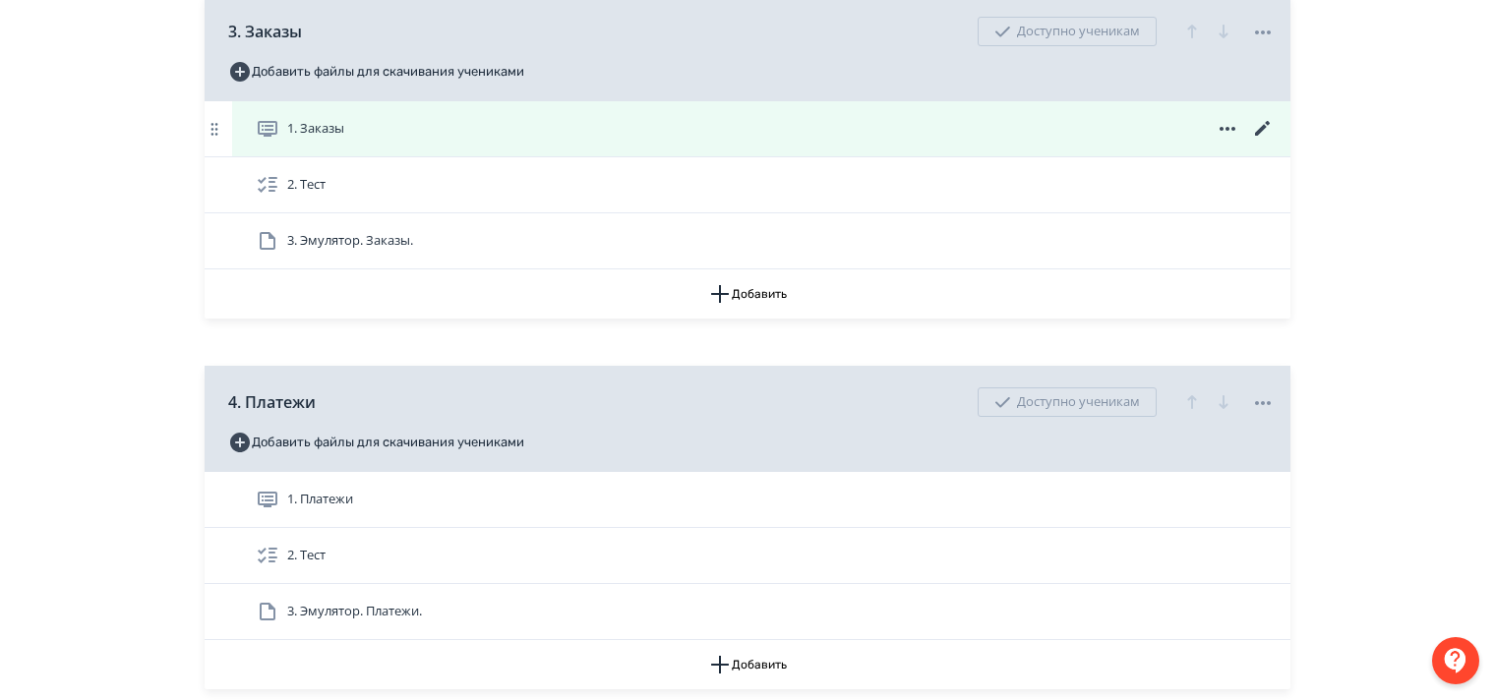
scroll to position [1476, 0]
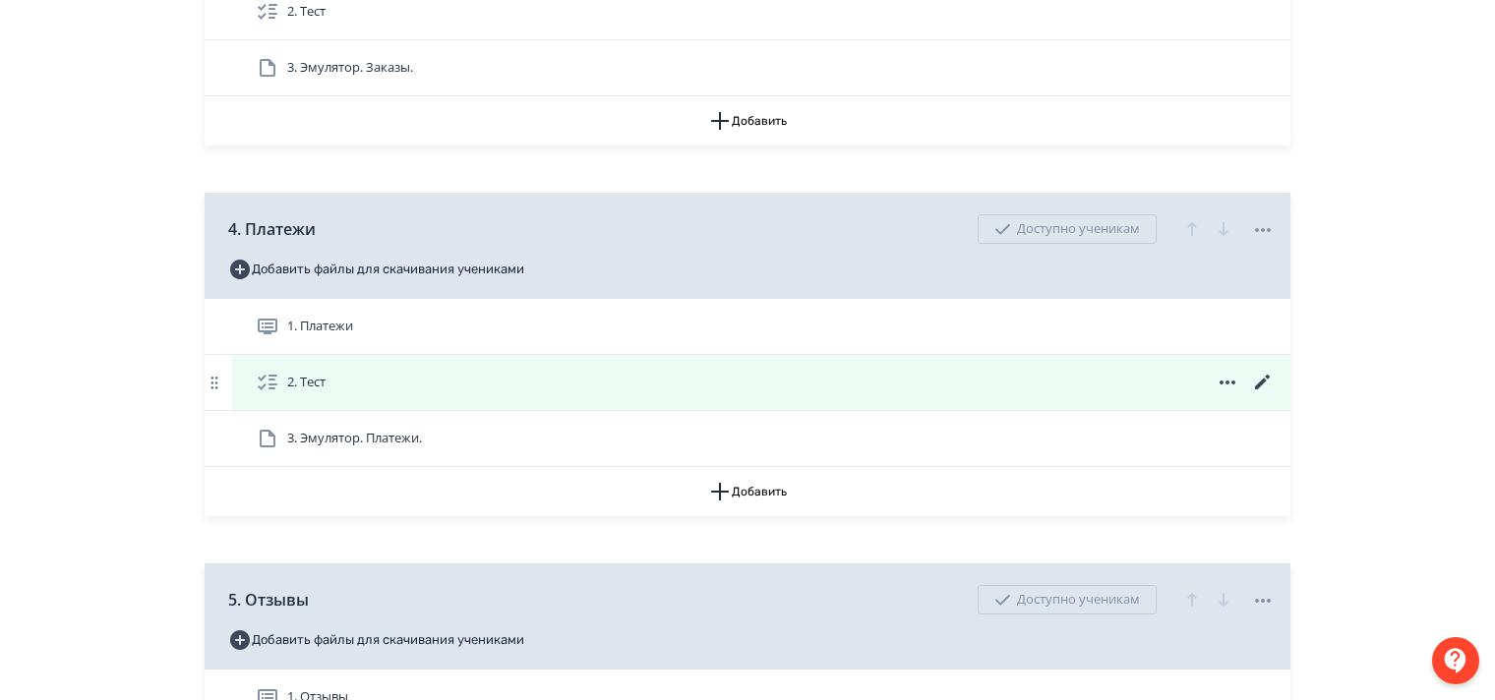
click at [1261, 393] on icon at bounding box center [1263, 383] width 24 height 24
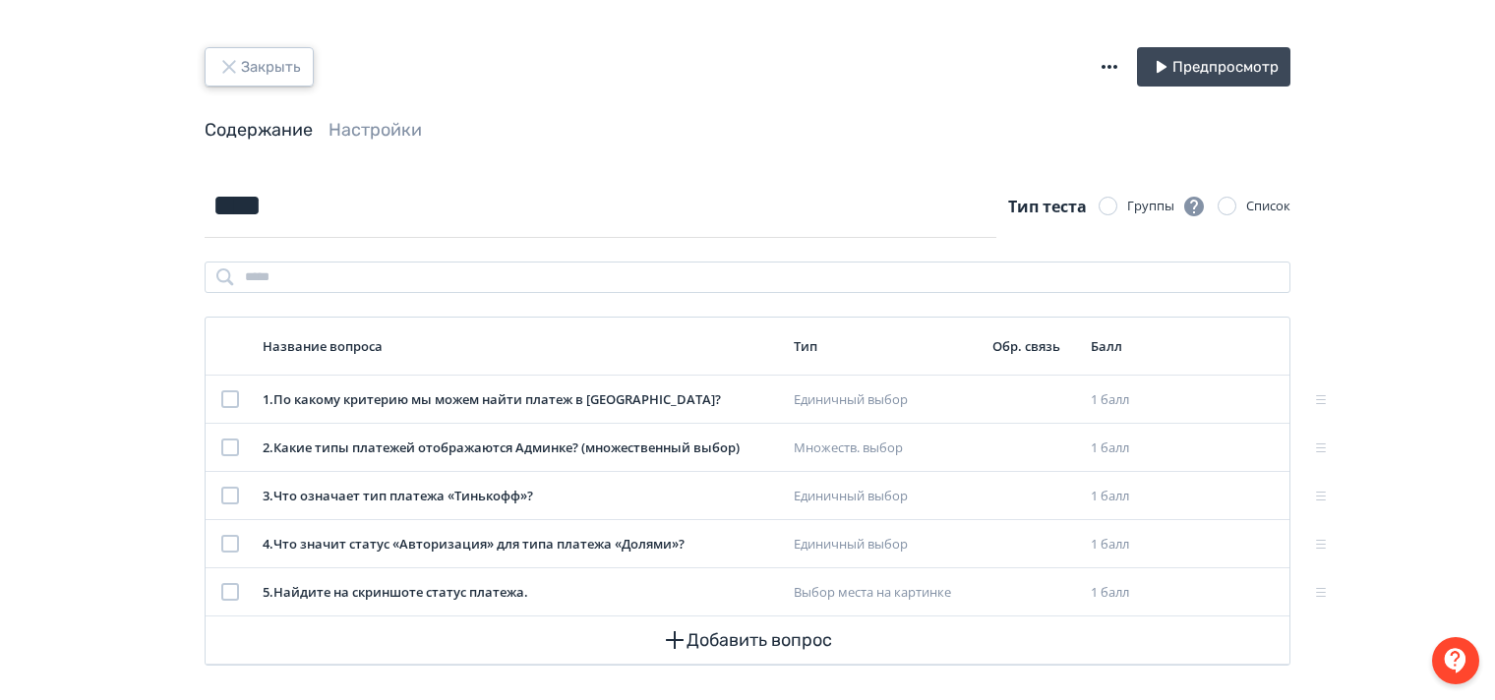
click at [229, 68] on icon "button" at bounding box center [228, 66] width 13 height 13
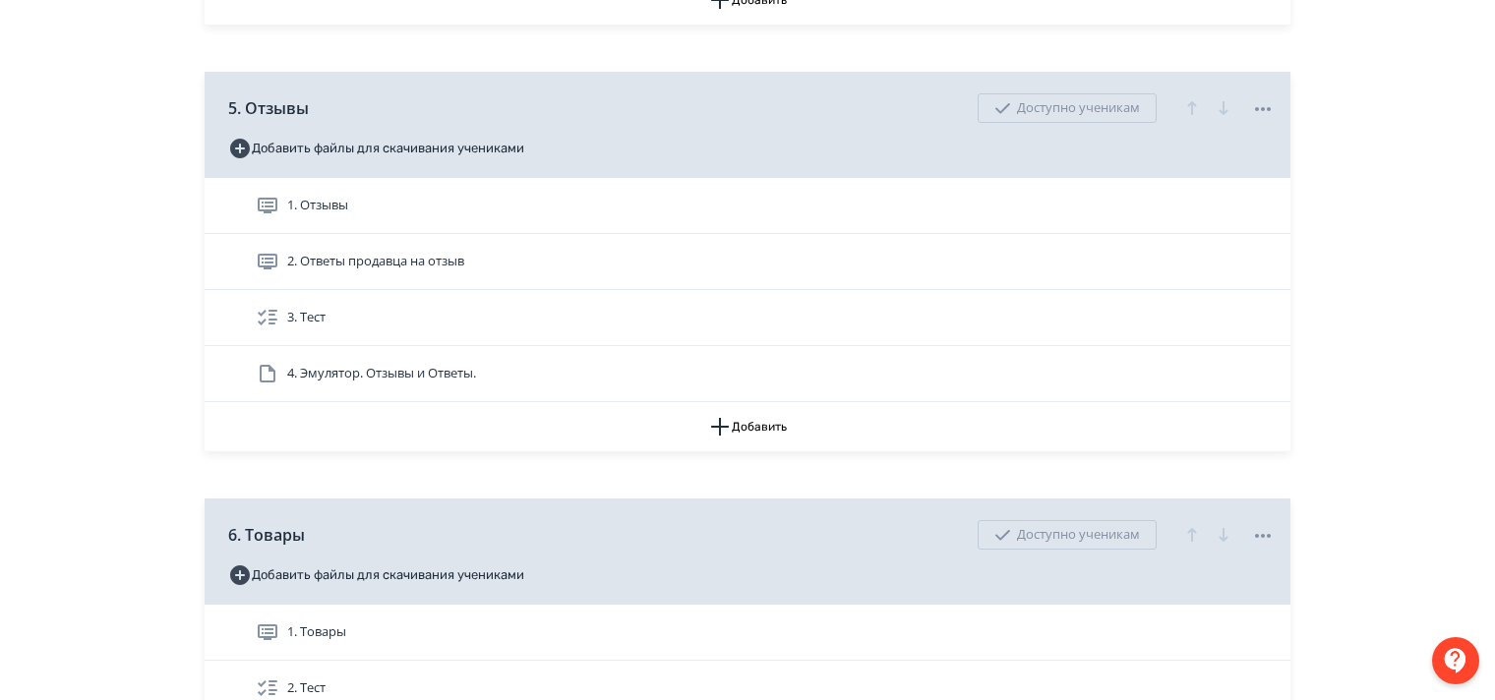
scroll to position [2066, 0]
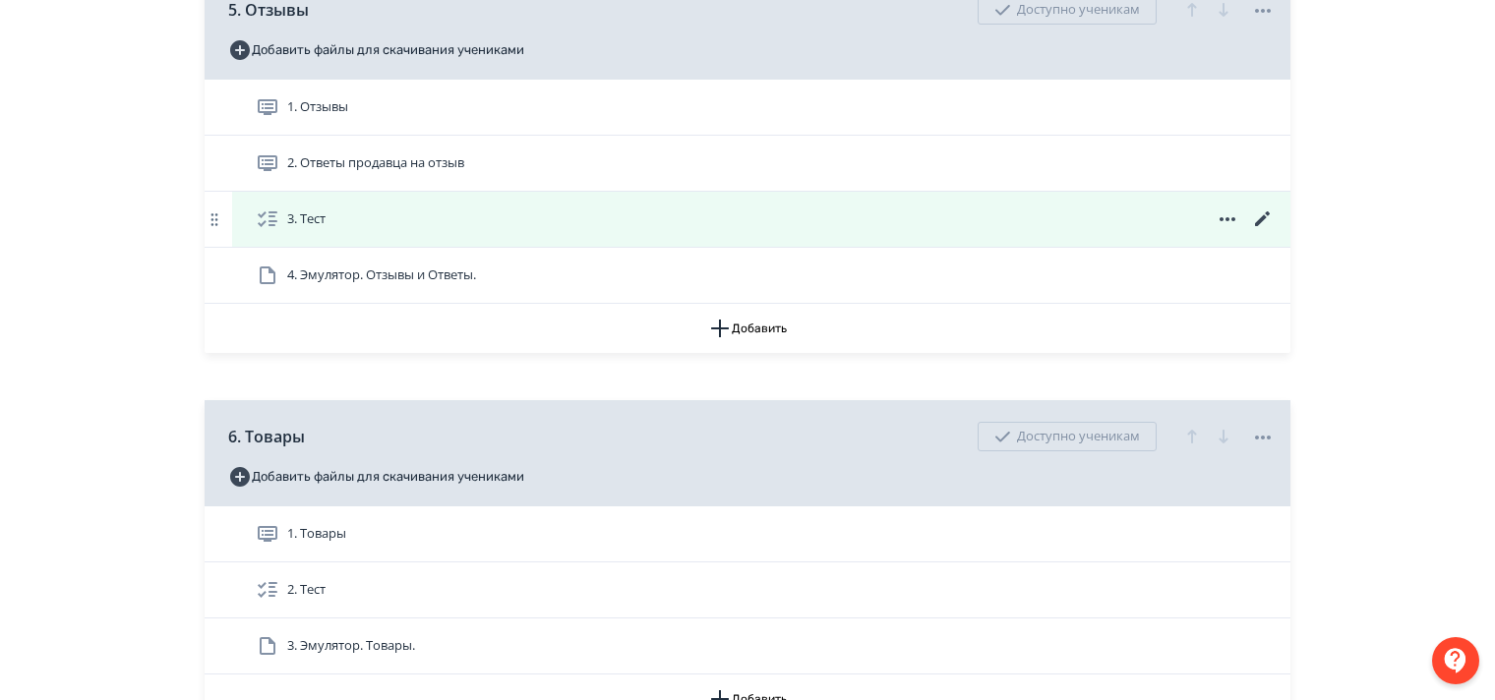
click at [1257, 227] on icon at bounding box center [1263, 220] width 24 height 24
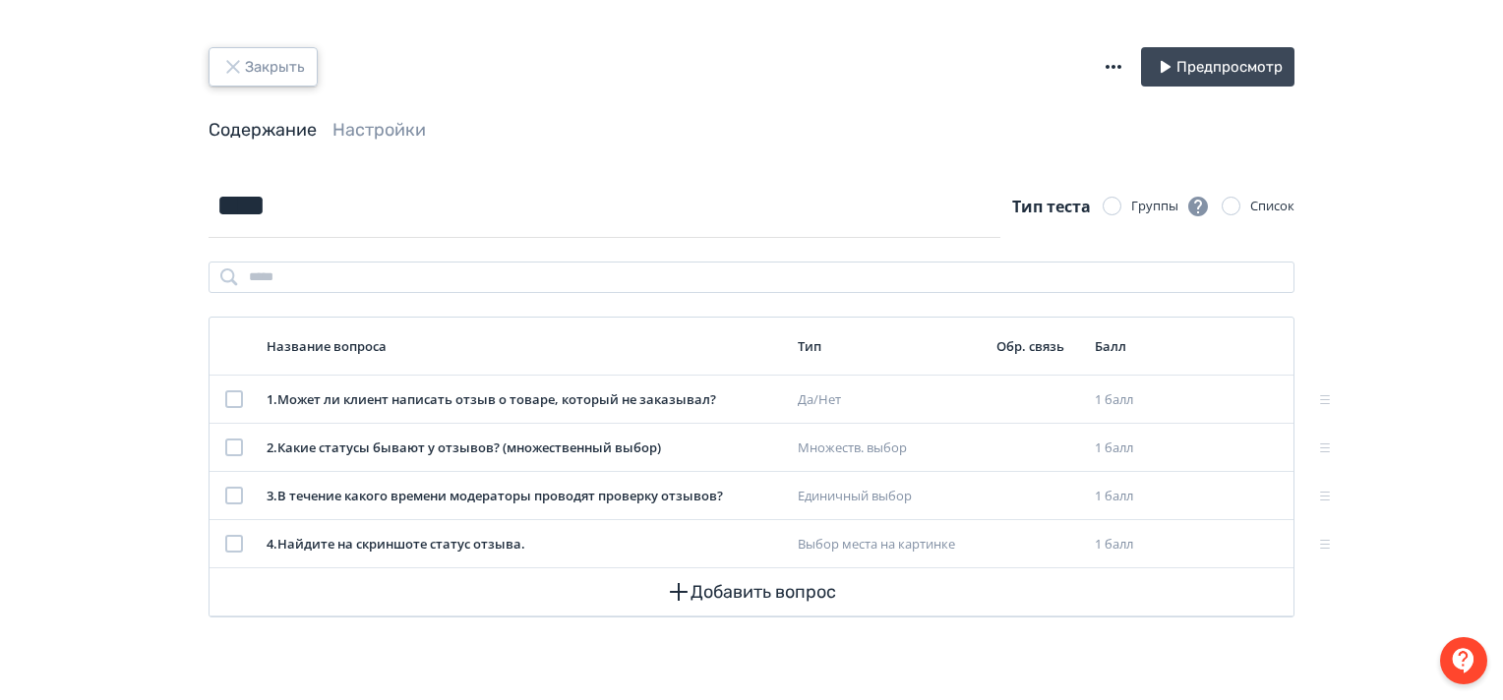
click at [236, 67] on icon "button" at bounding box center [233, 67] width 24 height 24
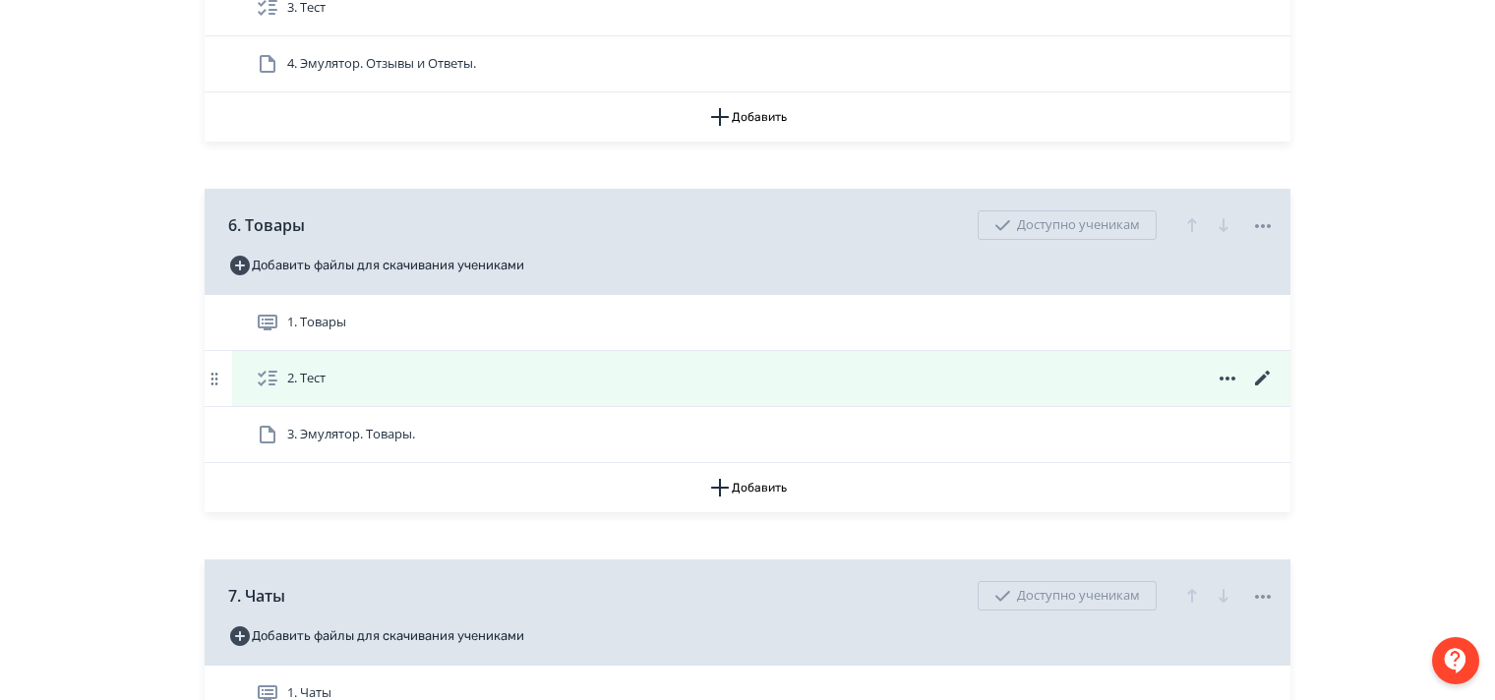
scroll to position [2361, 0]
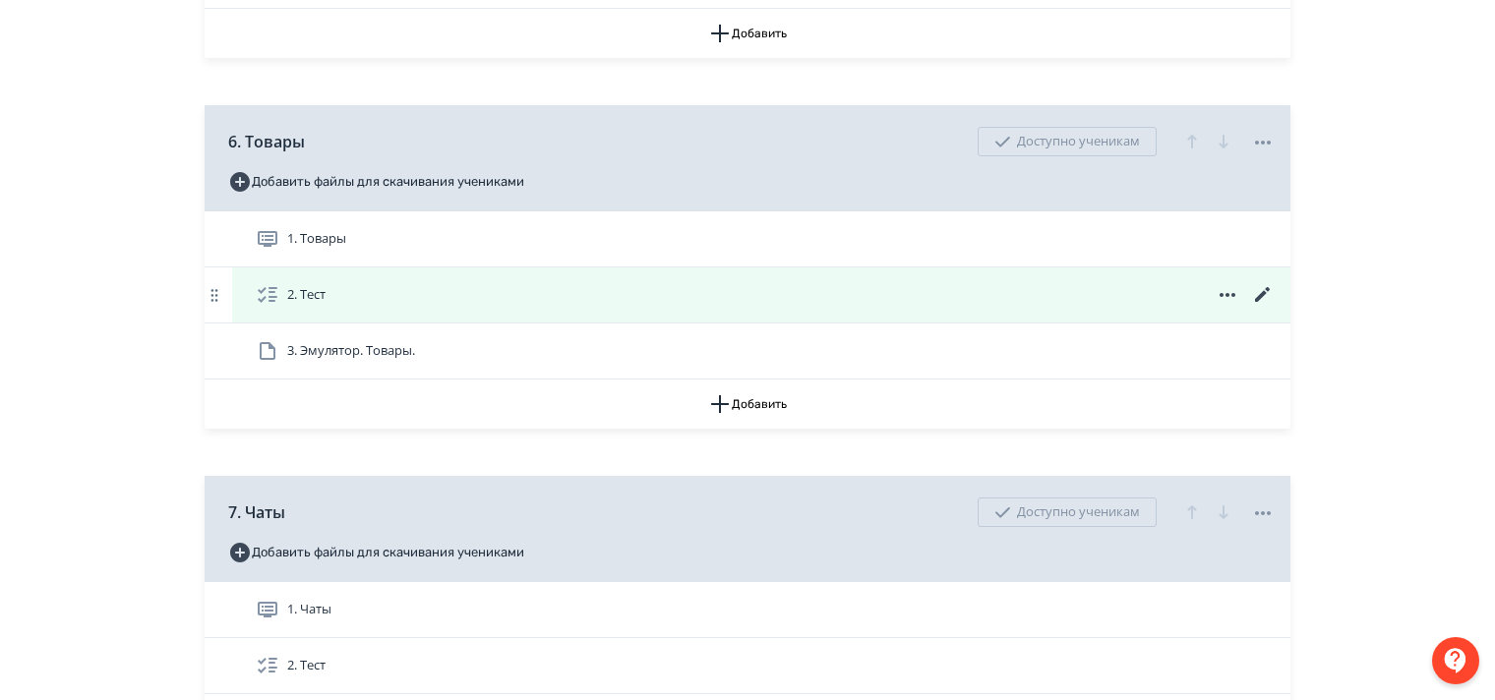
click at [1260, 307] on icon at bounding box center [1263, 295] width 24 height 24
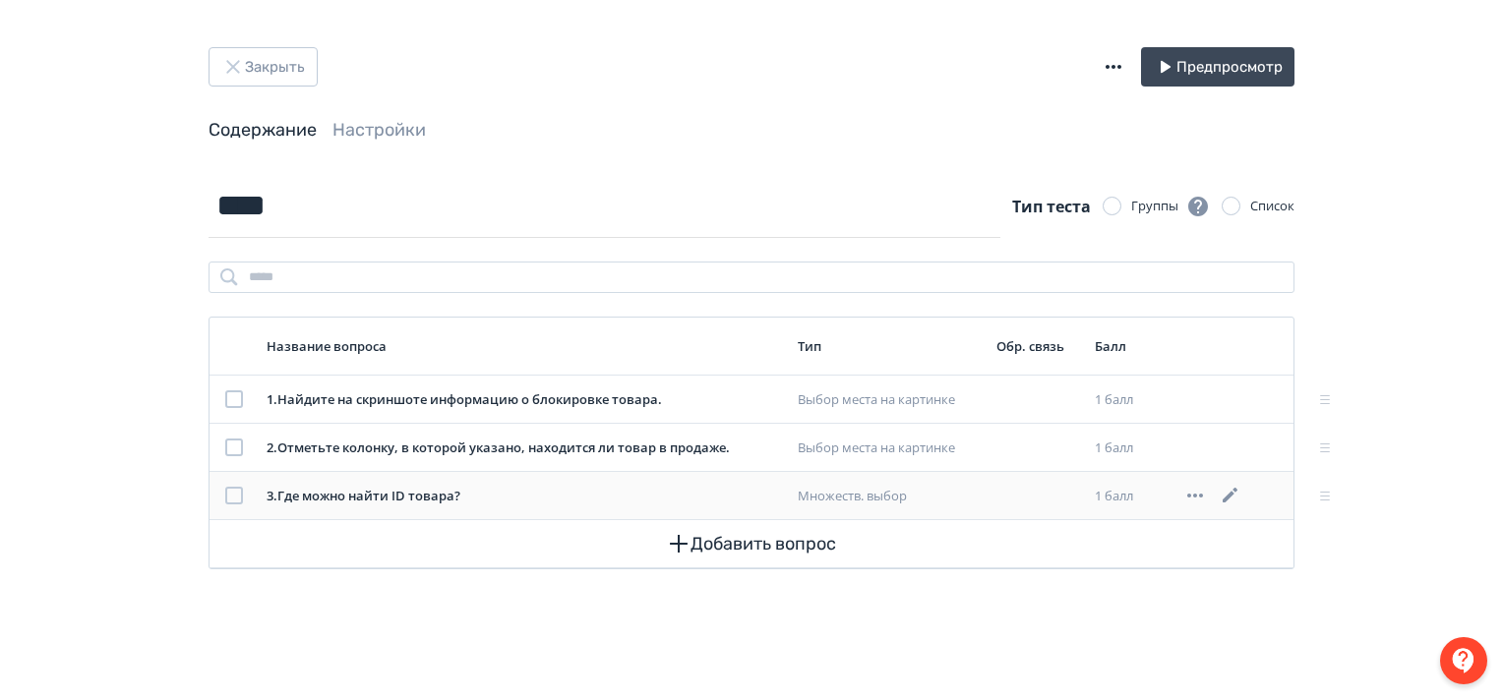
click at [1235, 496] on icon at bounding box center [1231, 496] width 24 height 24
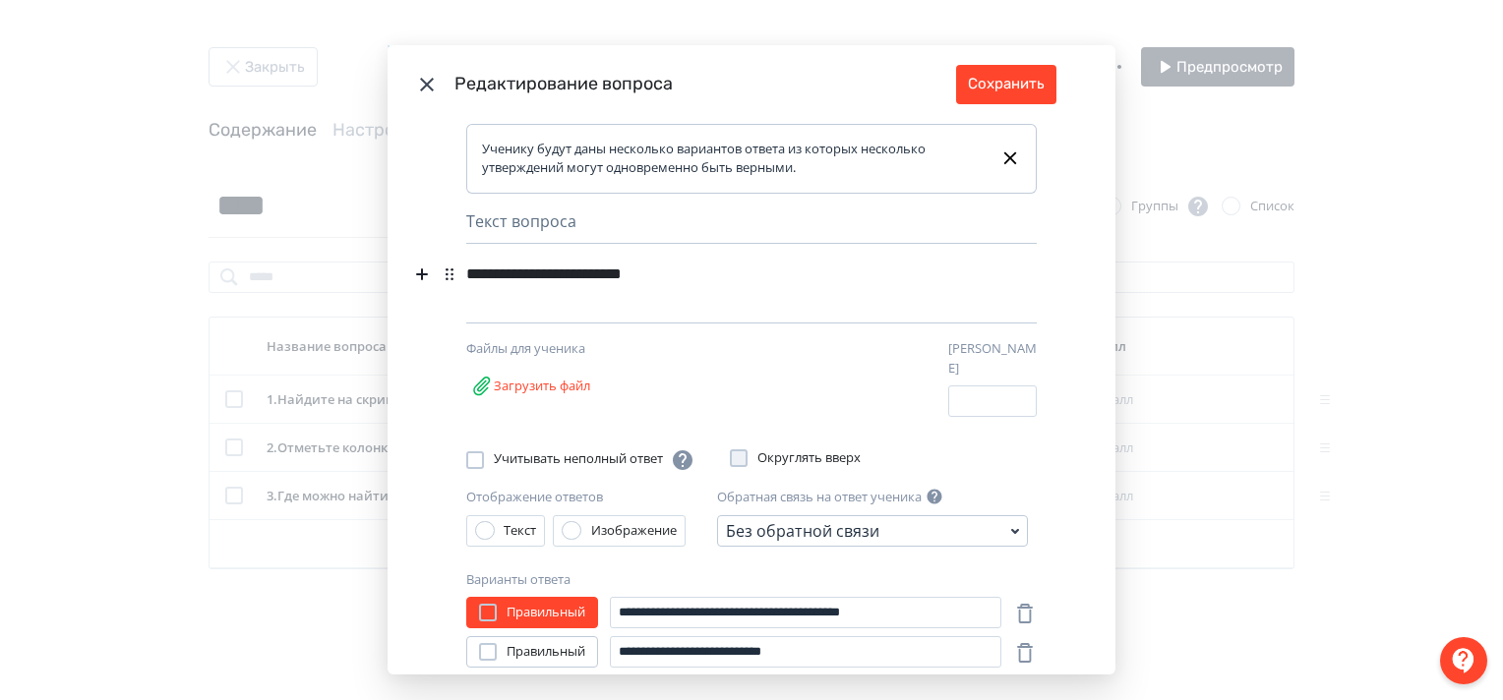
click at [714, 283] on div "**********" at bounding box center [717, 274] width 503 height 37
click at [1025, 83] on button "Сохранить" at bounding box center [1006, 84] width 100 height 39
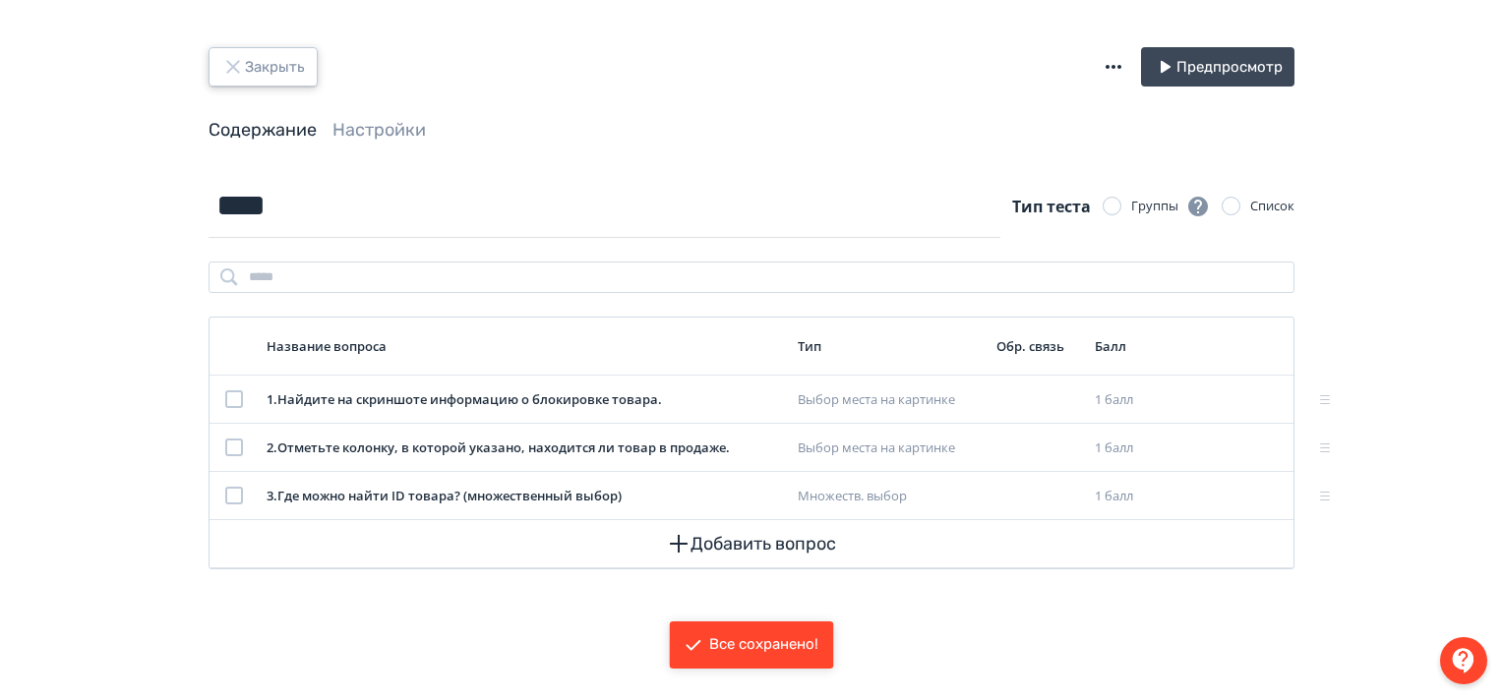
click at [238, 65] on icon "button" at bounding box center [233, 67] width 24 height 24
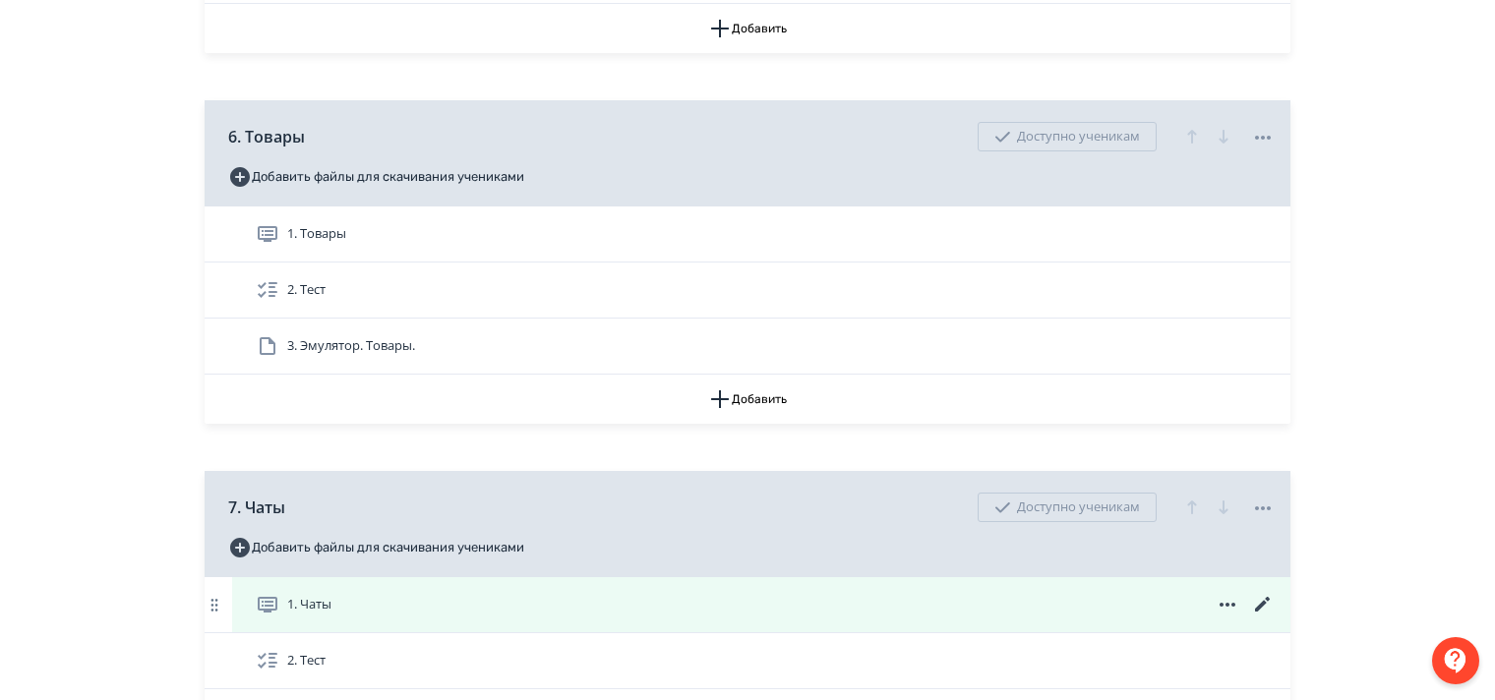
scroll to position [2558, 0]
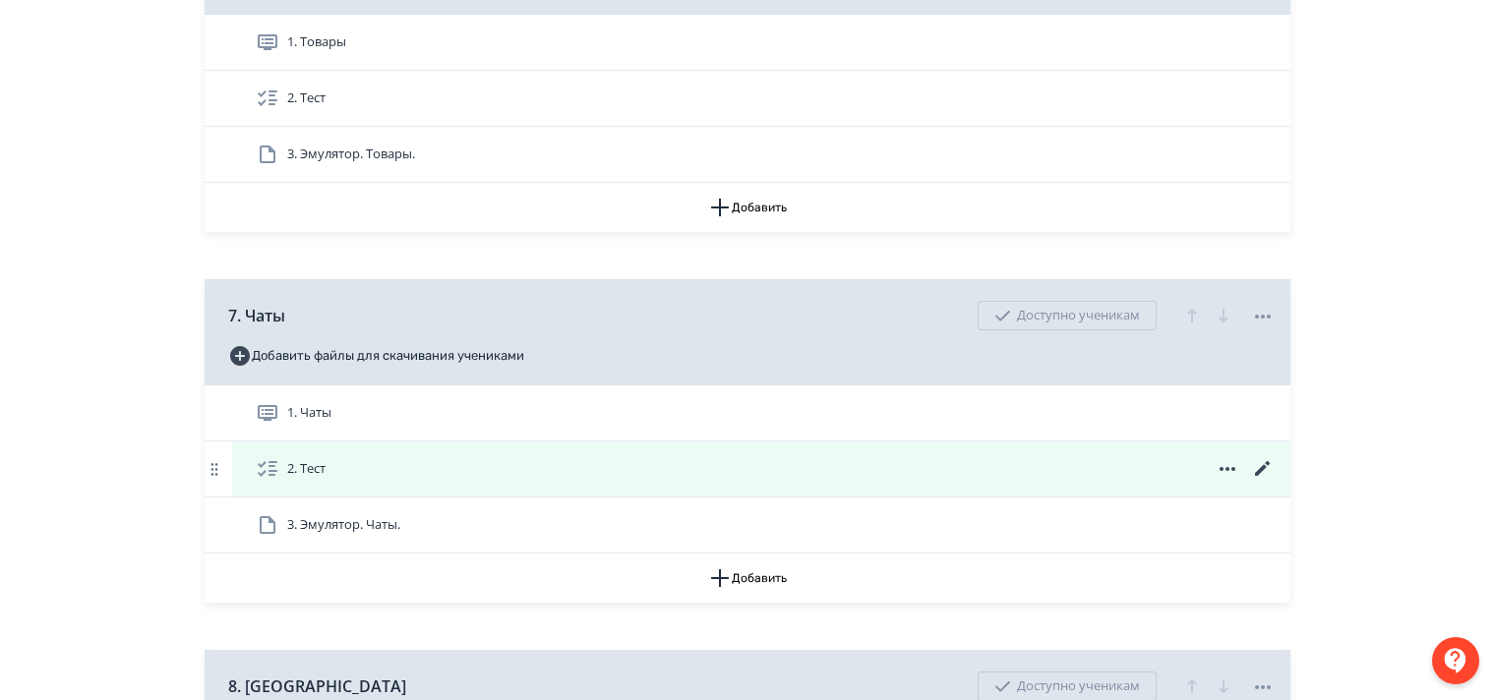
click at [1263, 477] on icon at bounding box center [1263, 469] width 24 height 24
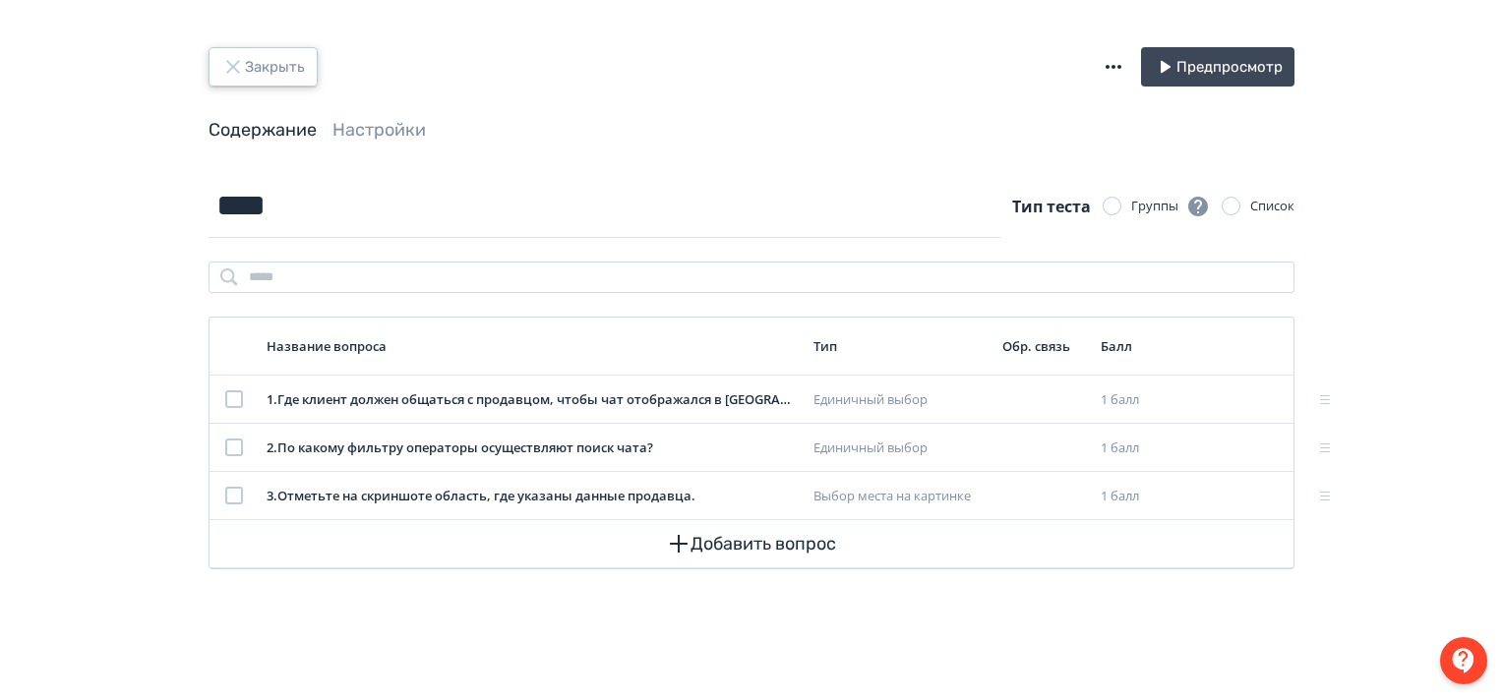
click at [231, 64] on icon "button" at bounding box center [232, 66] width 13 height 13
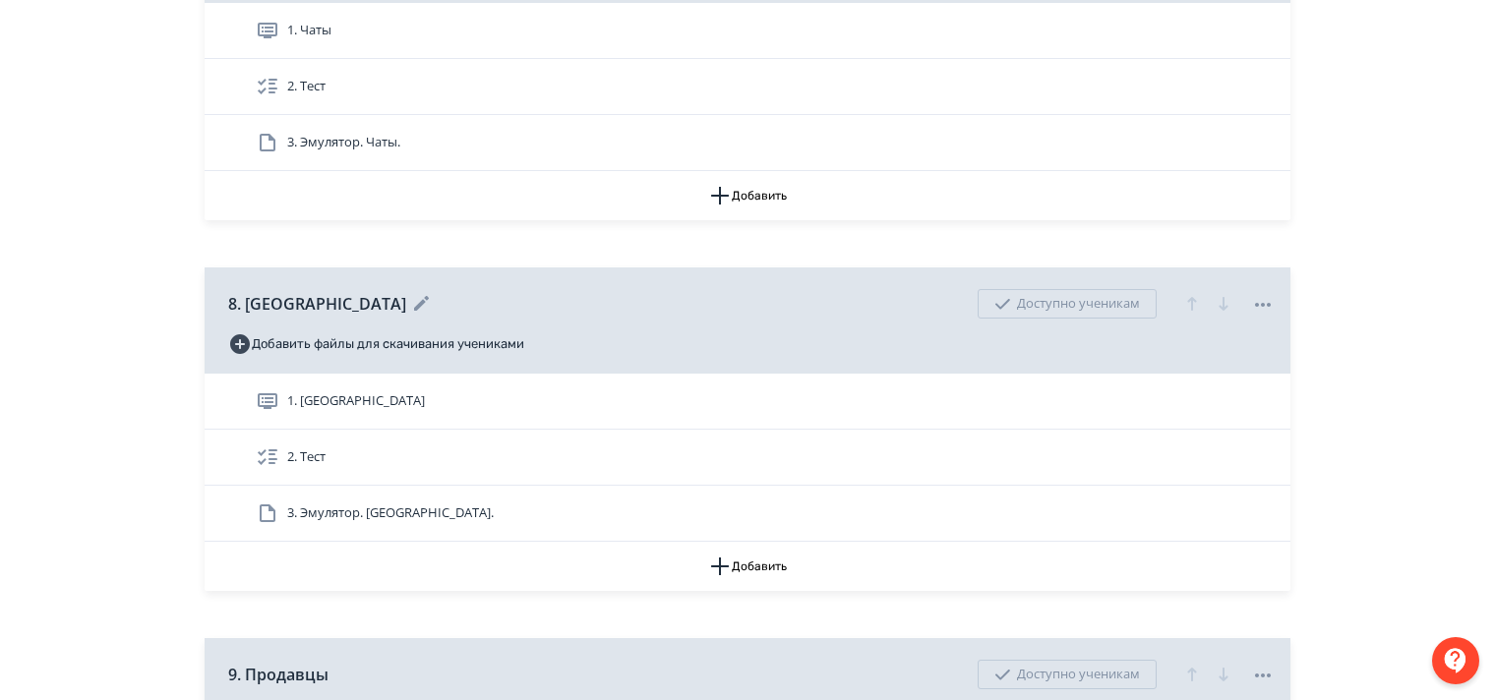
scroll to position [3050, 0]
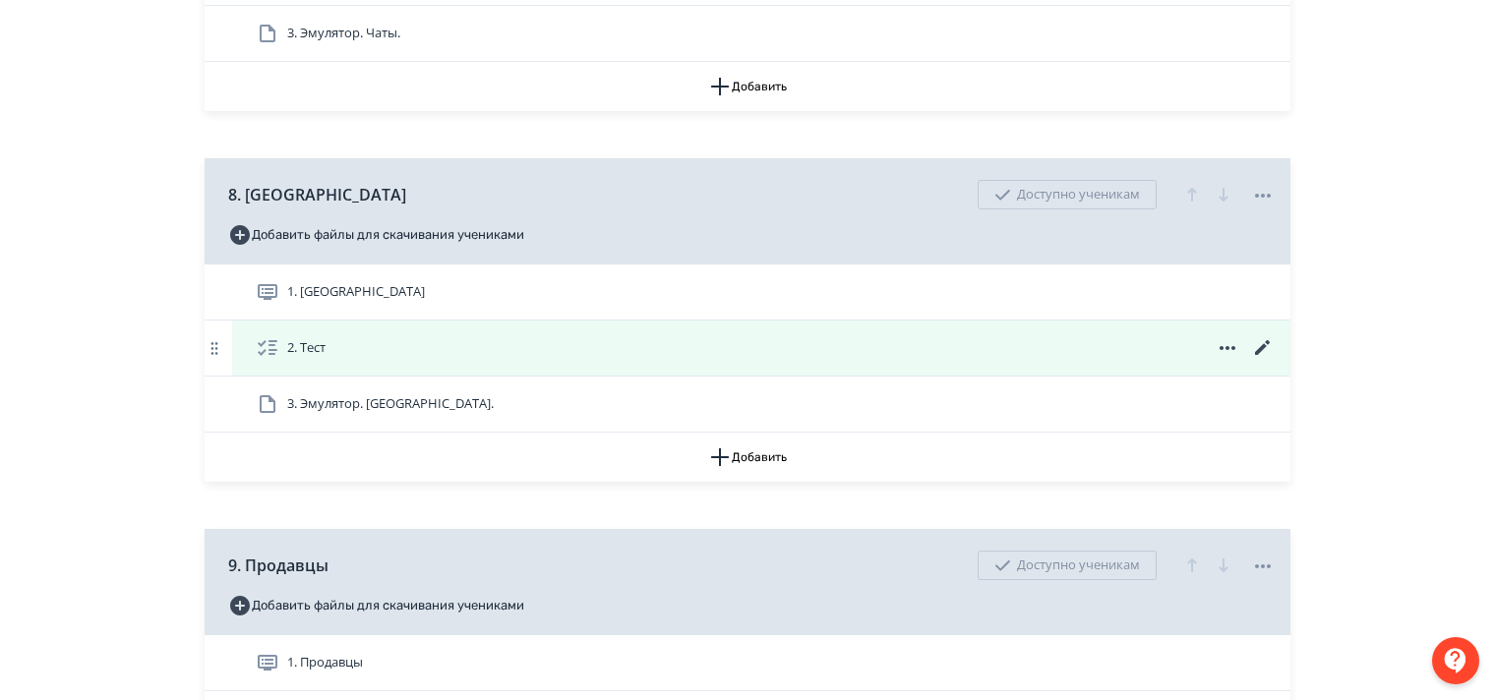
click at [1255, 360] on icon at bounding box center [1263, 348] width 24 height 24
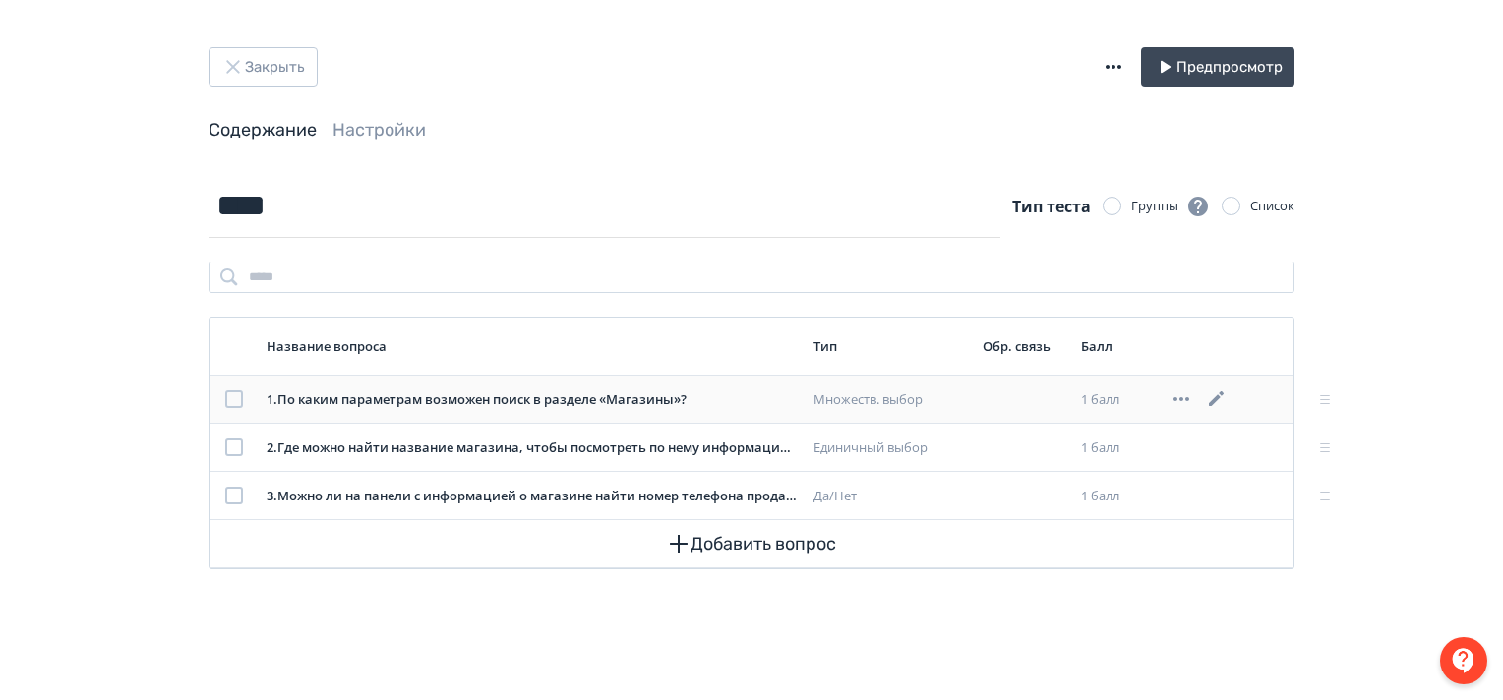
click at [1215, 397] on icon at bounding box center [1217, 400] width 24 height 24
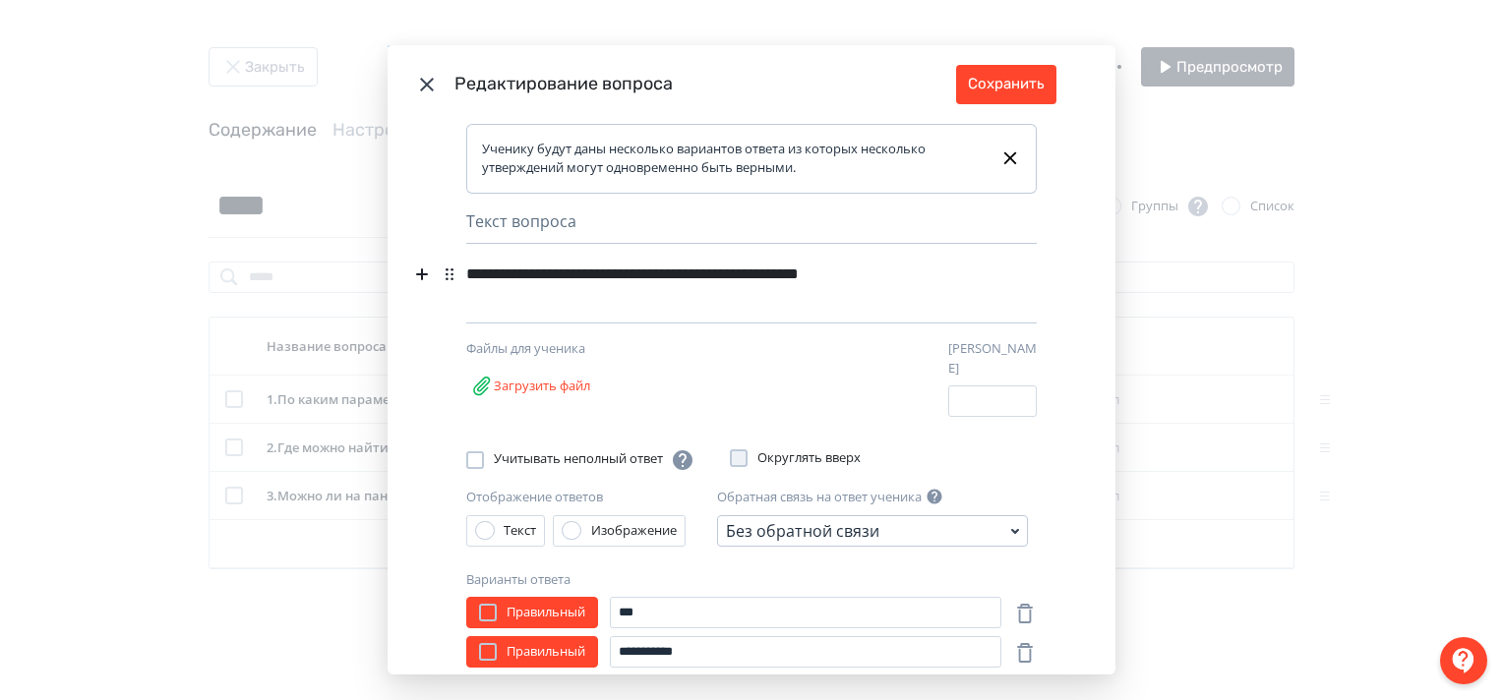
click at [942, 276] on div "**********" at bounding box center [717, 274] width 503 height 37
click at [950, 277] on div "**********" at bounding box center [717, 274] width 503 height 37
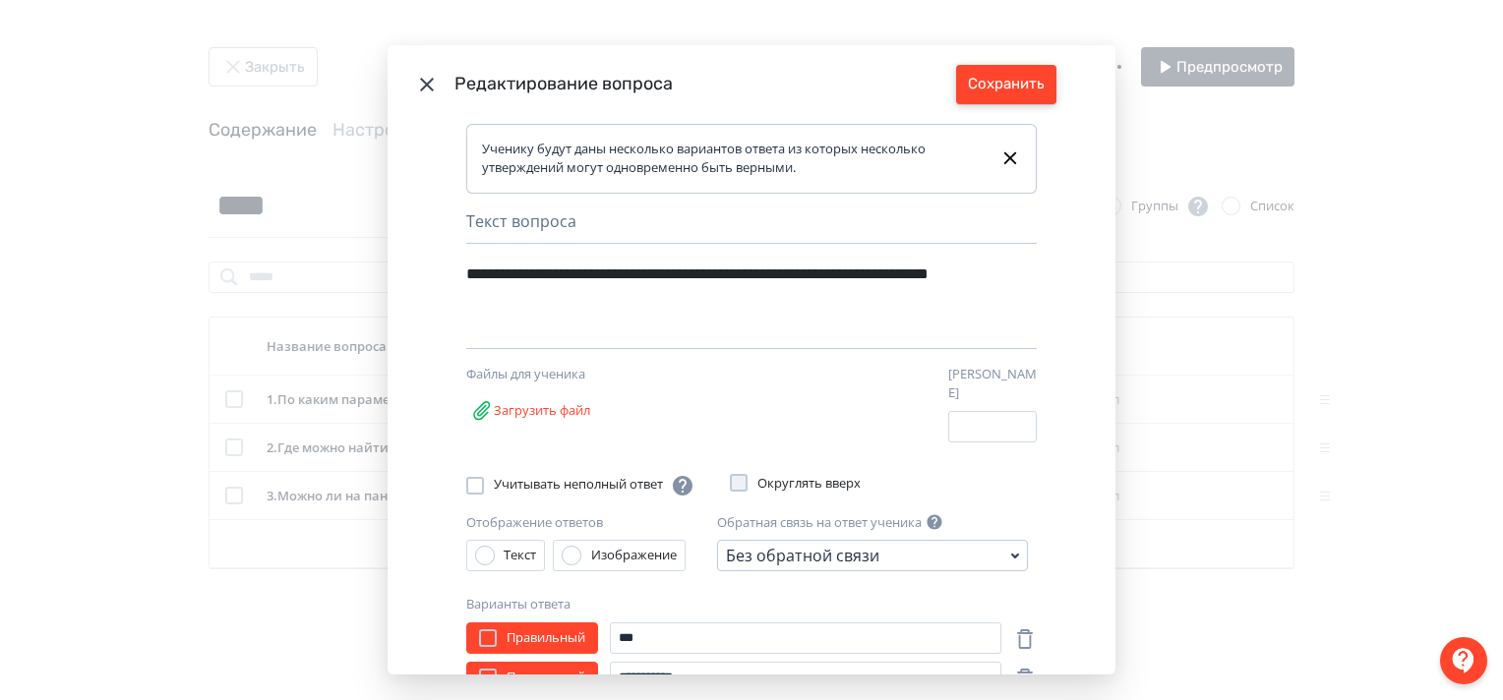
click at [990, 91] on button "Сохранить" at bounding box center [1006, 84] width 100 height 39
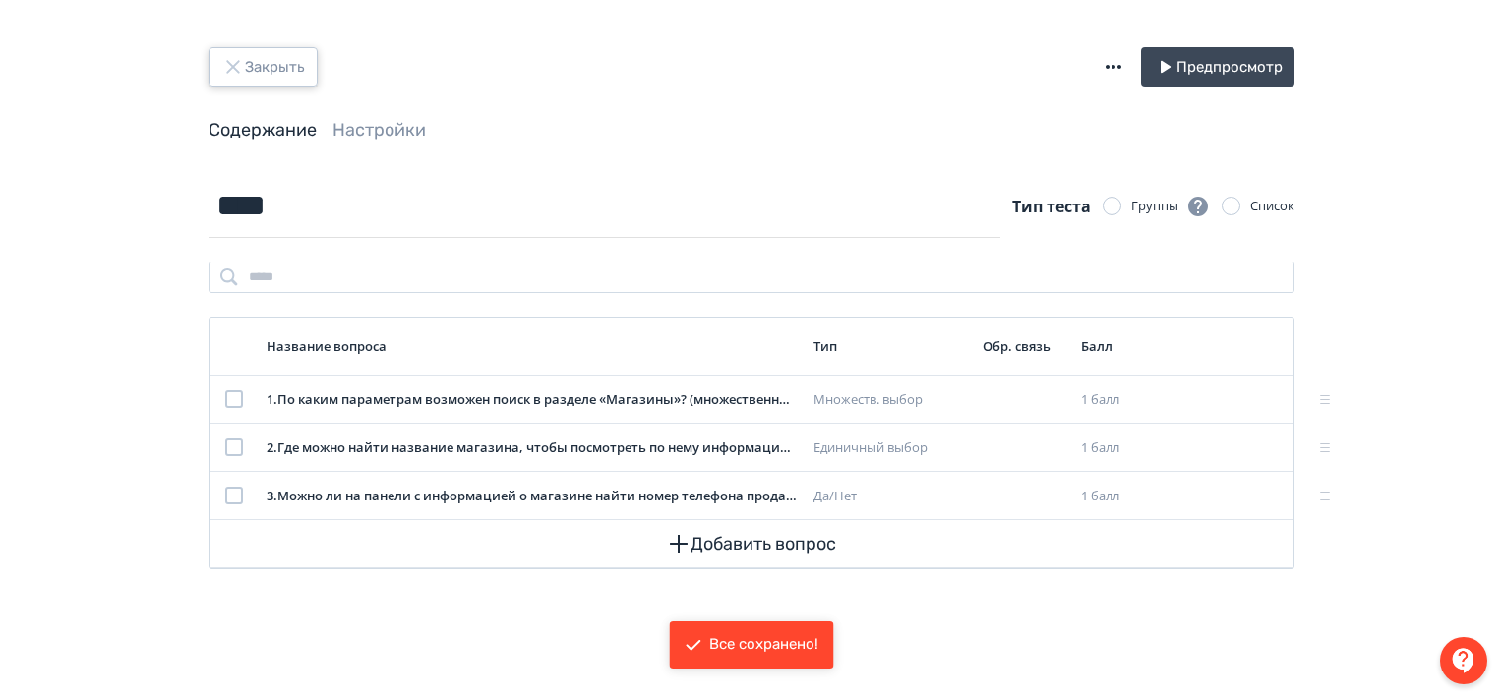
click at [235, 63] on icon "button" at bounding box center [232, 66] width 13 height 13
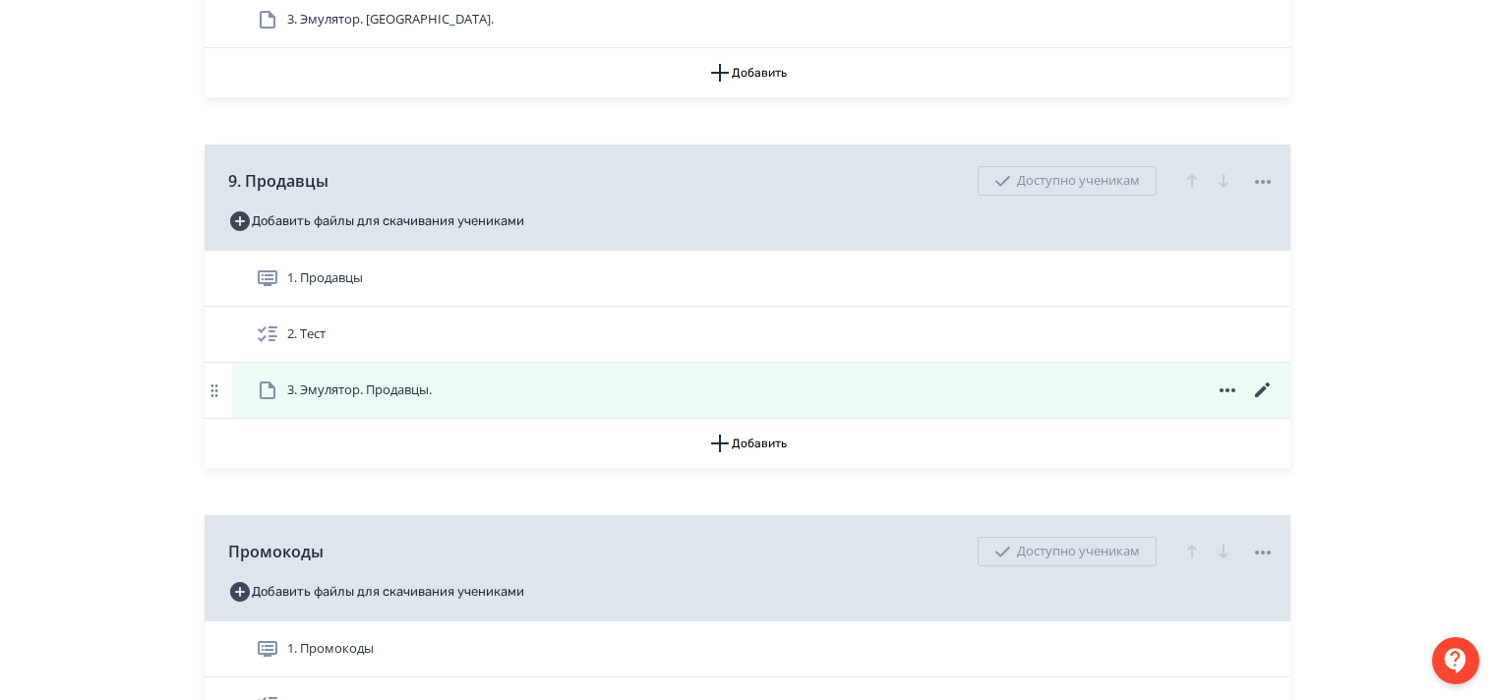
scroll to position [3443, 0]
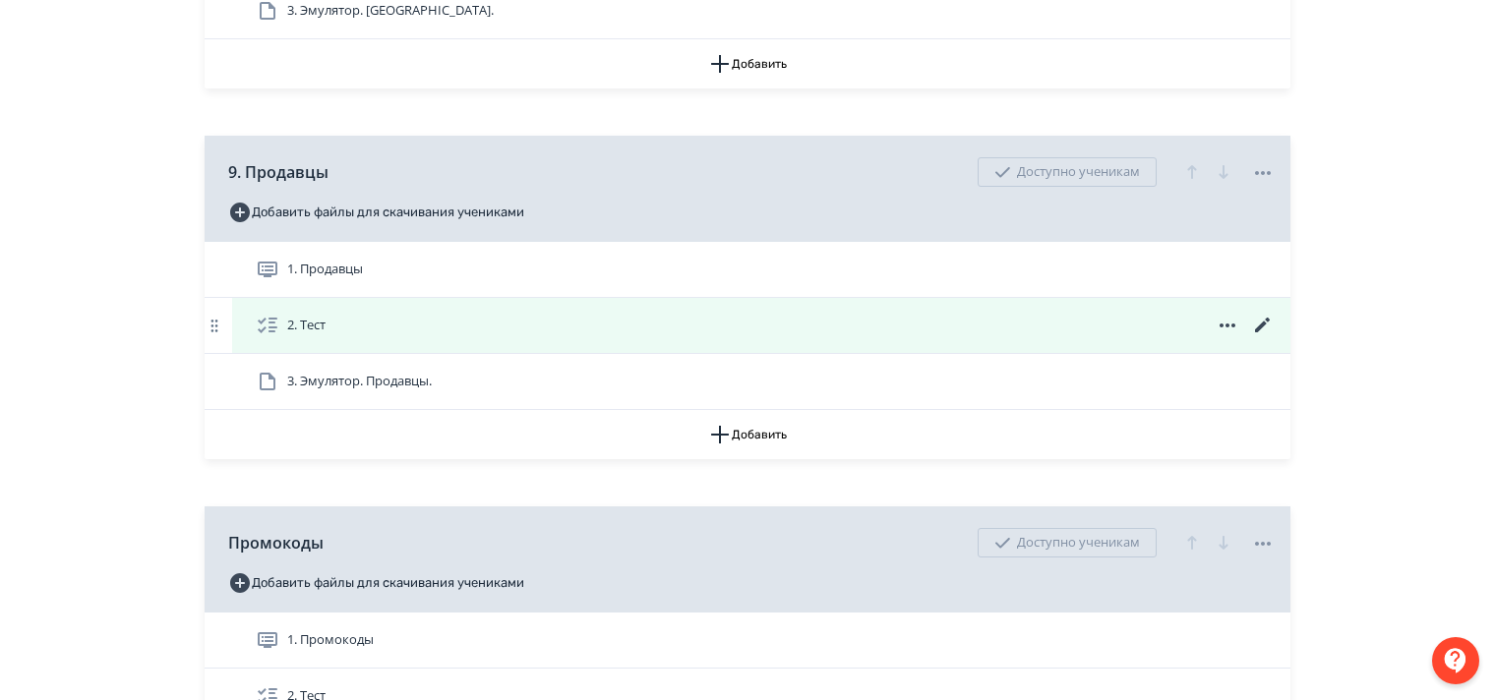
click at [1258, 337] on icon at bounding box center [1263, 326] width 24 height 24
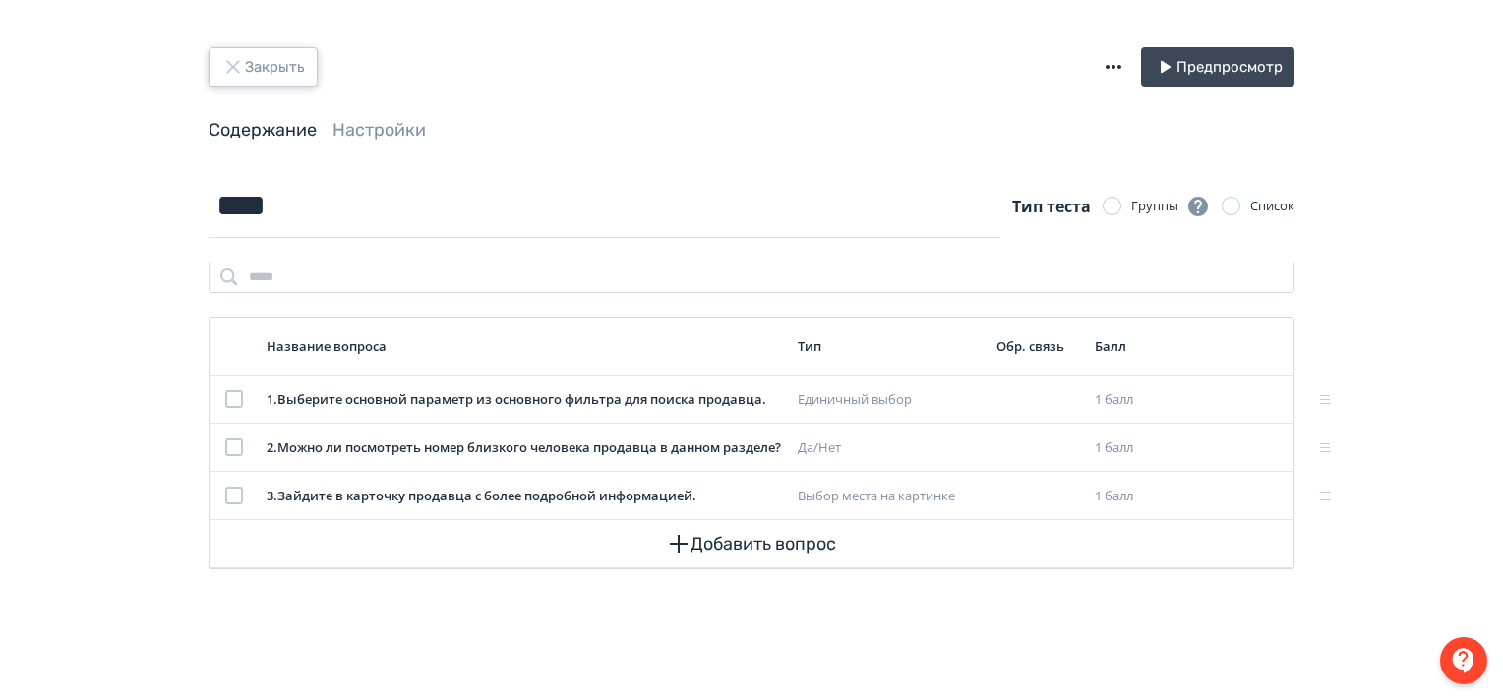
click at [223, 59] on icon "button" at bounding box center [233, 67] width 24 height 24
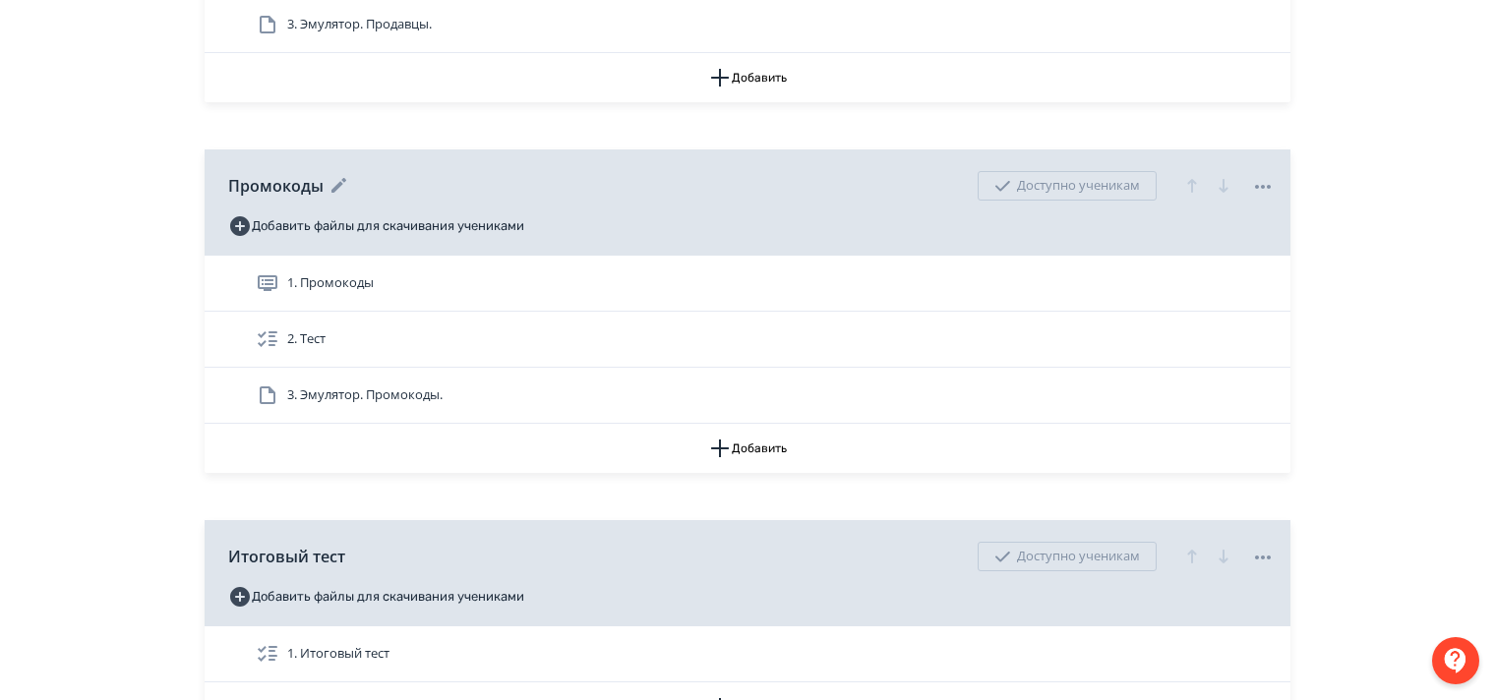
scroll to position [3837, 0]
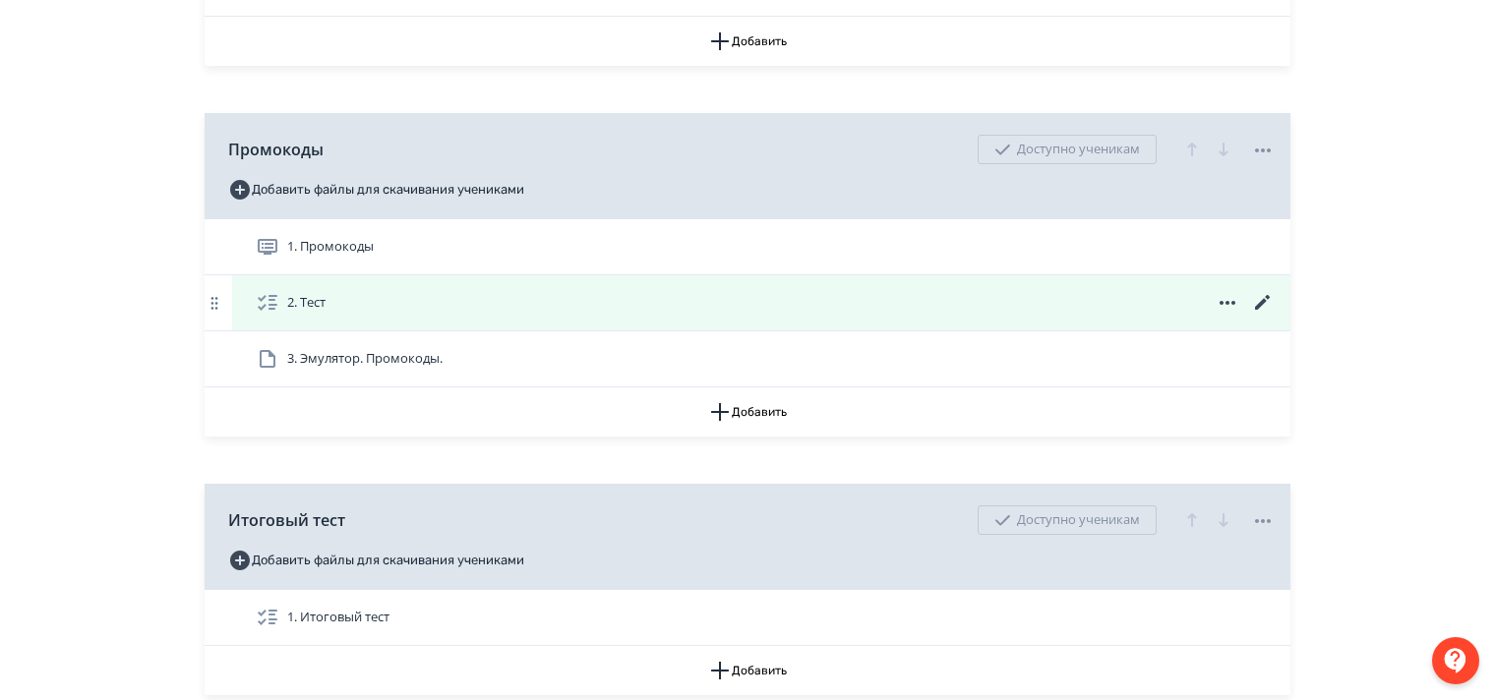
click at [1261, 310] on icon at bounding box center [1262, 302] width 15 height 15
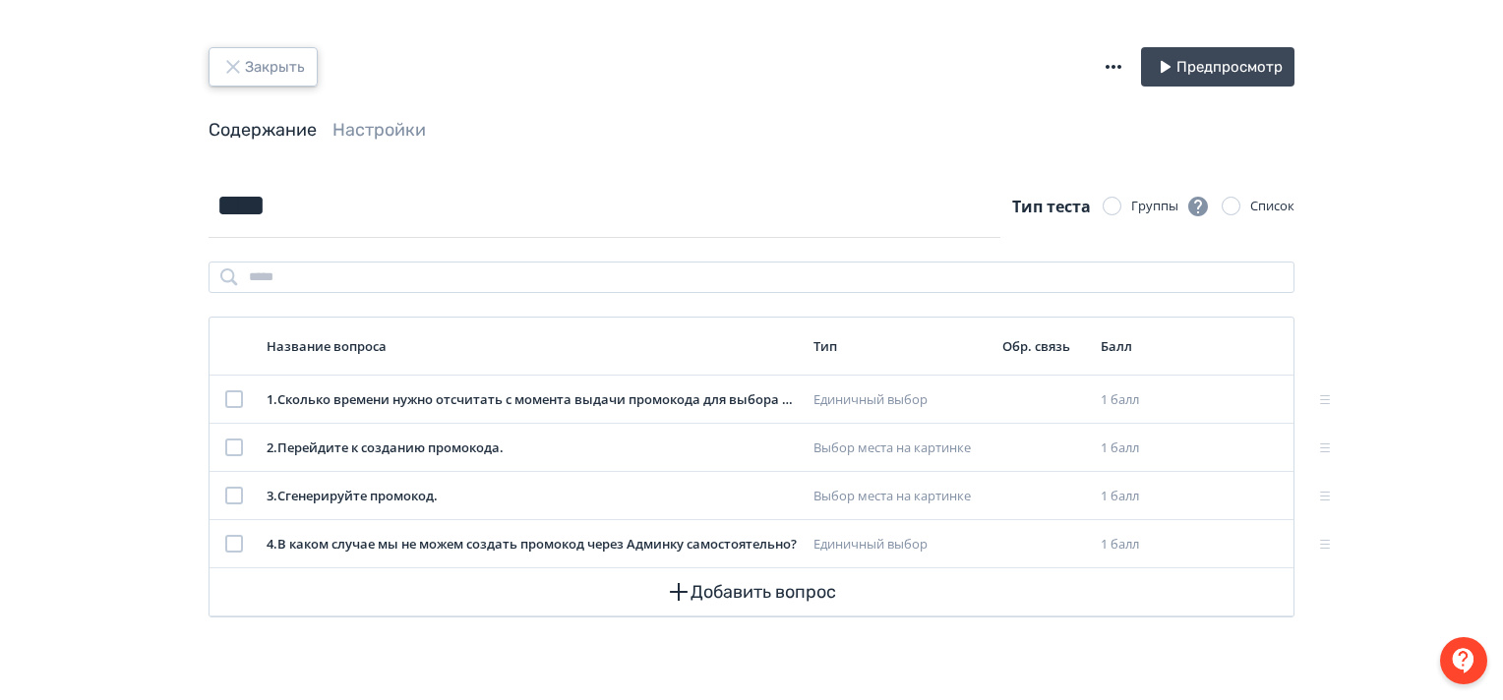
click at [234, 68] on icon "button" at bounding box center [232, 66] width 13 height 13
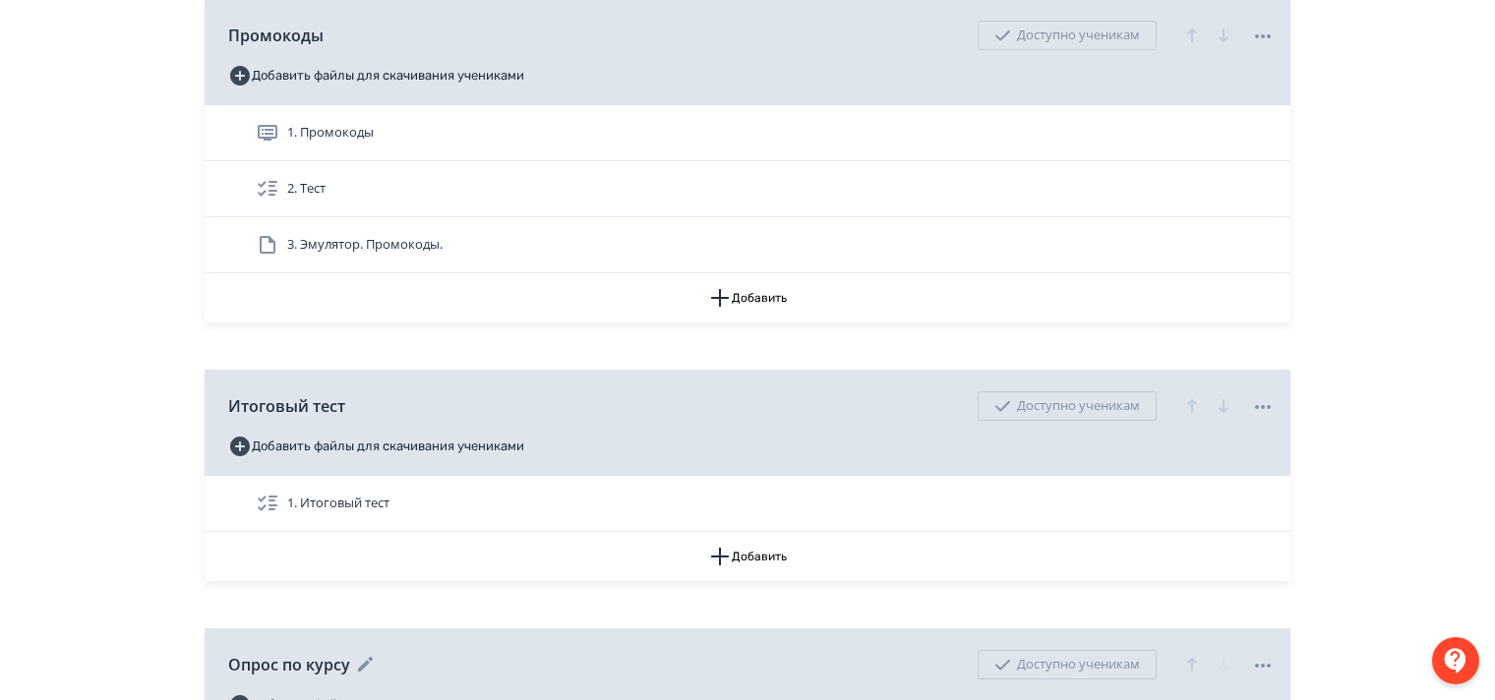
scroll to position [4132, 0]
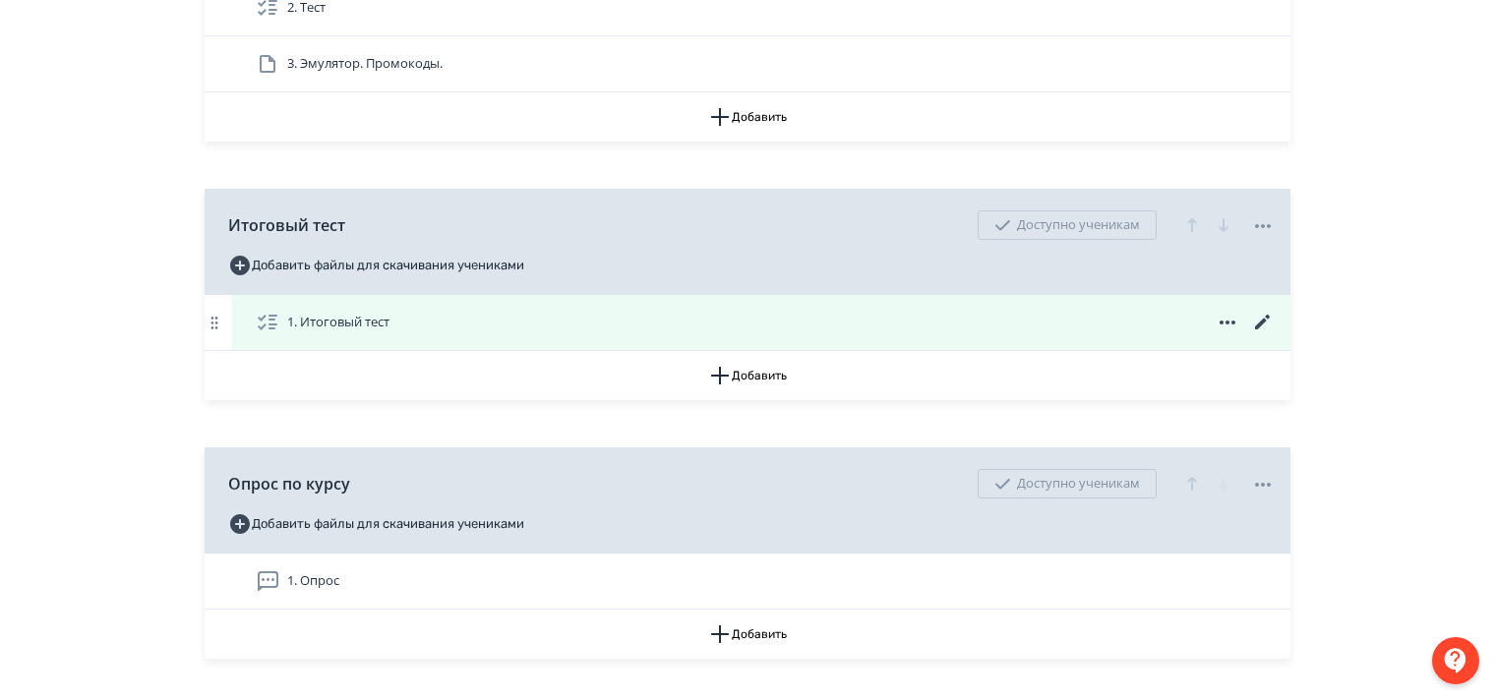
click at [1258, 335] on icon at bounding box center [1263, 323] width 24 height 24
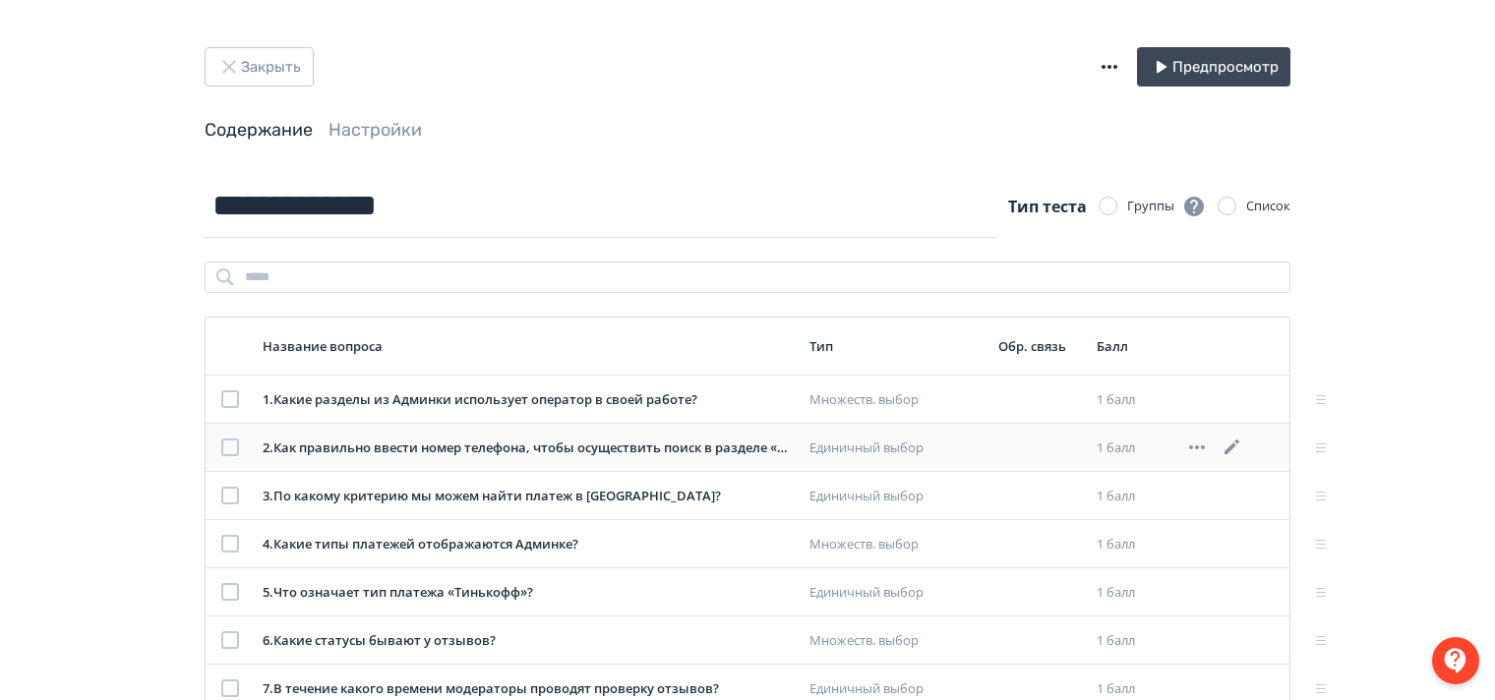
scroll to position [98, 0]
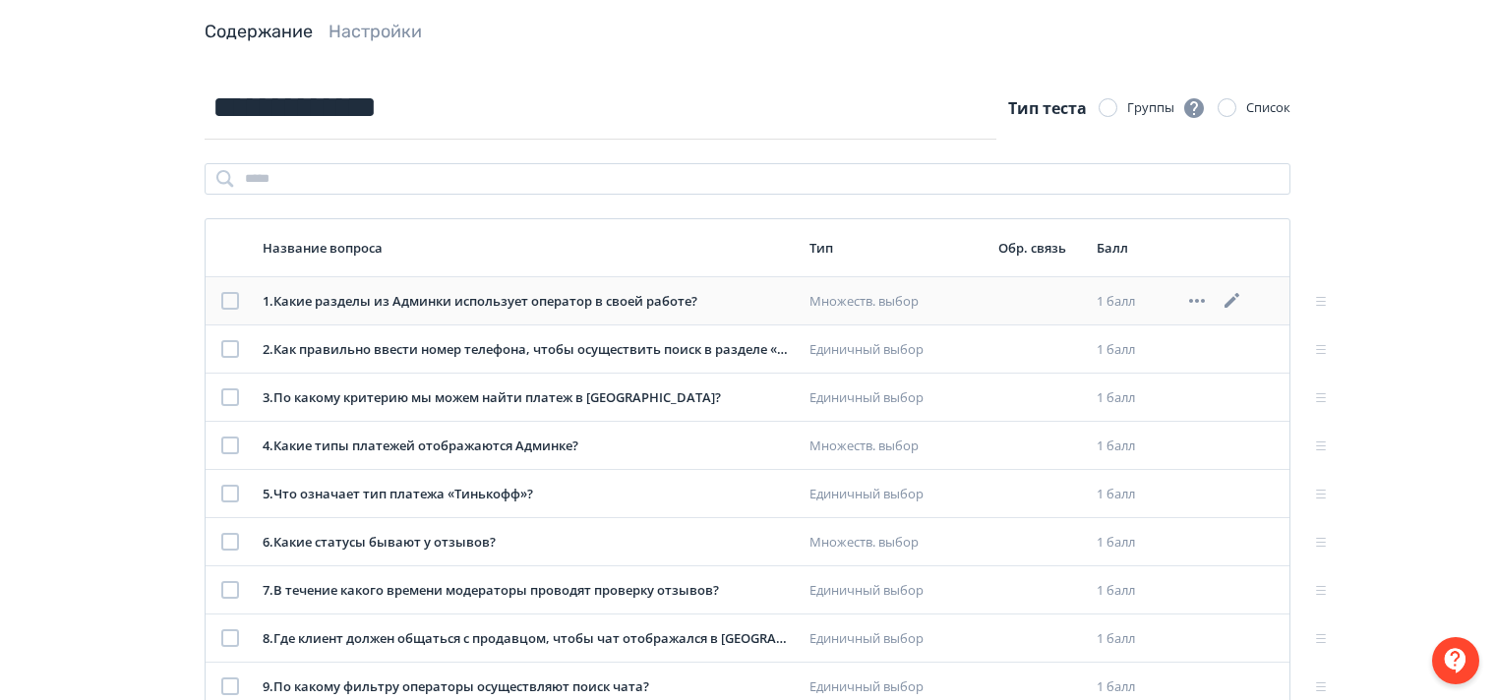
click at [1231, 296] on icon at bounding box center [1233, 301] width 24 height 24
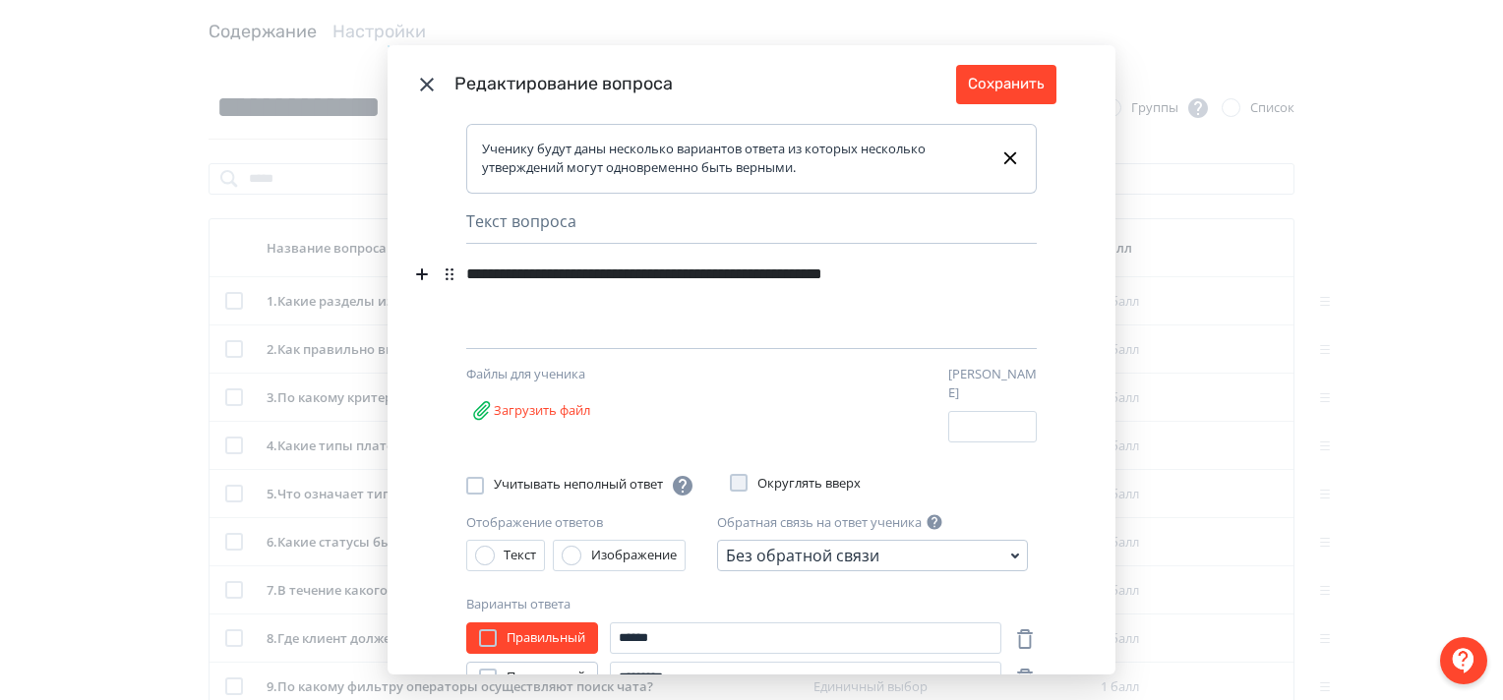
click at [537, 299] on div "**********" at bounding box center [717, 287] width 503 height 63
click at [993, 94] on button "Сохранить" at bounding box center [1006, 84] width 100 height 39
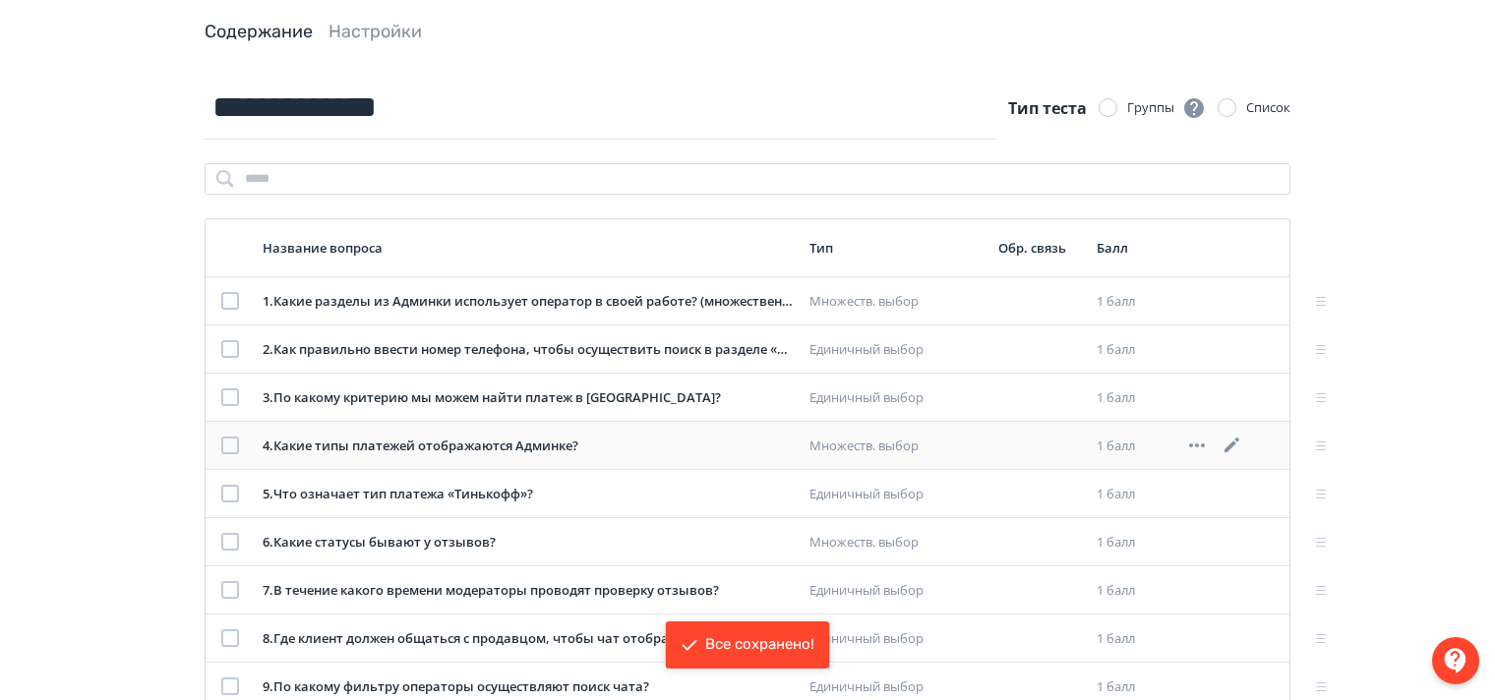
click at [1238, 441] on icon at bounding box center [1232, 445] width 15 height 15
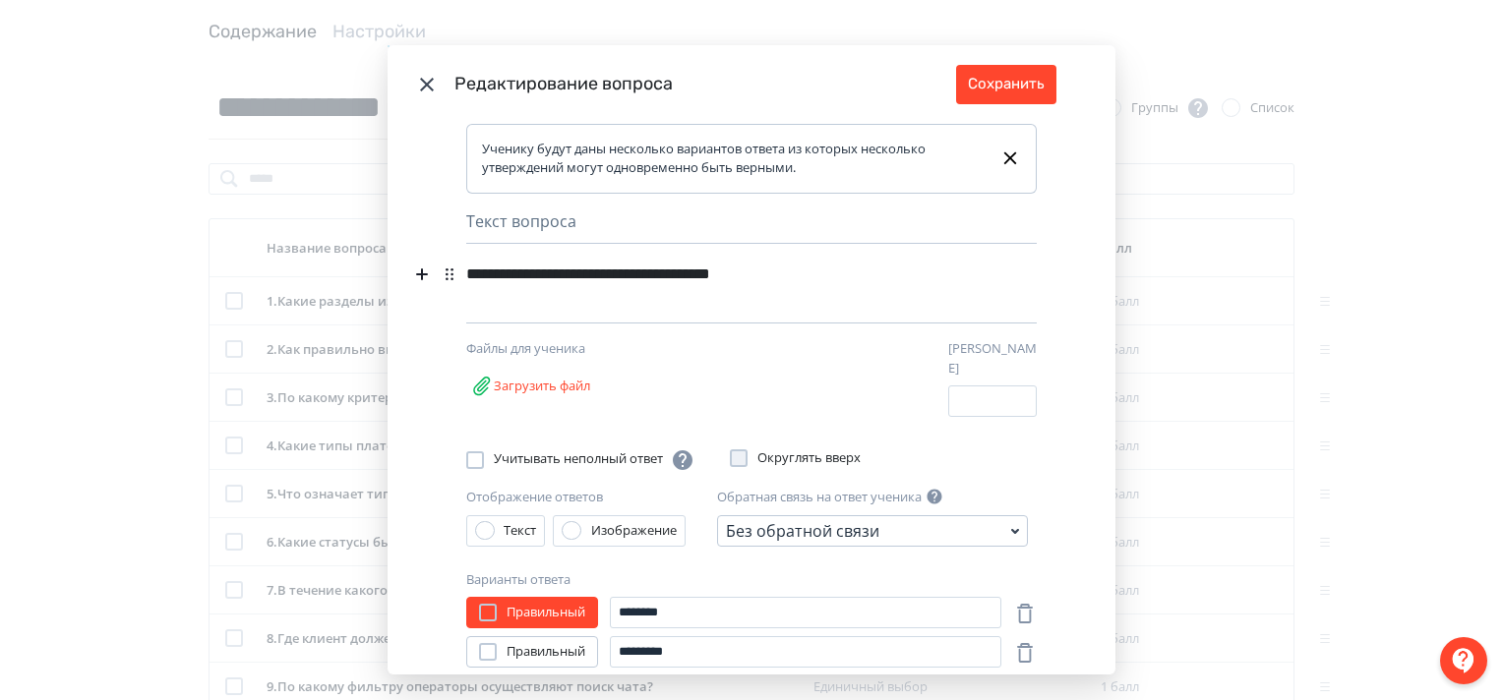
click at [836, 275] on div "**********" at bounding box center [717, 274] width 503 height 37
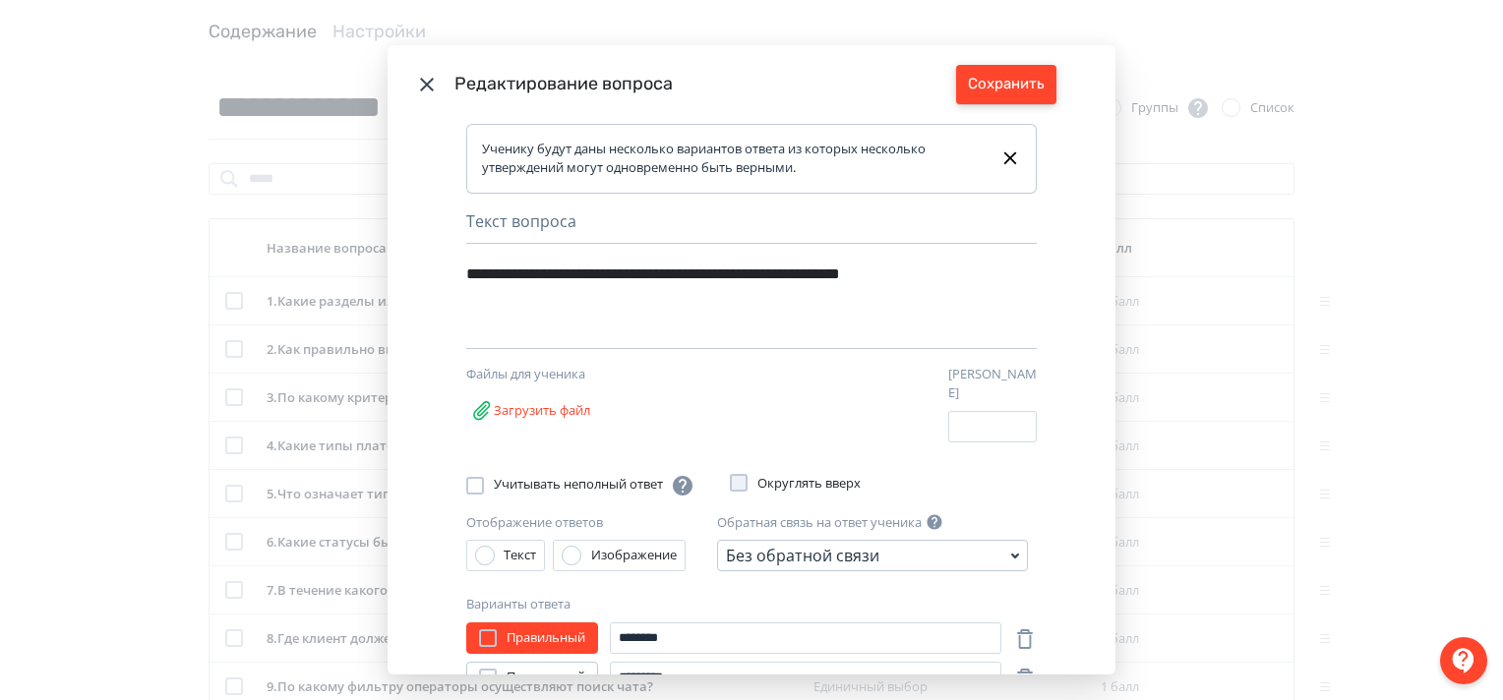
click at [996, 81] on button "Сохранить" at bounding box center [1006, 84] width 100 height 39
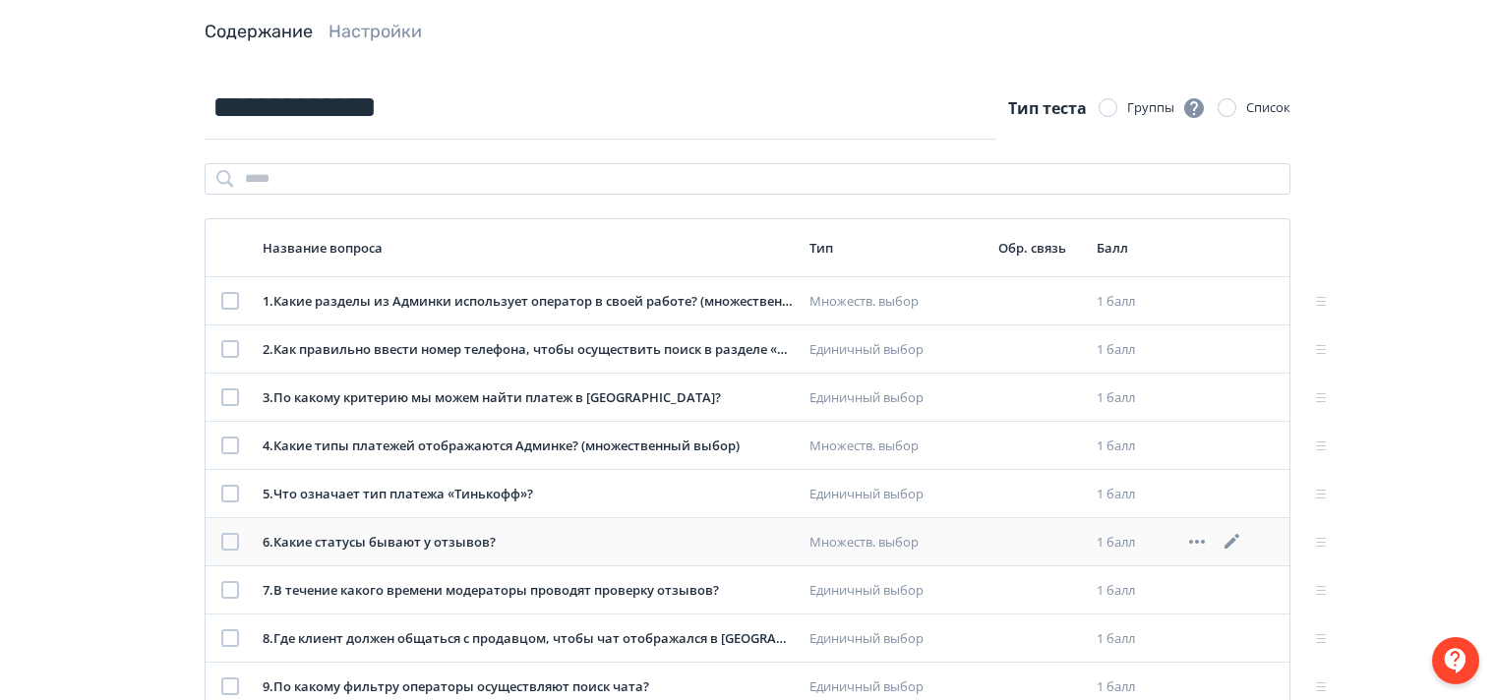
click at [1236, 536] on icon at bounding box center [1233, 542] width 24 height 24
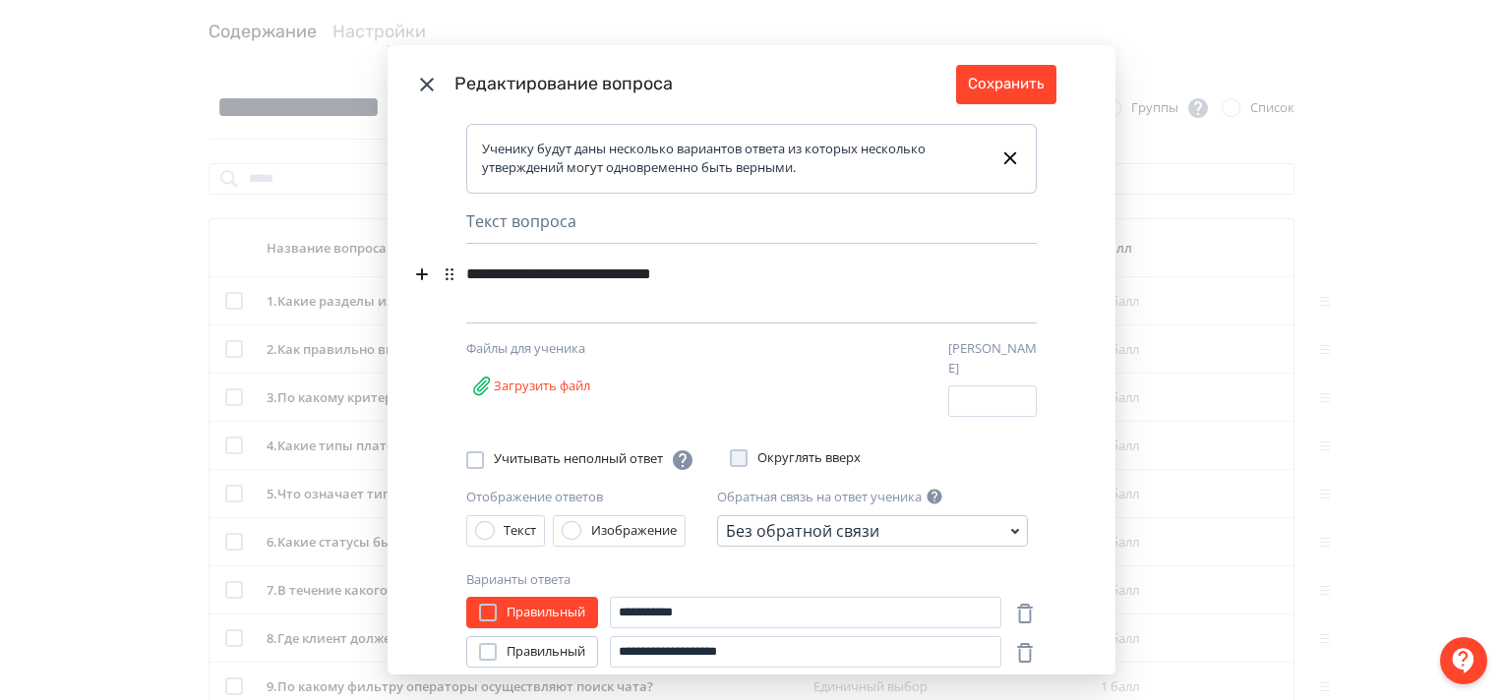
click at [776, 275] on div "**********" at bounding box center [717, 274] width 503 height 37
click at [1019, 84] on button "Сохранить" at bounding box center [1006, 84] width 100 height 39
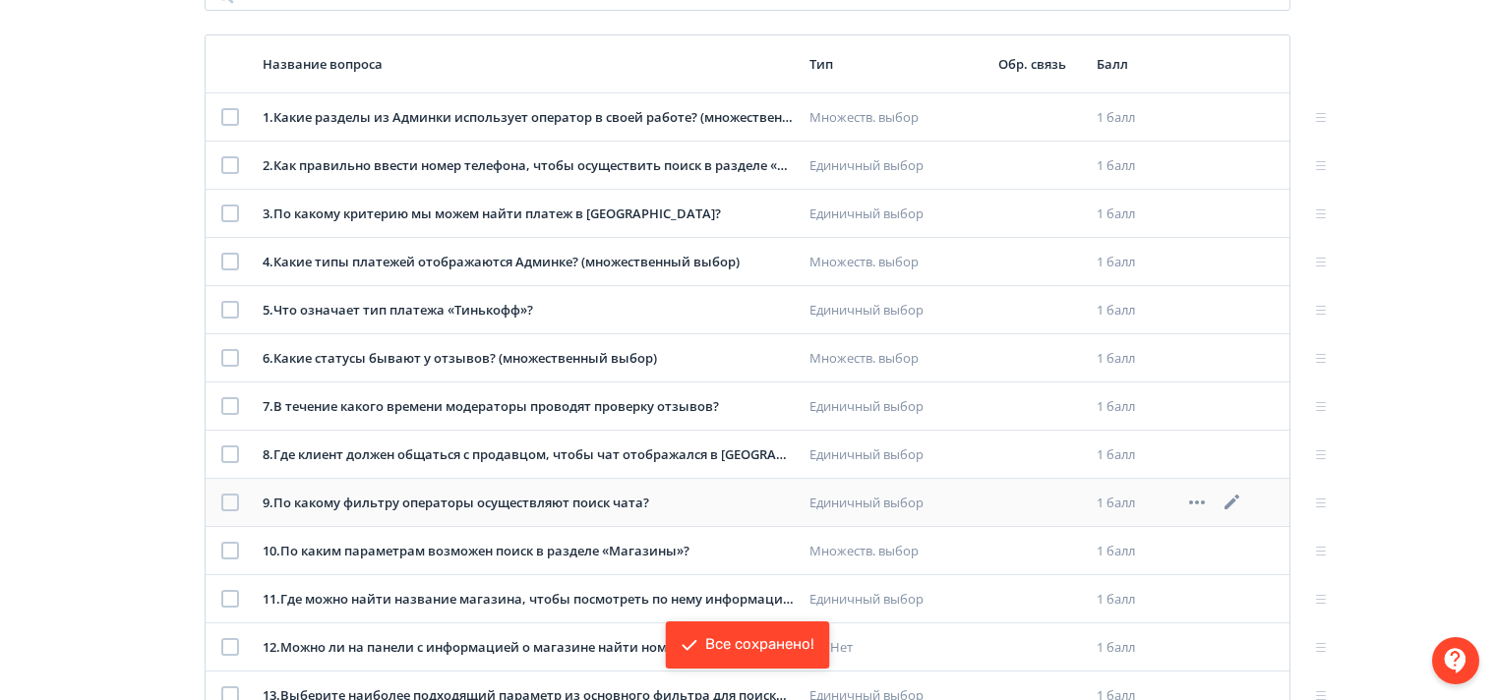
scroll to position [295, 0]
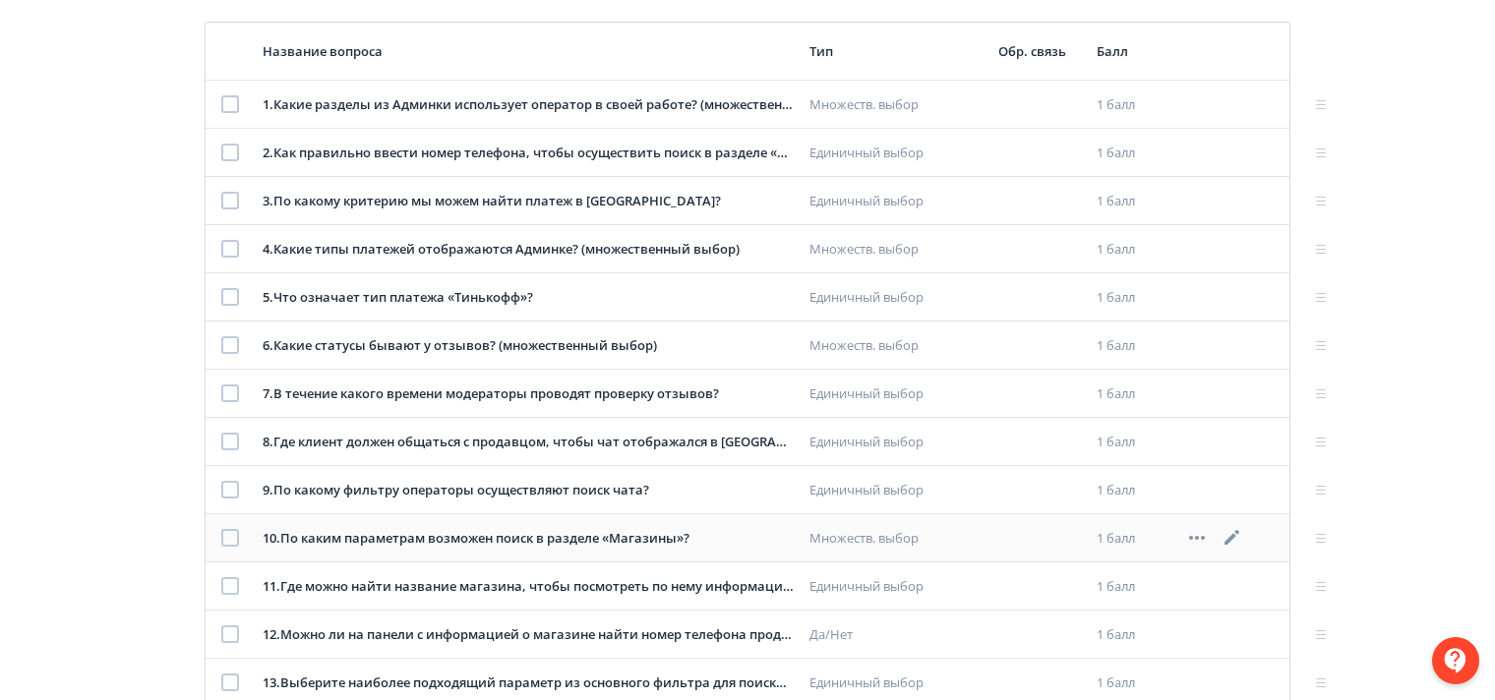
click at [1235, 529] on icon at bounding box center [1233, 538] width 24 height 24
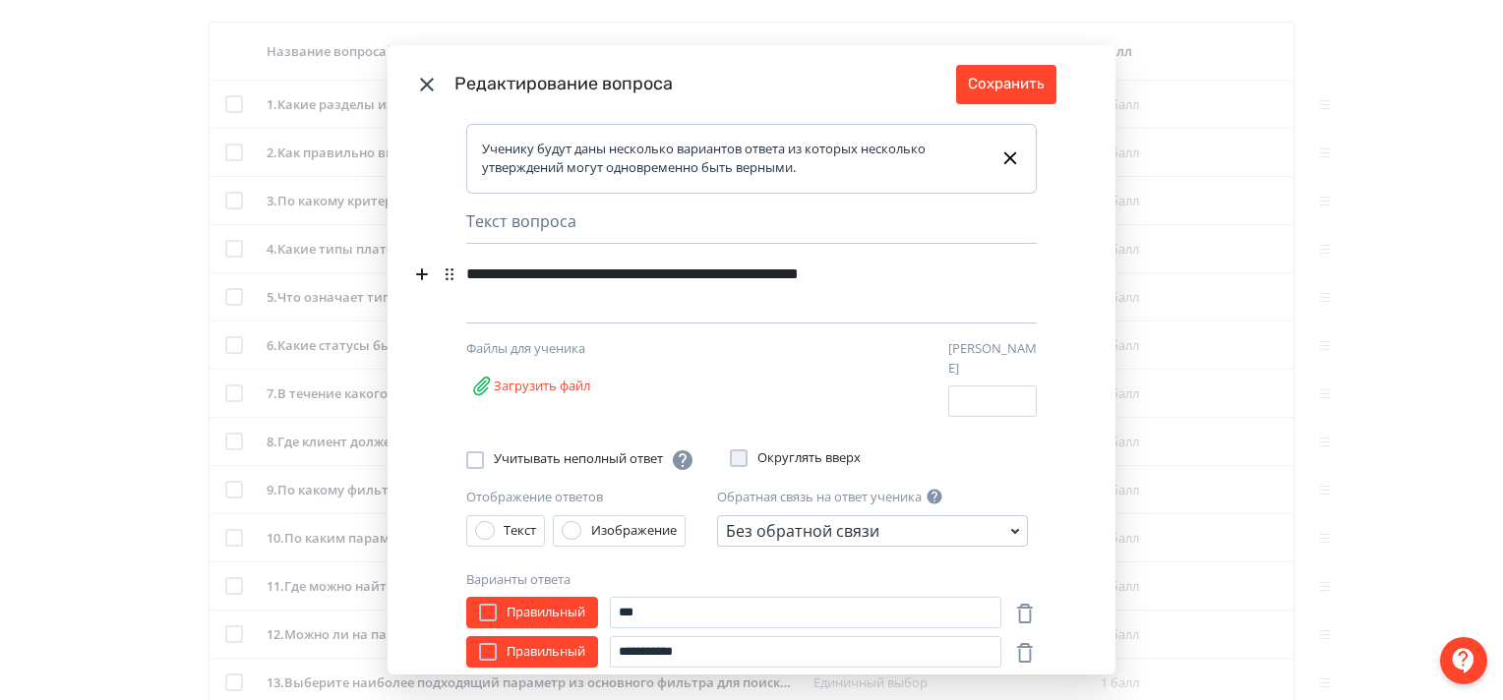
click at [952, 273] on div "**********" at bounding box center [717, 274] width 503 height 37
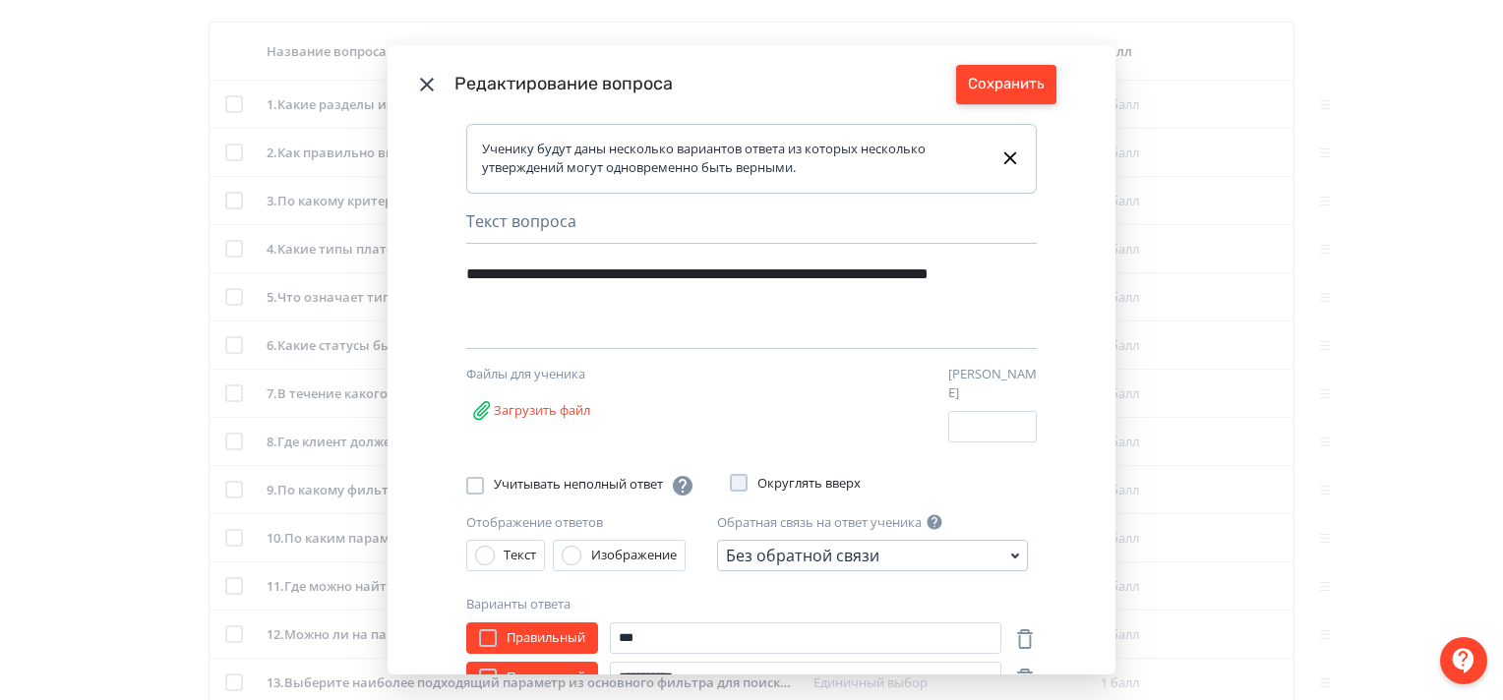
click at [1014, 77] on button "Сохранить" at bounding box center [1006, 84] width 100 height 39
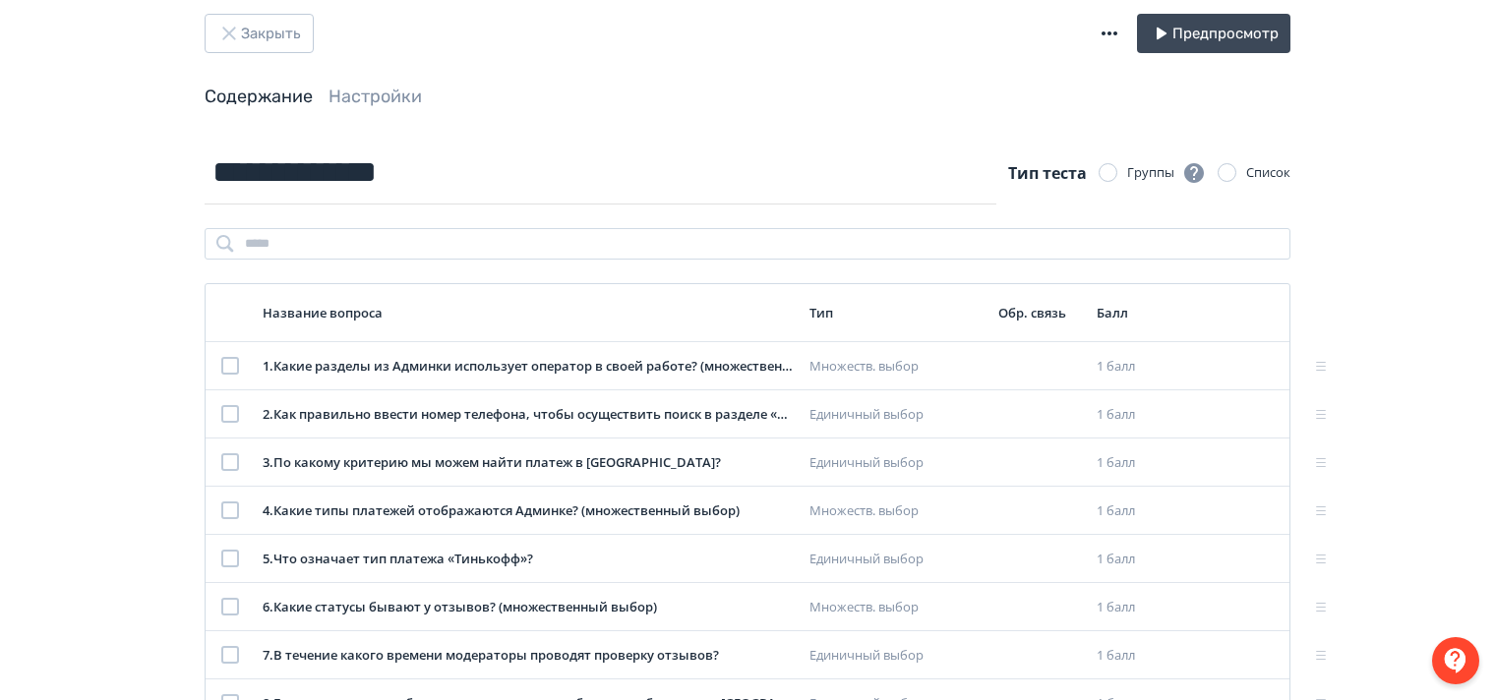
scroll to position [0, 0]
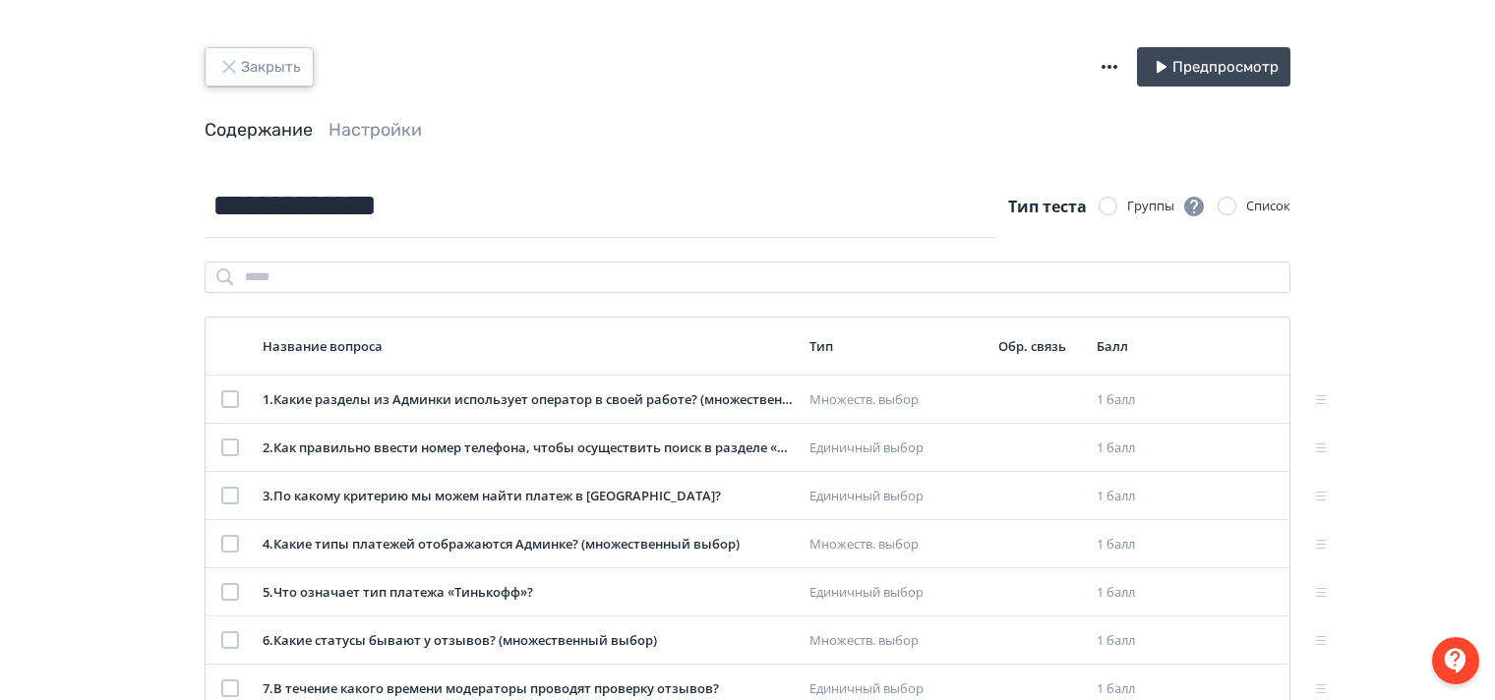
click at [236, 65] on icon "button" at bounding box center [229, 67] width 24 height 24
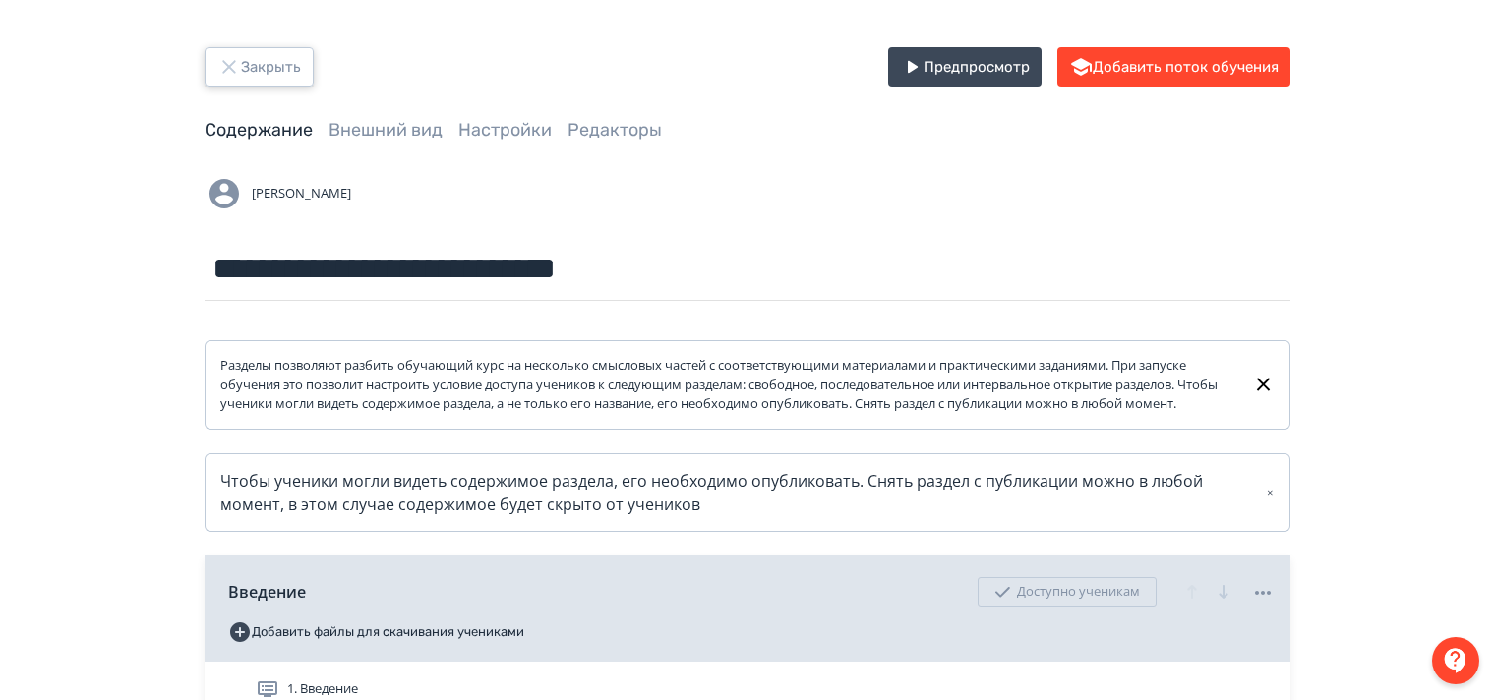
click at [225, 60] on icon "button" at bounding box center [229, 67] width 24 height 24
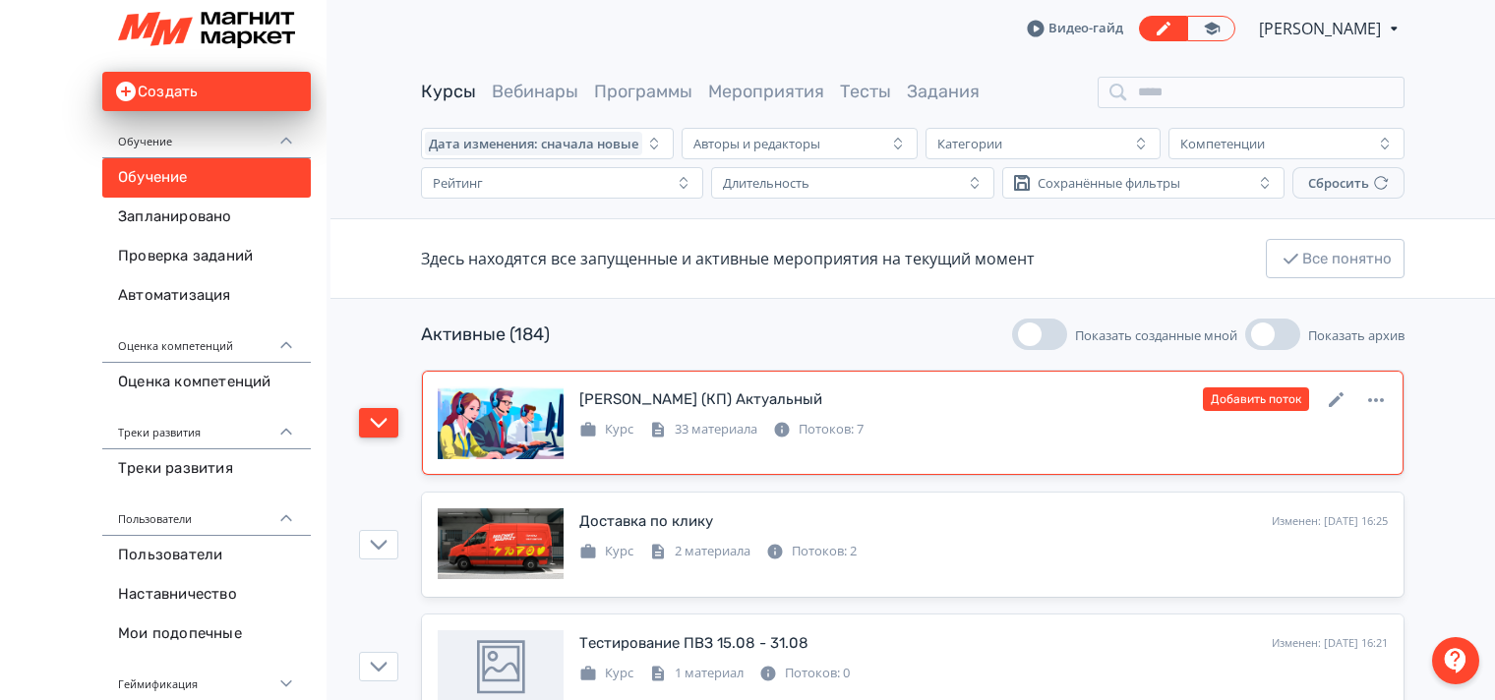
click at [386, 427] on icon "button" at bounding box center [379, 423] width 18 height 18
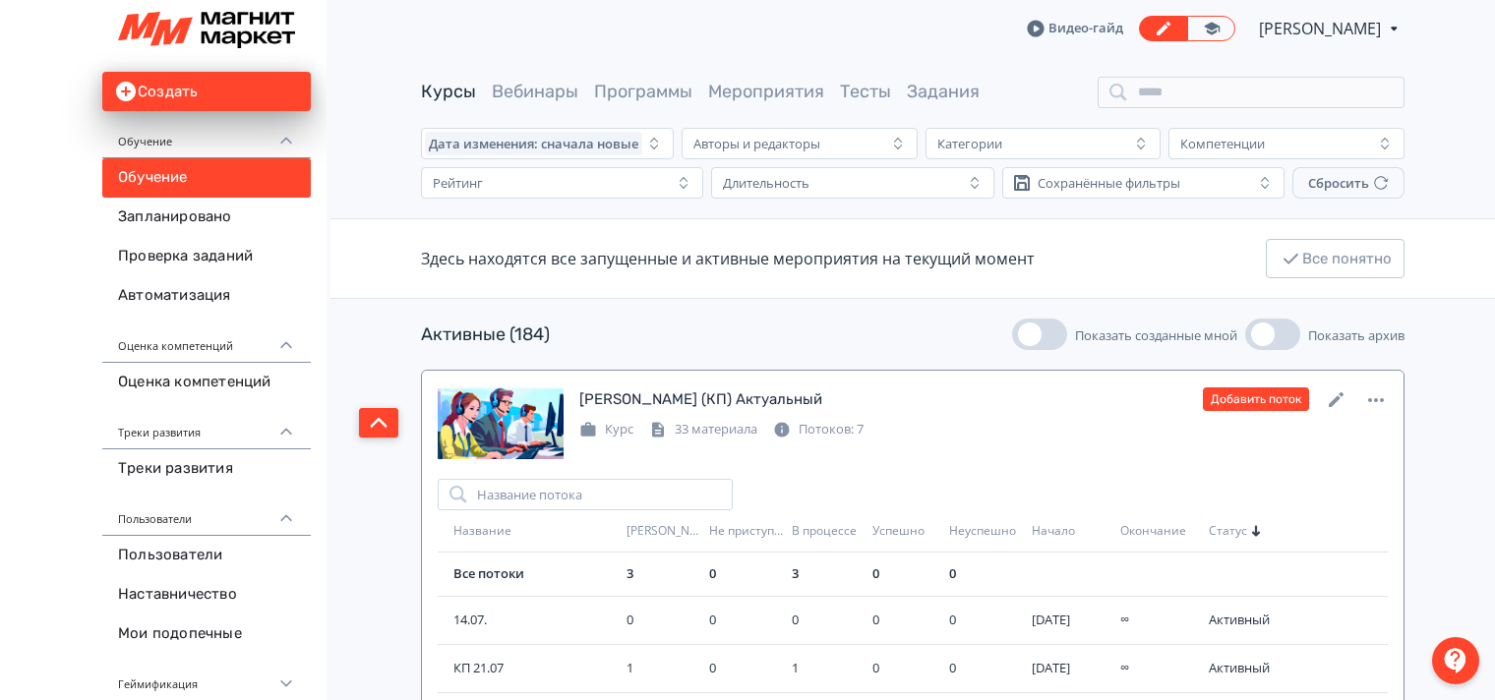
scroll to position [394, 0]
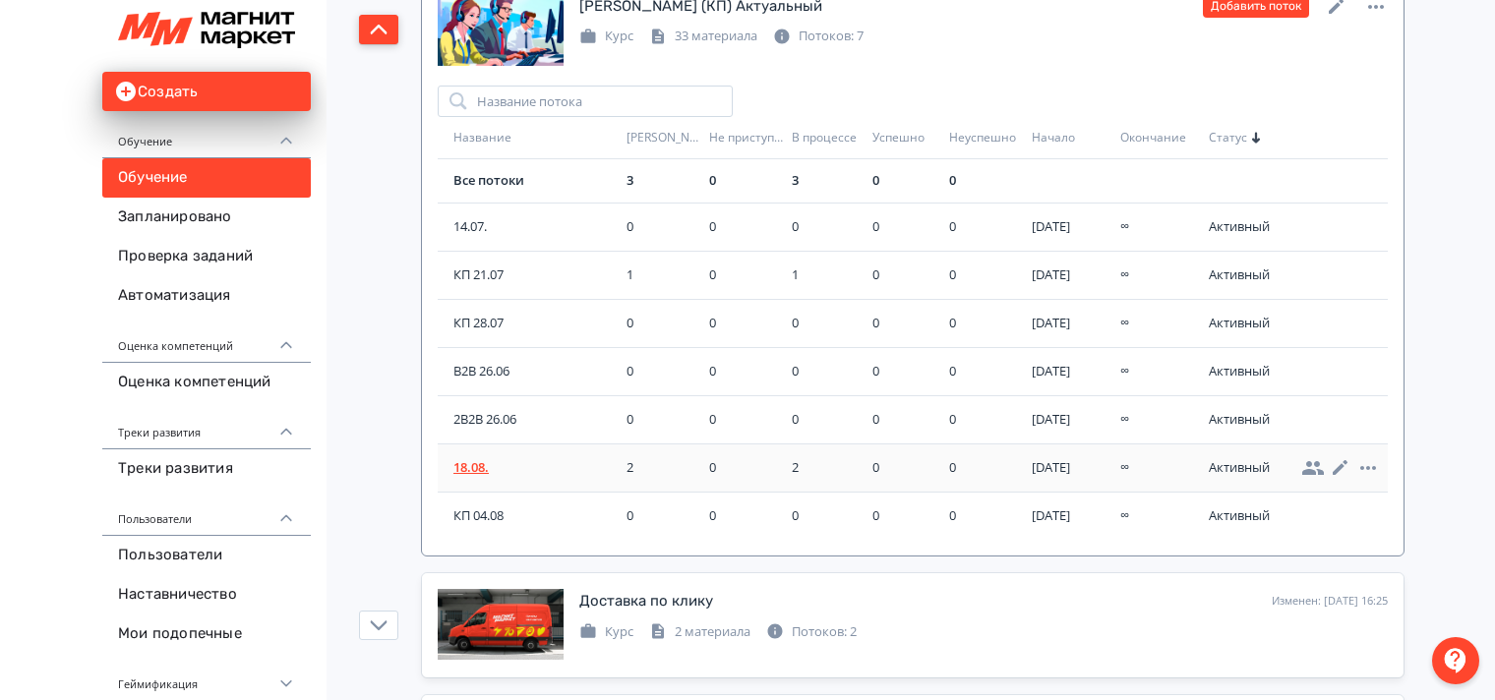
click at [469, 465] on span "18.08." at bounding box center [536, 468] width 165 height 20
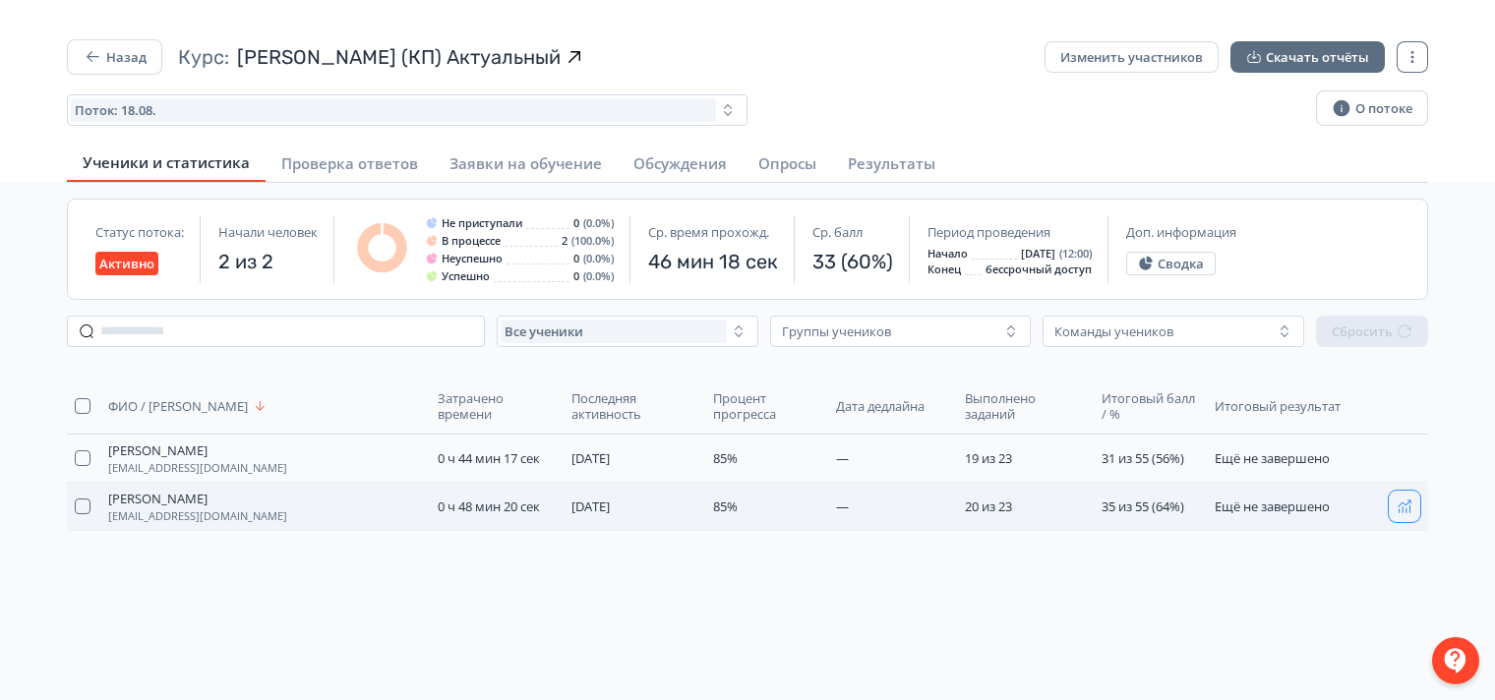
click at [1394, 504] on button "button" at bounding box center [1404, 506] width 31 height 31
click at [165, 639] on div "ФИО / Логин Затрачено времени Последняя активность Процент прогресса Дата дедла…" at bounding box center [747, 526] width 1393 height 326
click at [88, 59] on icon "button" at bounding box center [93, 57] width 20 height 20
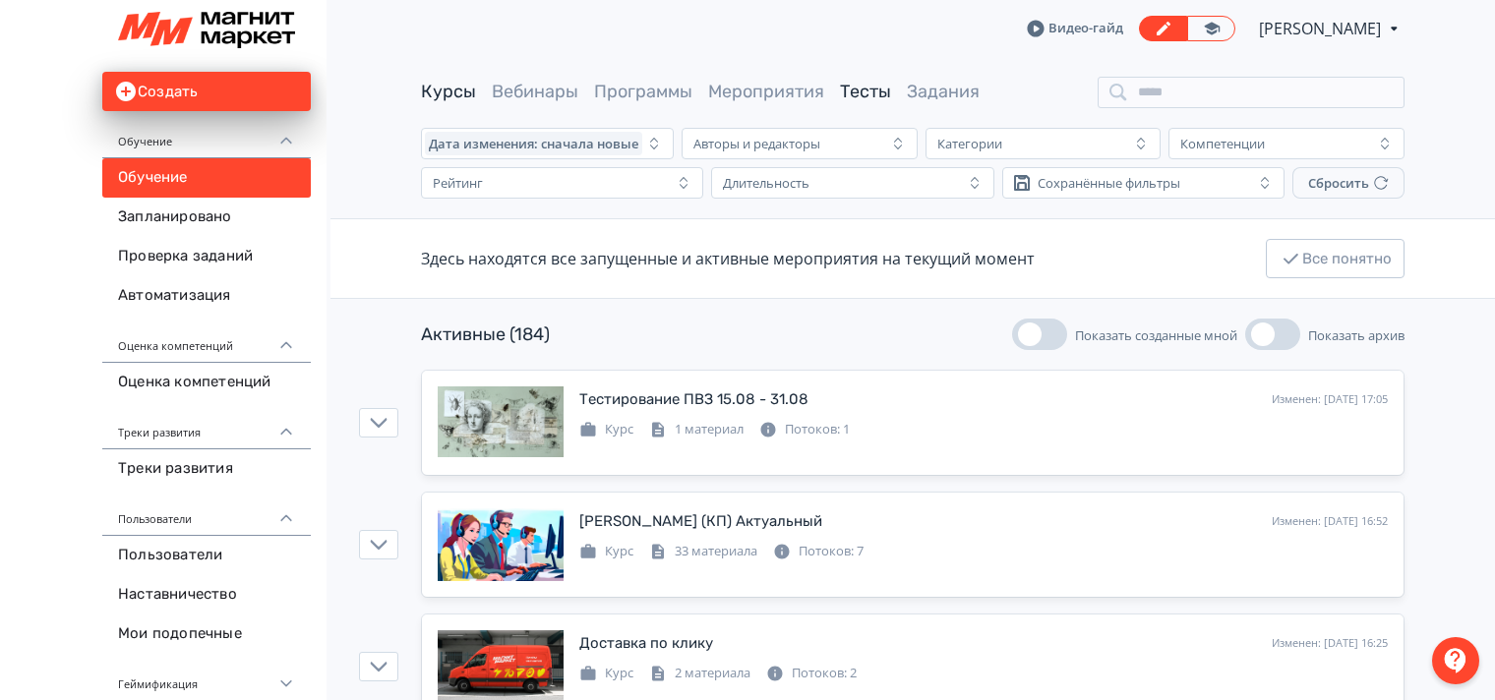
click at [870, 92] on link "Тесты" at bounding box center [865, 92] width 51 height 22
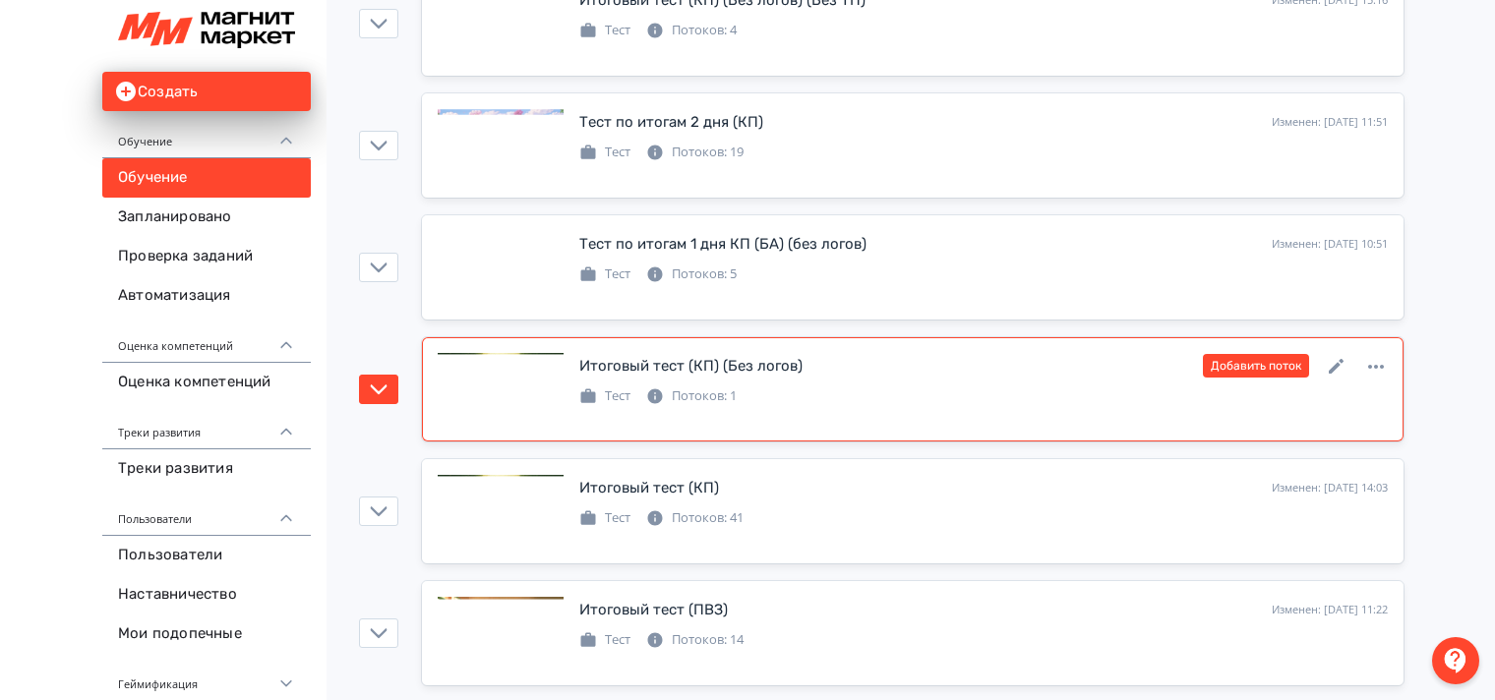
scroll to position [394, 0]
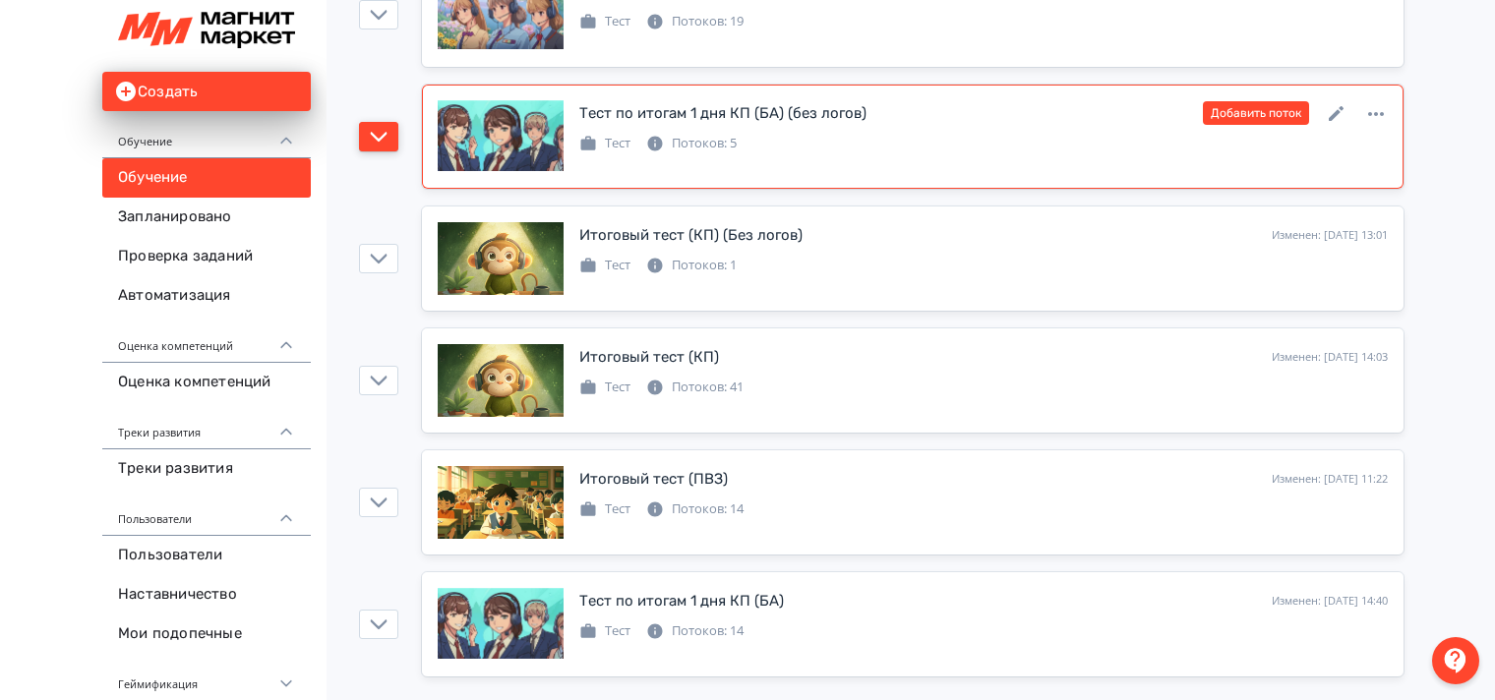
click at [380, 137] on icon "button" at bounding box center [379, 137] width 17 height 10
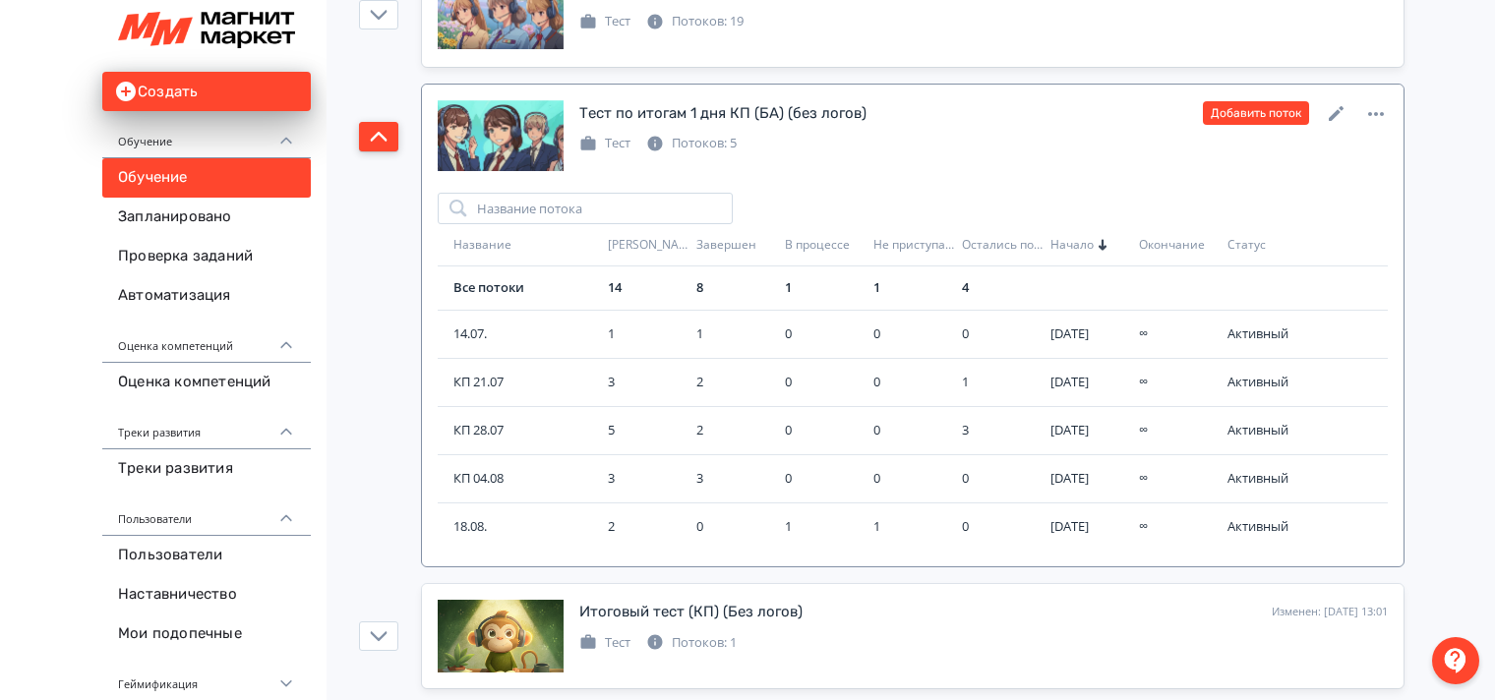
scroll to position [492, 0]
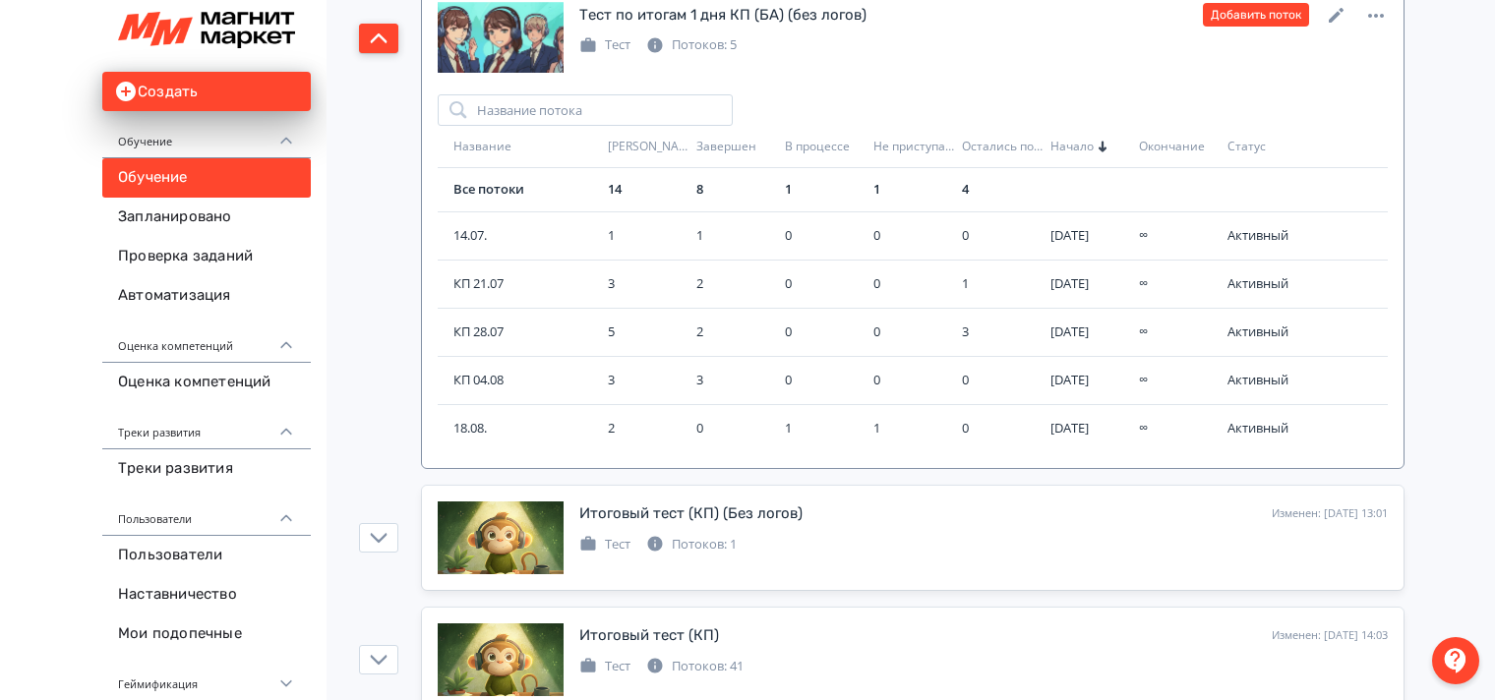
click at [472, 424] on span "18.08." at bounding box center [523, 429] width 139 height 20
